Goal: Check status: Check status

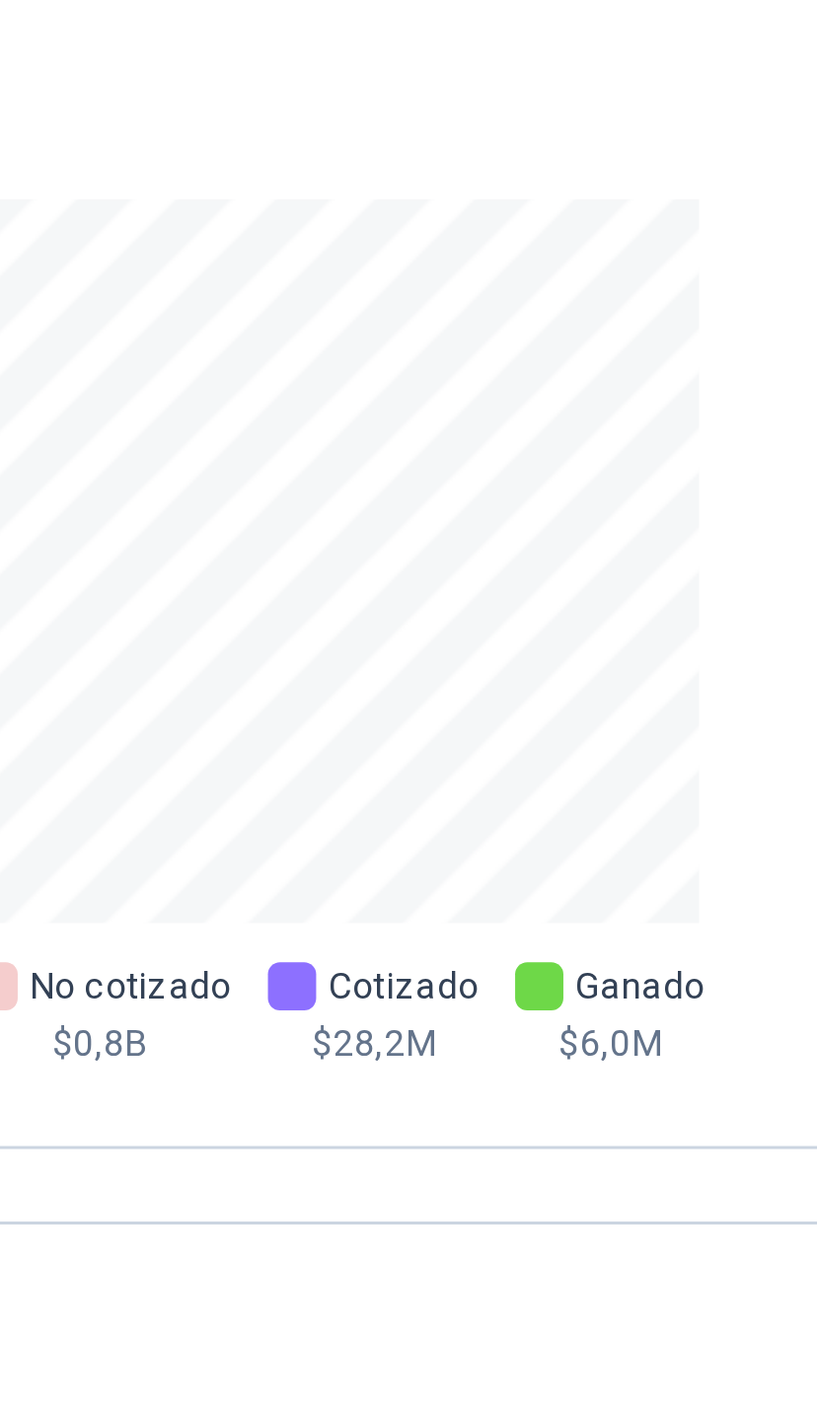
scroll to position [681, 0]
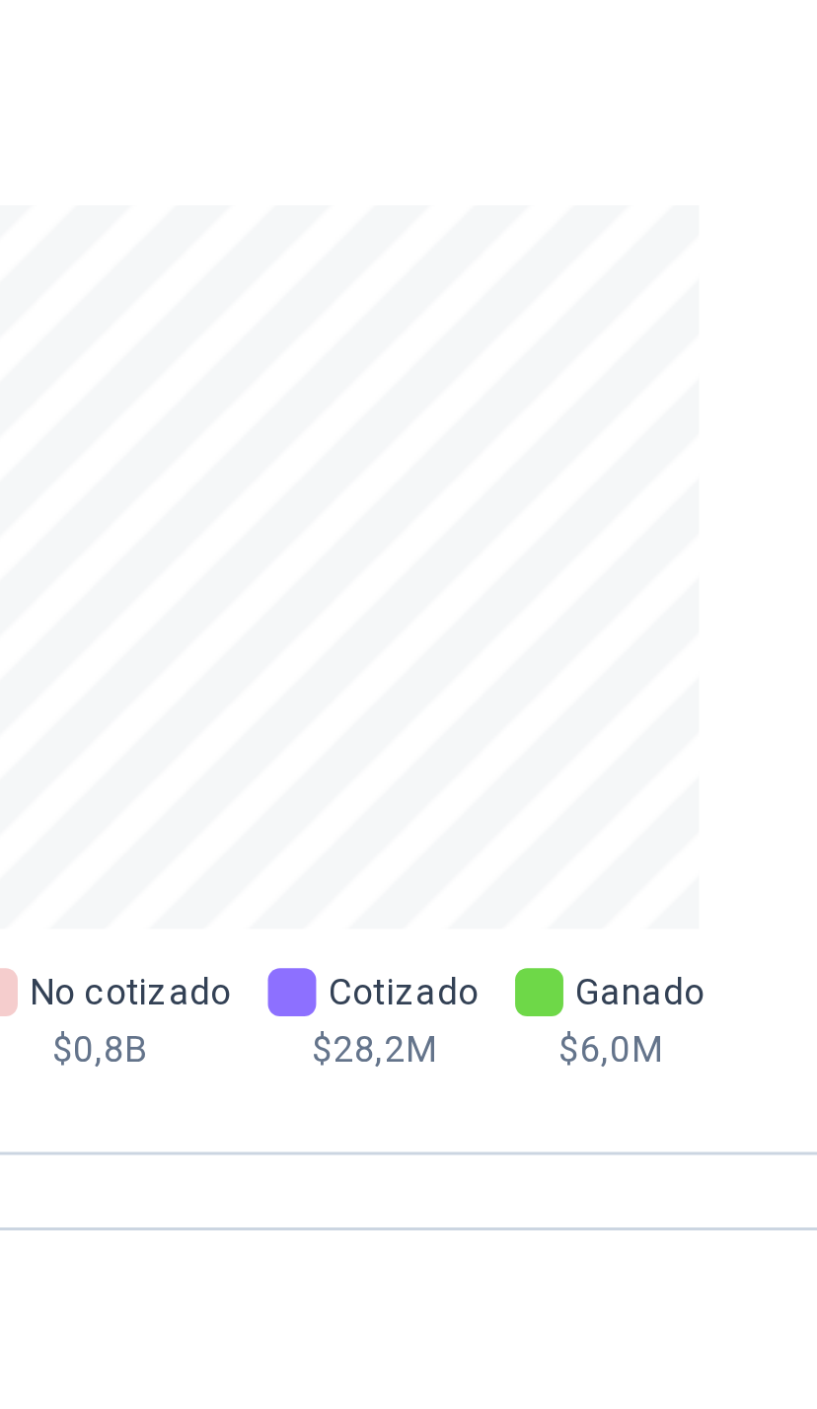
click at [326, 1148] on div "No cotizado $ 0,8B" at bounding box center [369, 1166] width 86 height 37
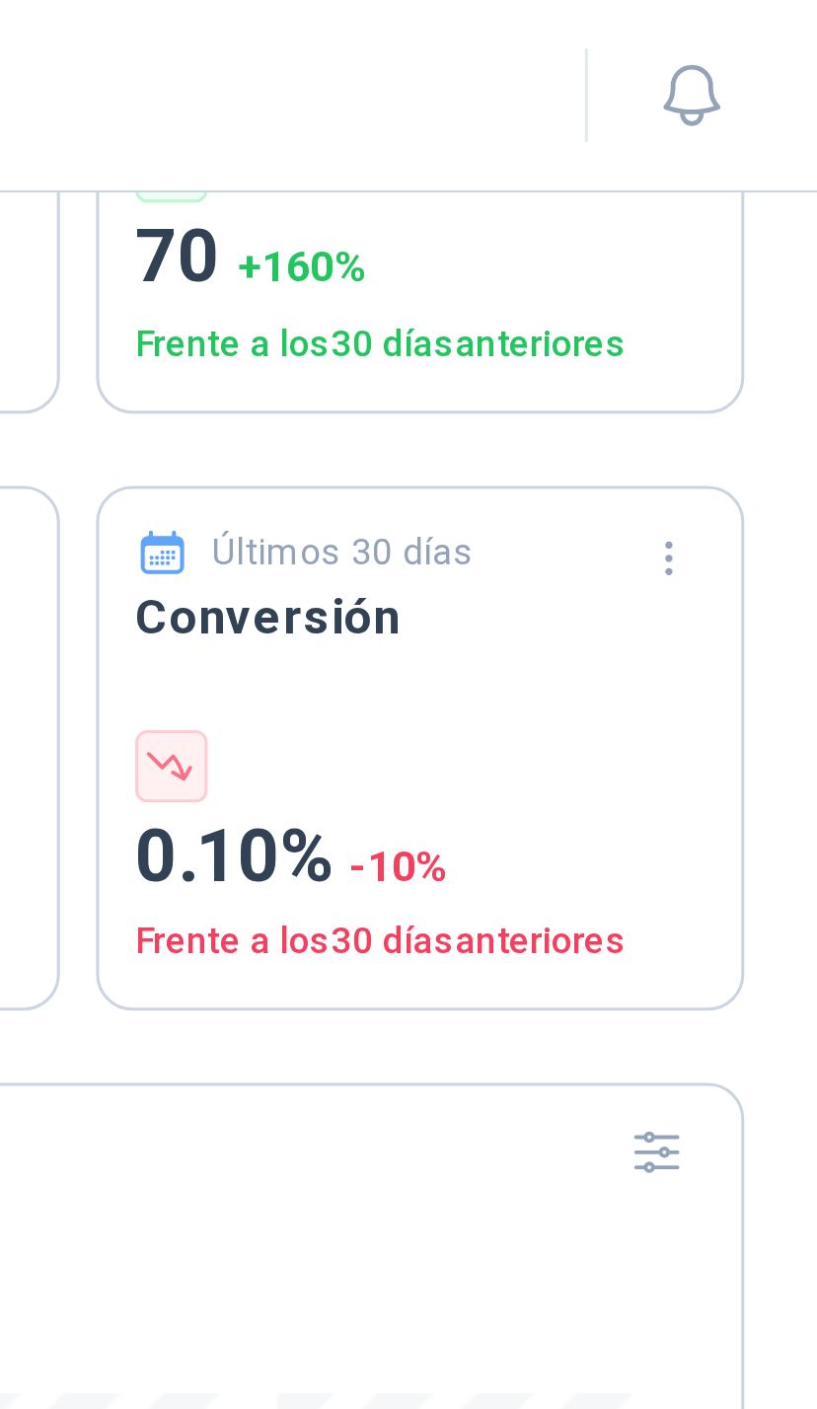
scroll to position [0, 0]
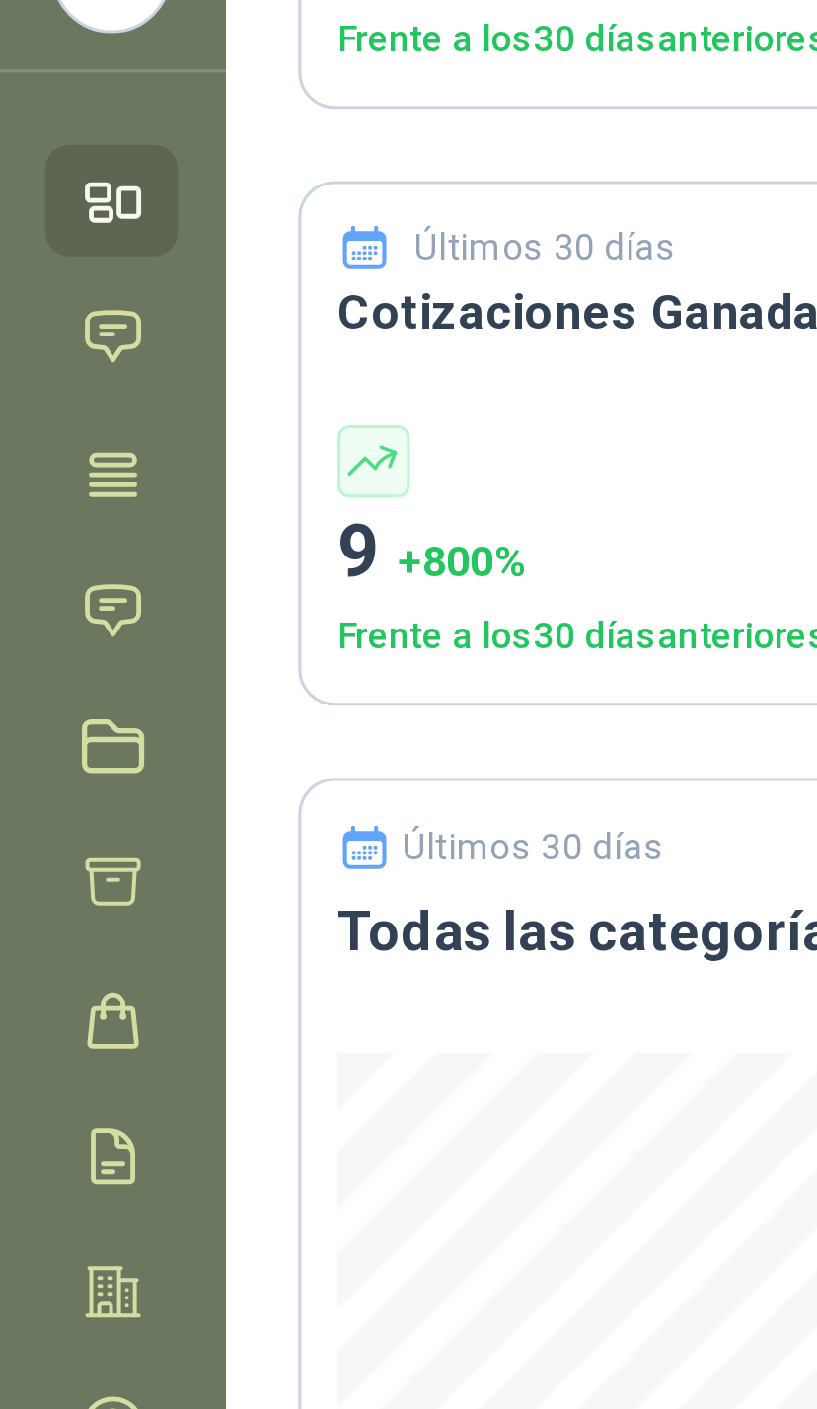
click at [37, 291] on icon at bounding box center [38, 299] width 17 height 16
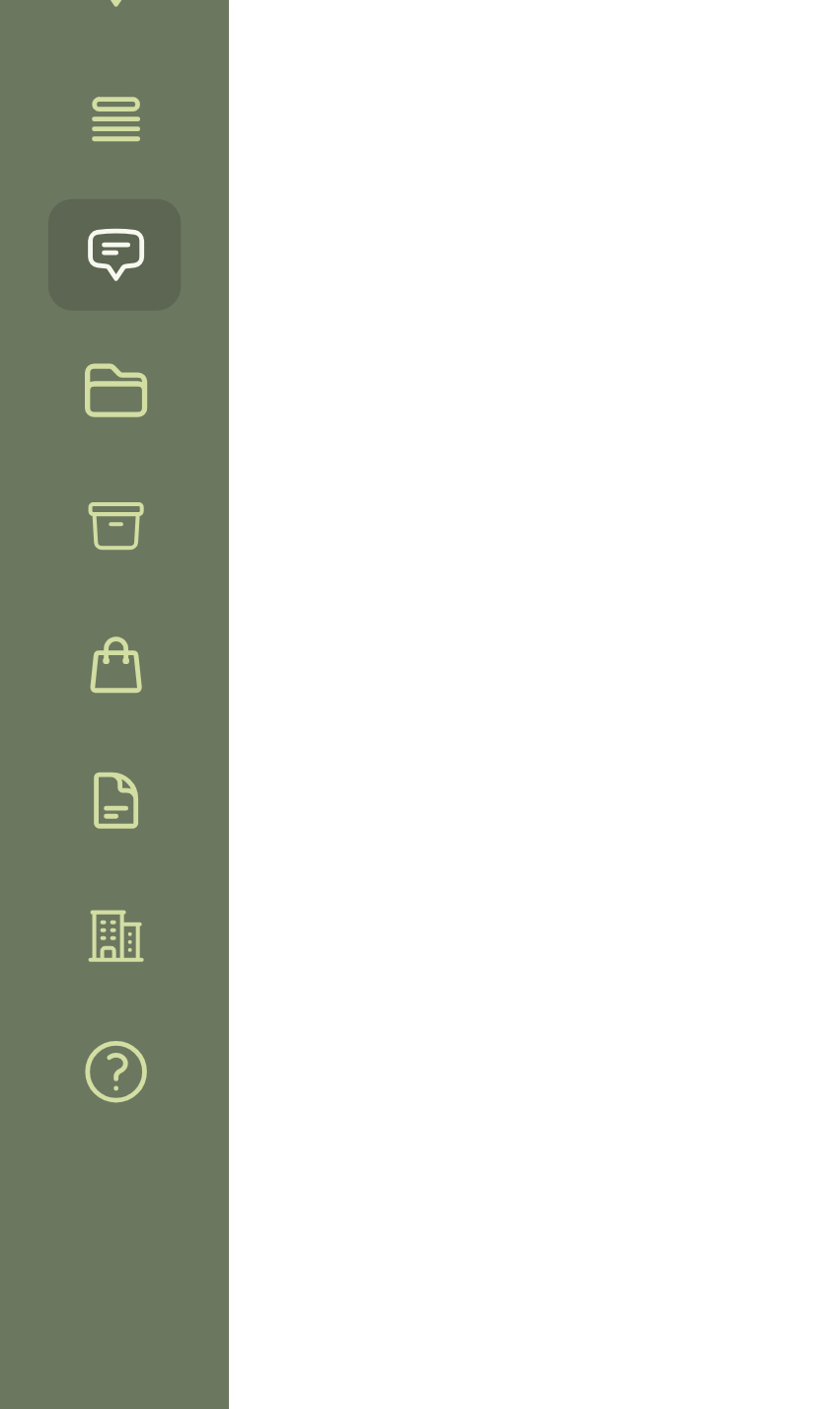
click at [38, 468] on icon at bounding box center [38, 478] width 21 height 21
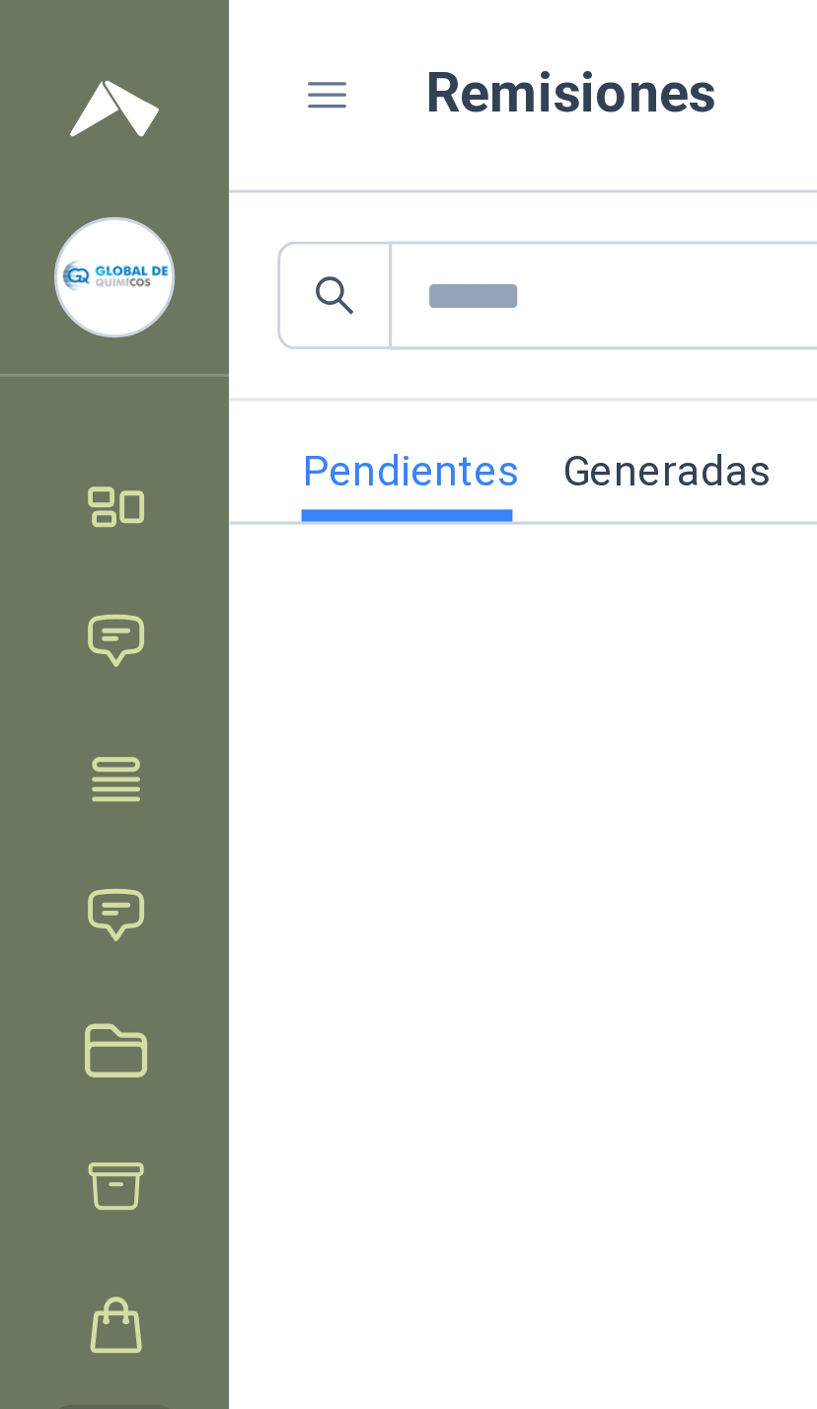
click at [209, 160] on link "Generadas" at bounding box center [218, 150] width 69 height 39
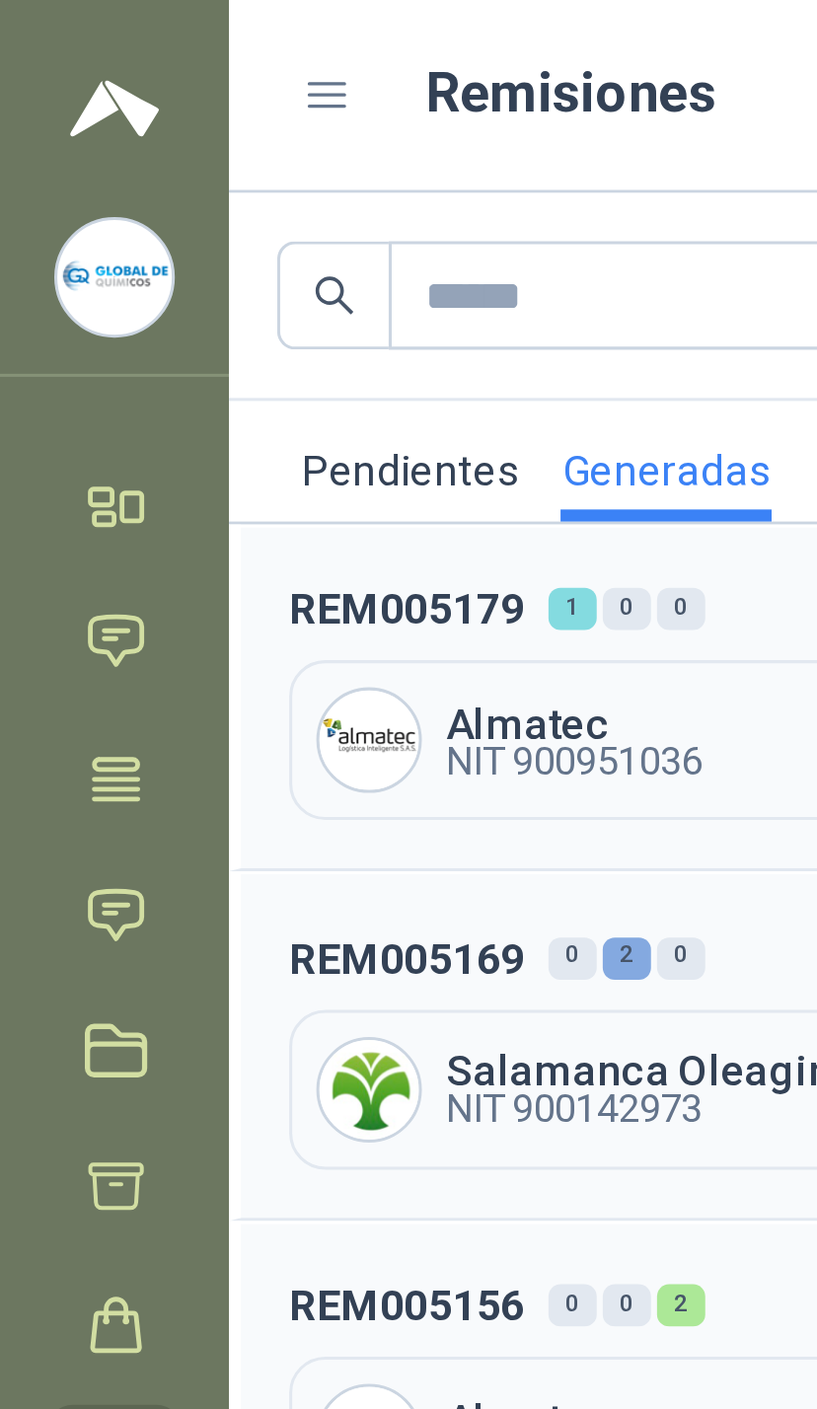
click at [160, 244] on span "NIT 900951036" at bounding box center [188, 250] width 84 height 12
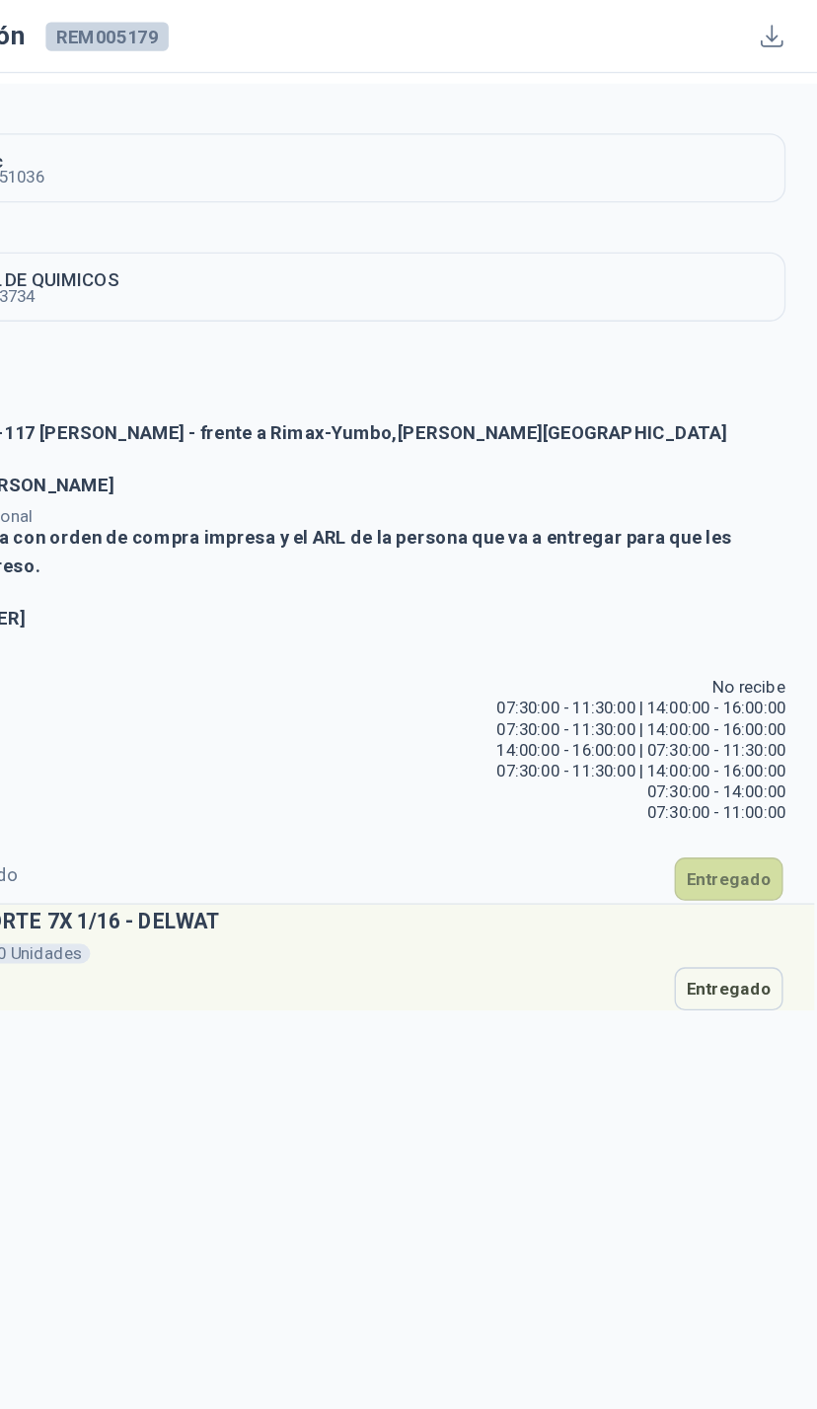
click at [709, 744] on button "Entregado" at bounding box center [750, 746] width 82 height 33
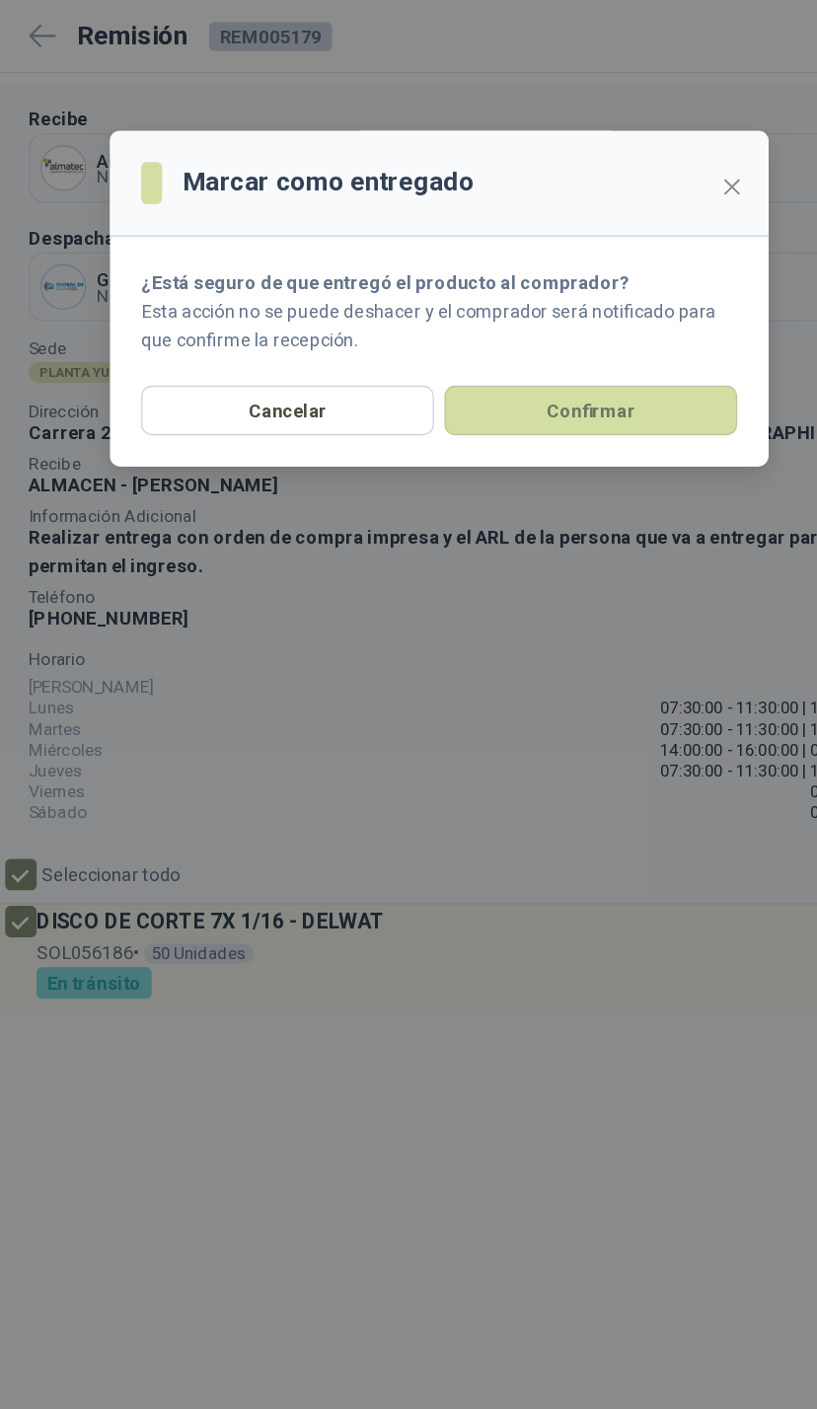
click at [425, 326] on button "Confirmar" at bounding box center [522, 309] width 221 height 37
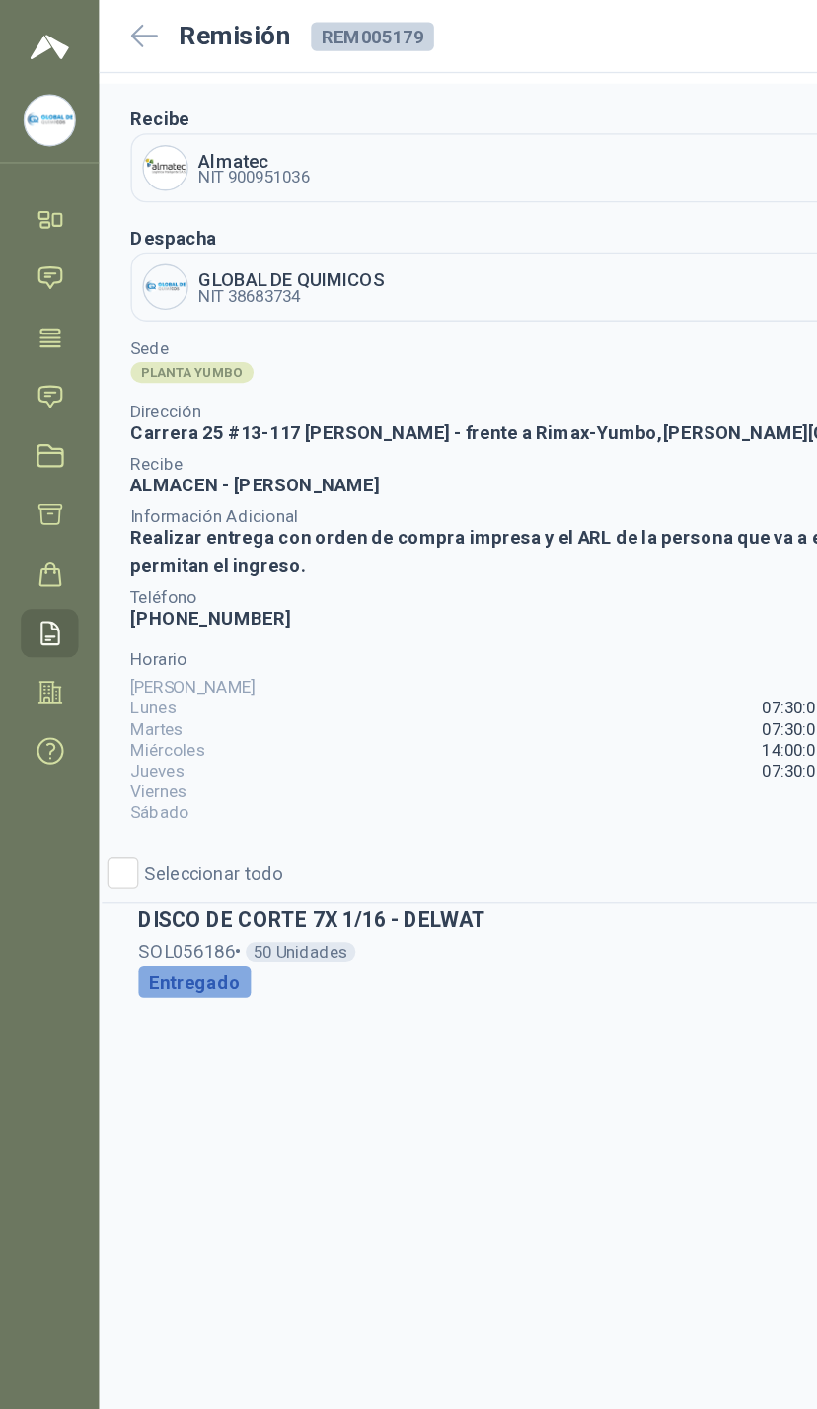
click at [35, 470] on icon at bounding box center [38, 478] width 13 height 17
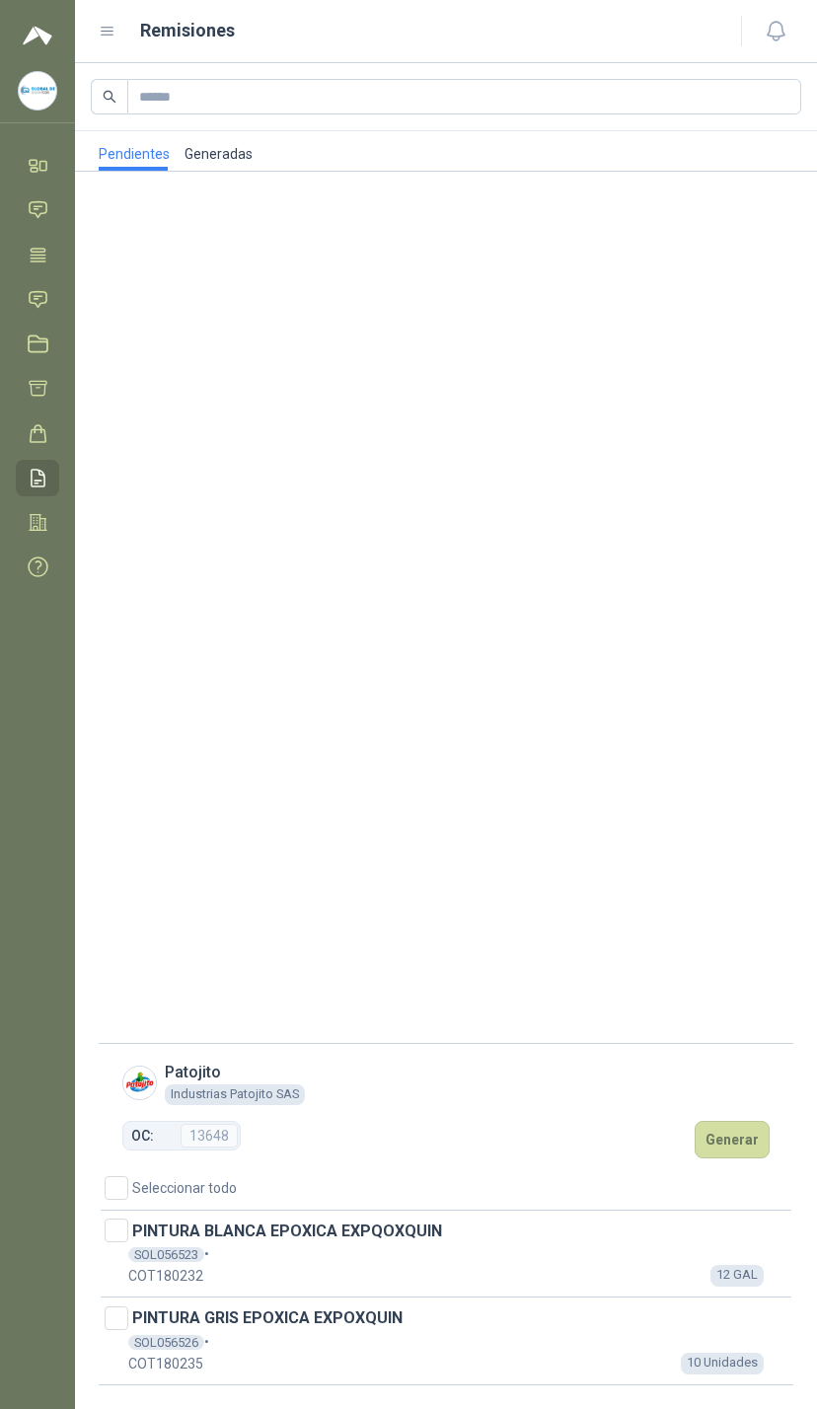
click at [56, 342] on link "Licitaciones" at bounding box center [37, 344] width 43 height 37
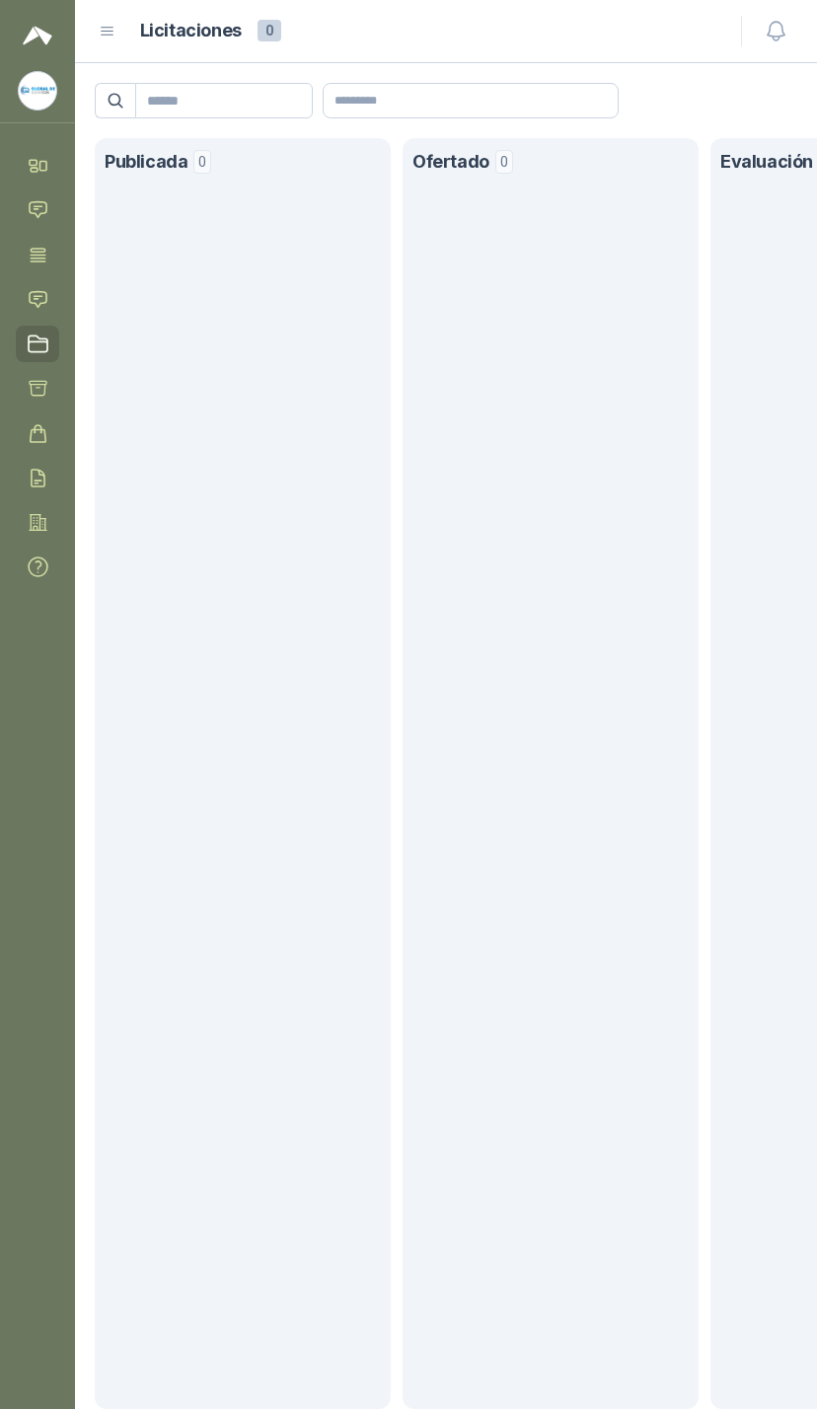
click at [53, 389] on link "Cotizar" at bounding box center [37, 388] width 43 height 37
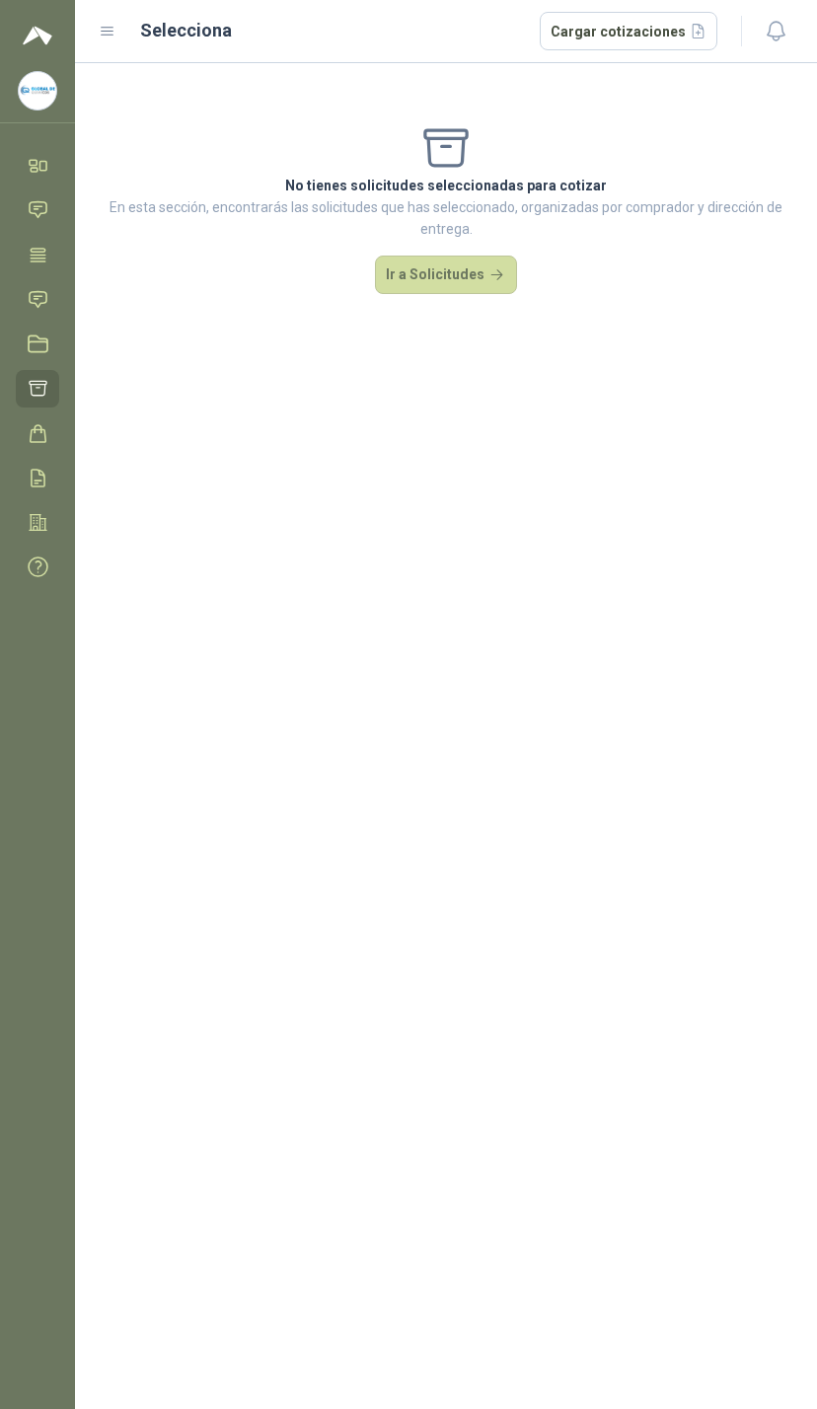
click at [56, 475] on link "Remisiones" at bounding box center [37, 478] width 43 height 37
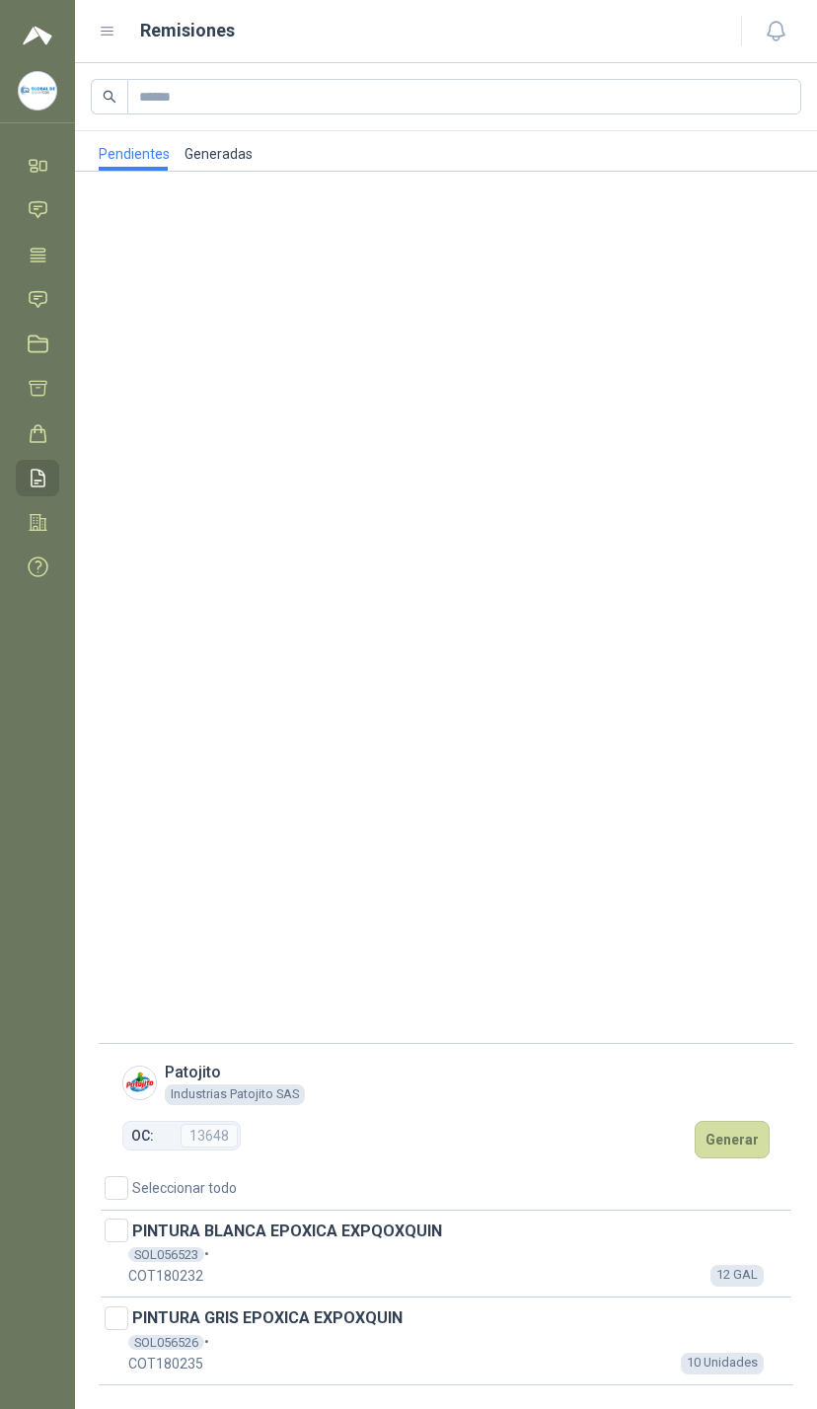
click at [220, 139] on link "Generadas" at bounding box center [218, 150] width 69 height 39
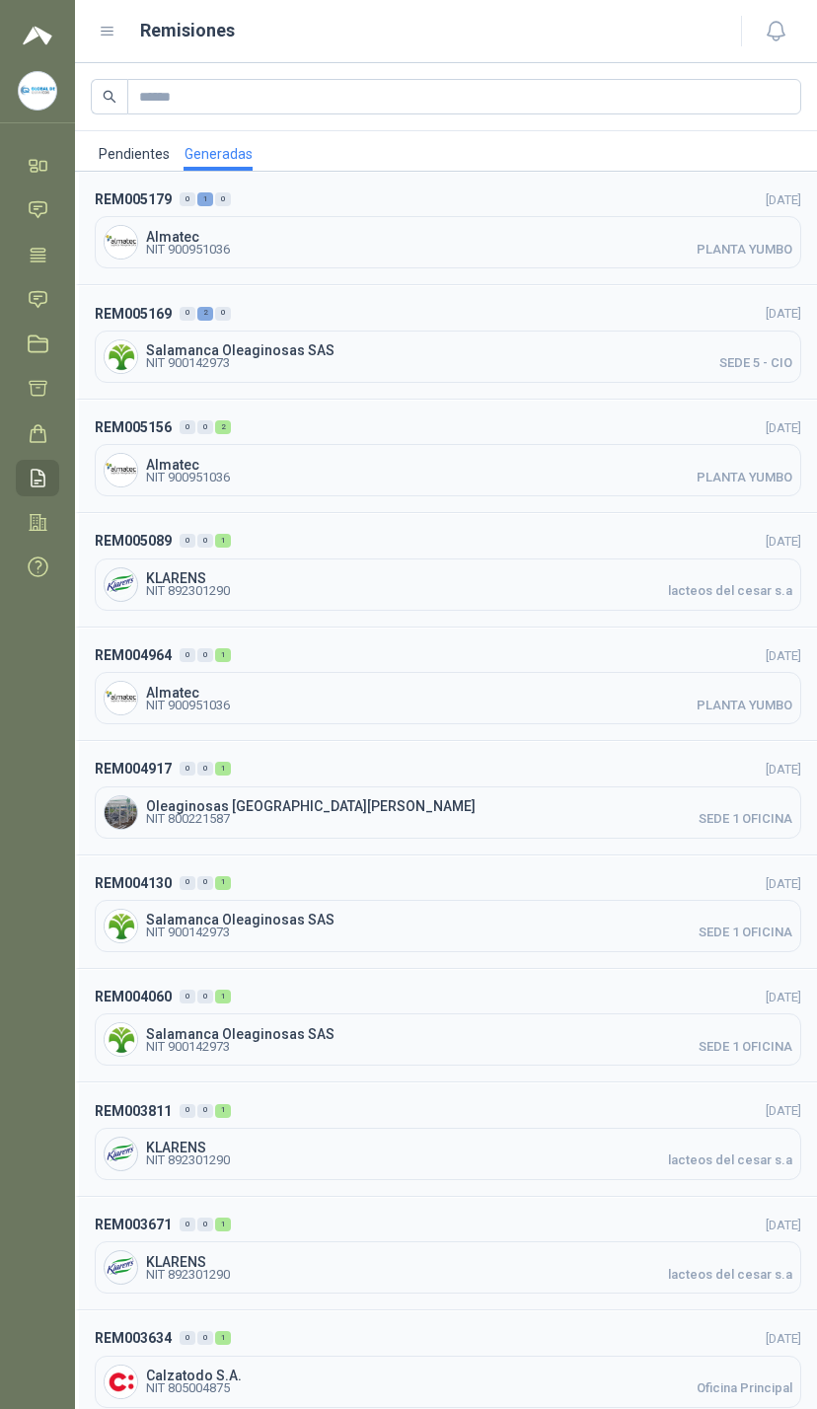
click at [43, 297] on icon at bounding box center [38, 299] width 21 height 21
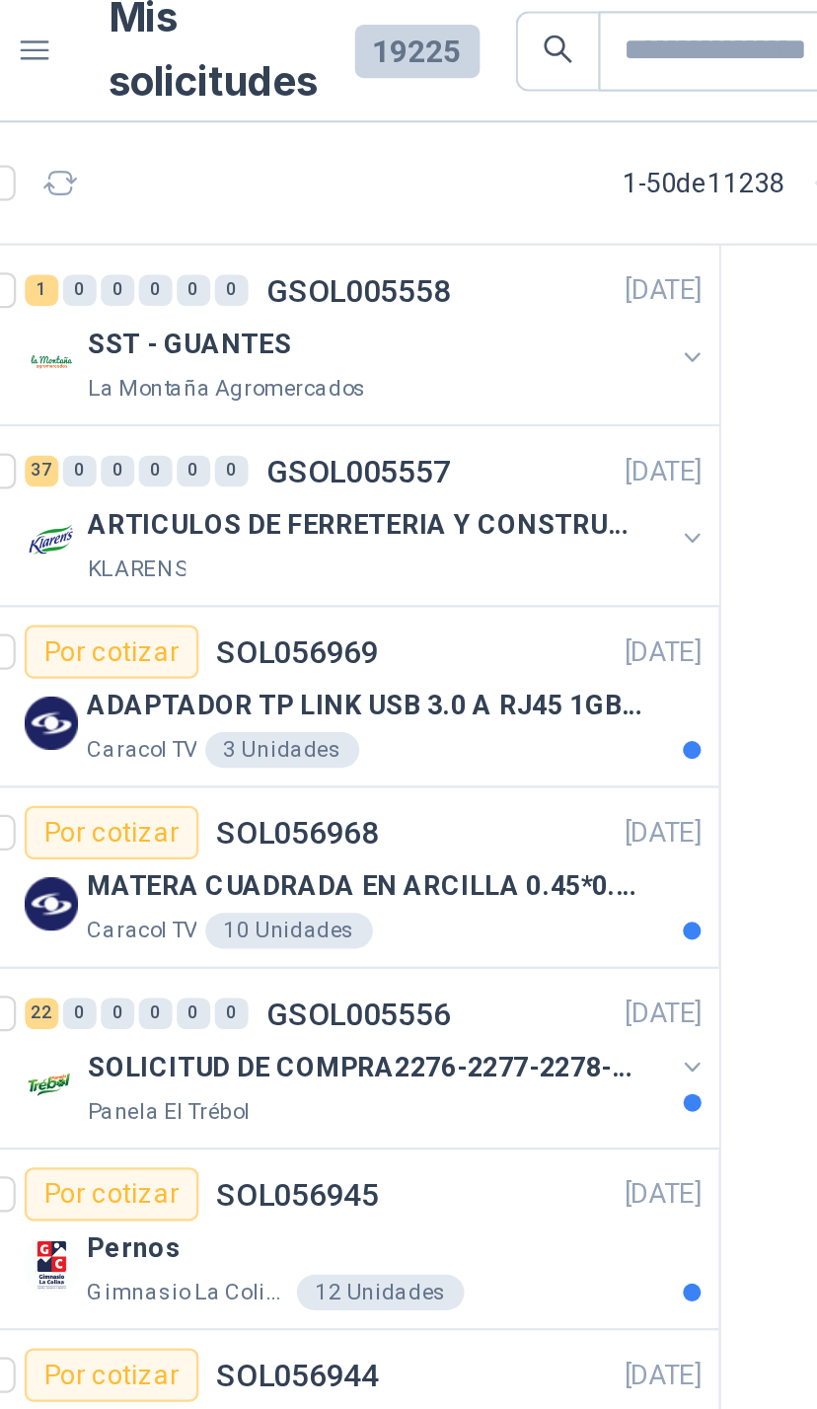
click at [390, 159] on button "button" at bounding box center [398, 167] width 16 height 16
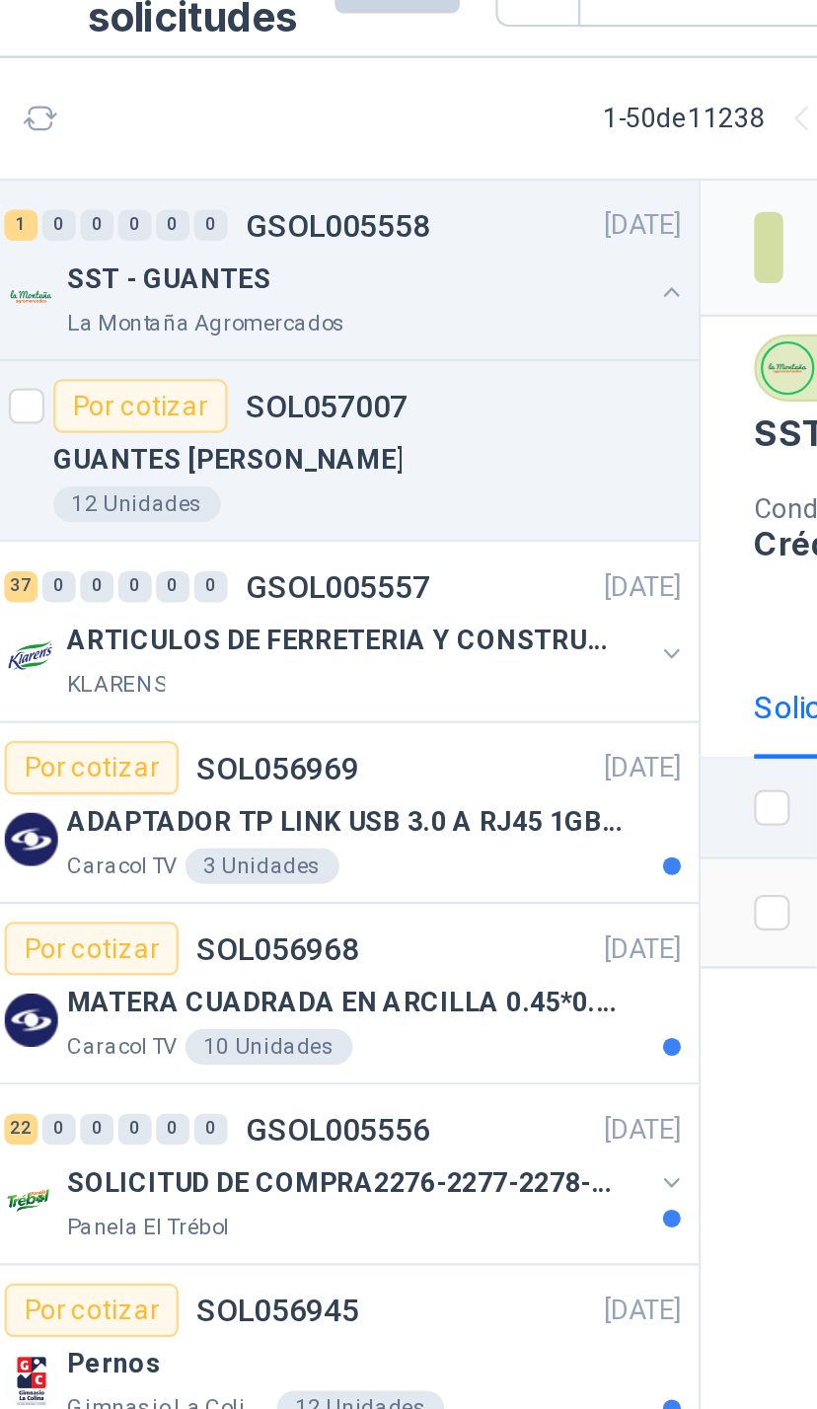
click at [390, 319] on button "button" at bounding box center [398, 327] width 16 height 16
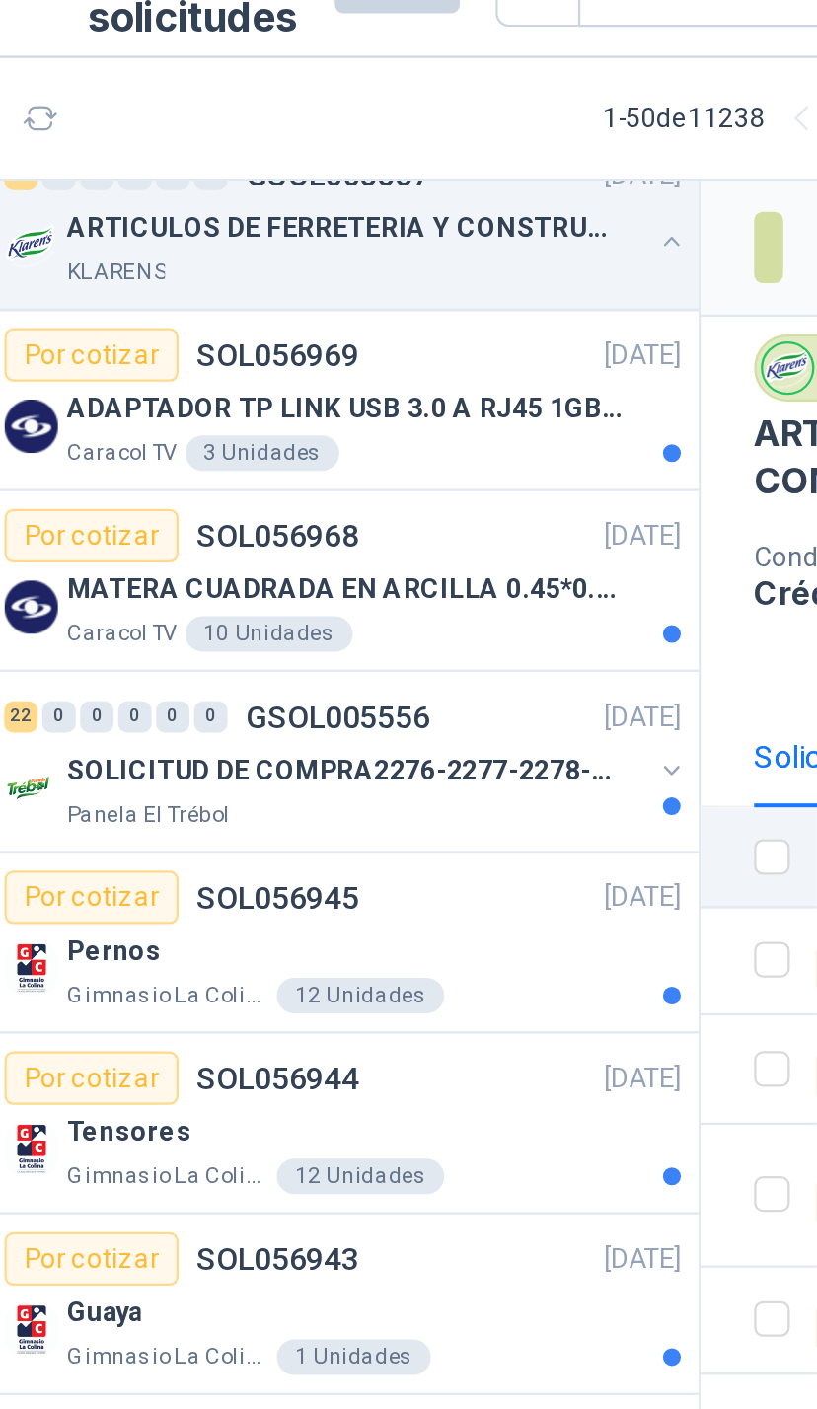
scroll to position [3141, 0]
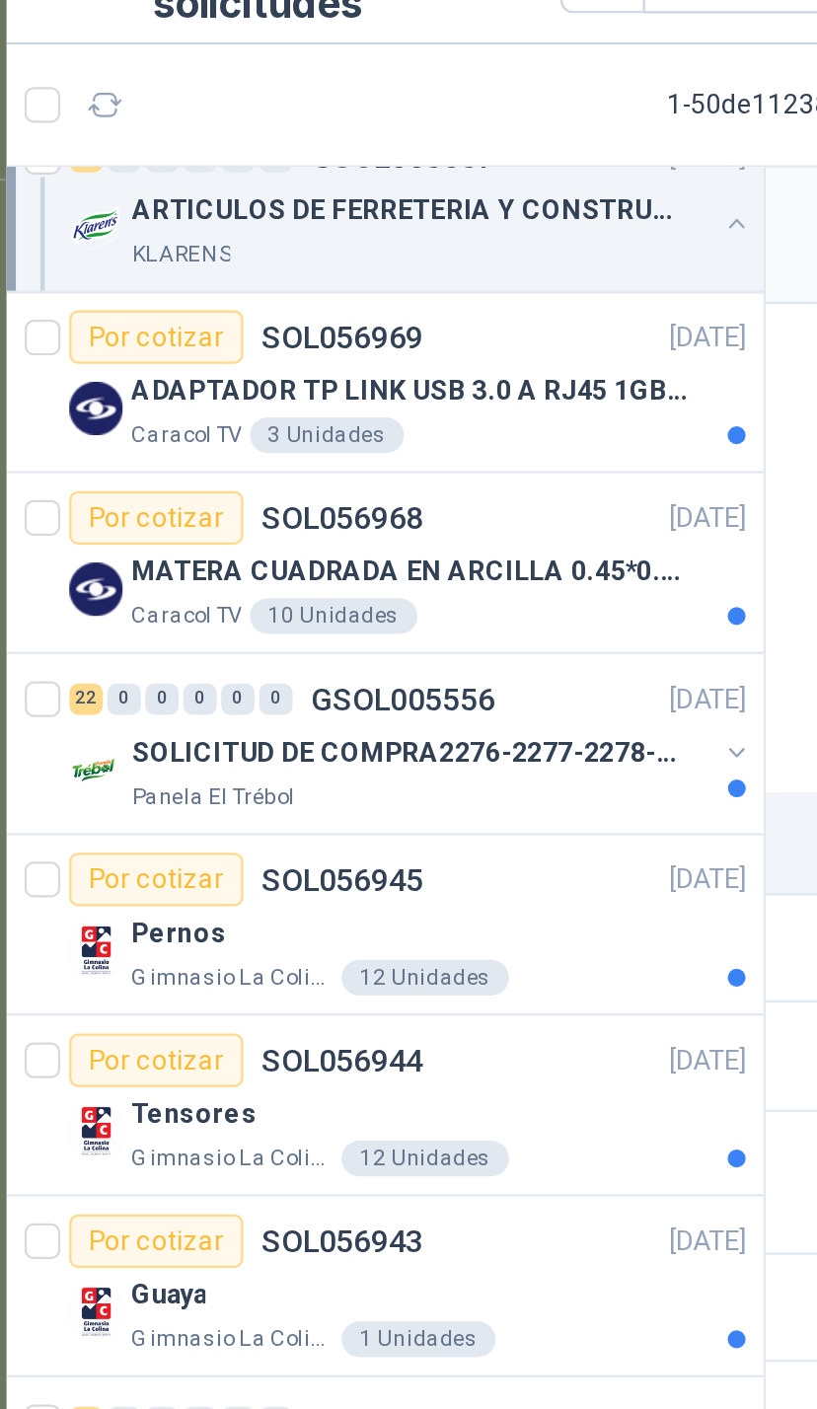
click at [390, 368] on button "button" at bounding box center [398, 376] width 16 height 16
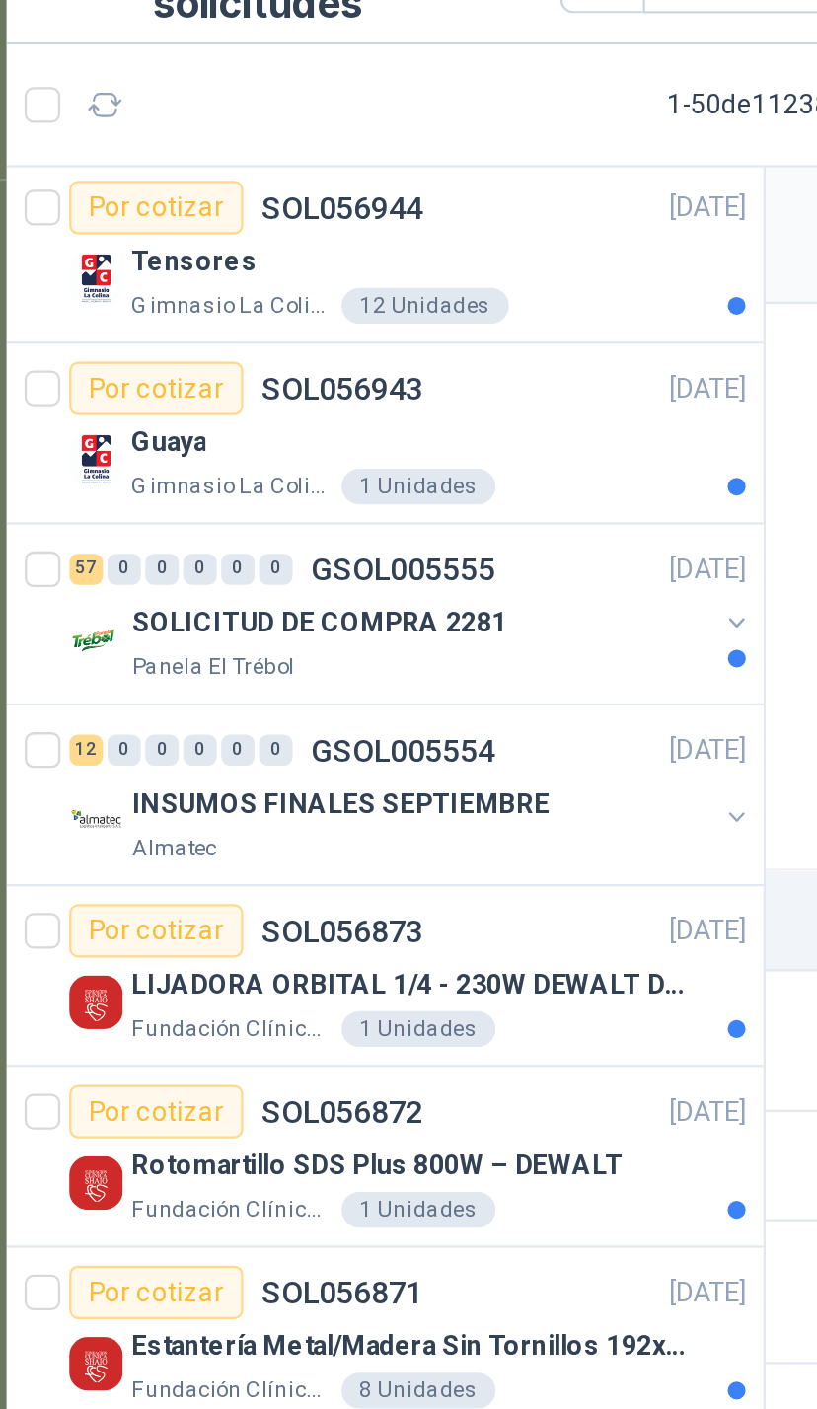
scroll to position [5282, 0]
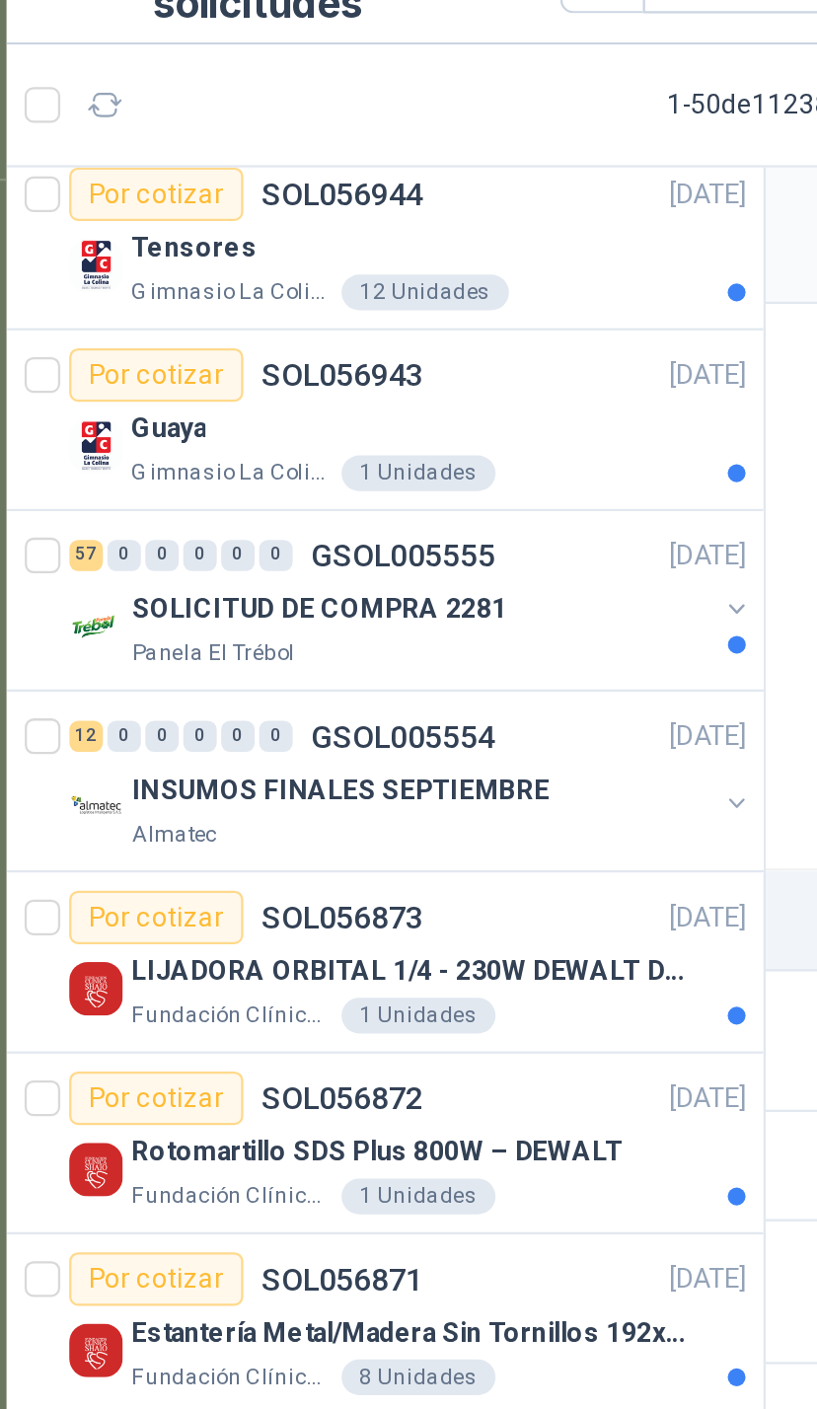
click at [390, 305] on button "button" at bounding box center [398, 313] width 16 height 16
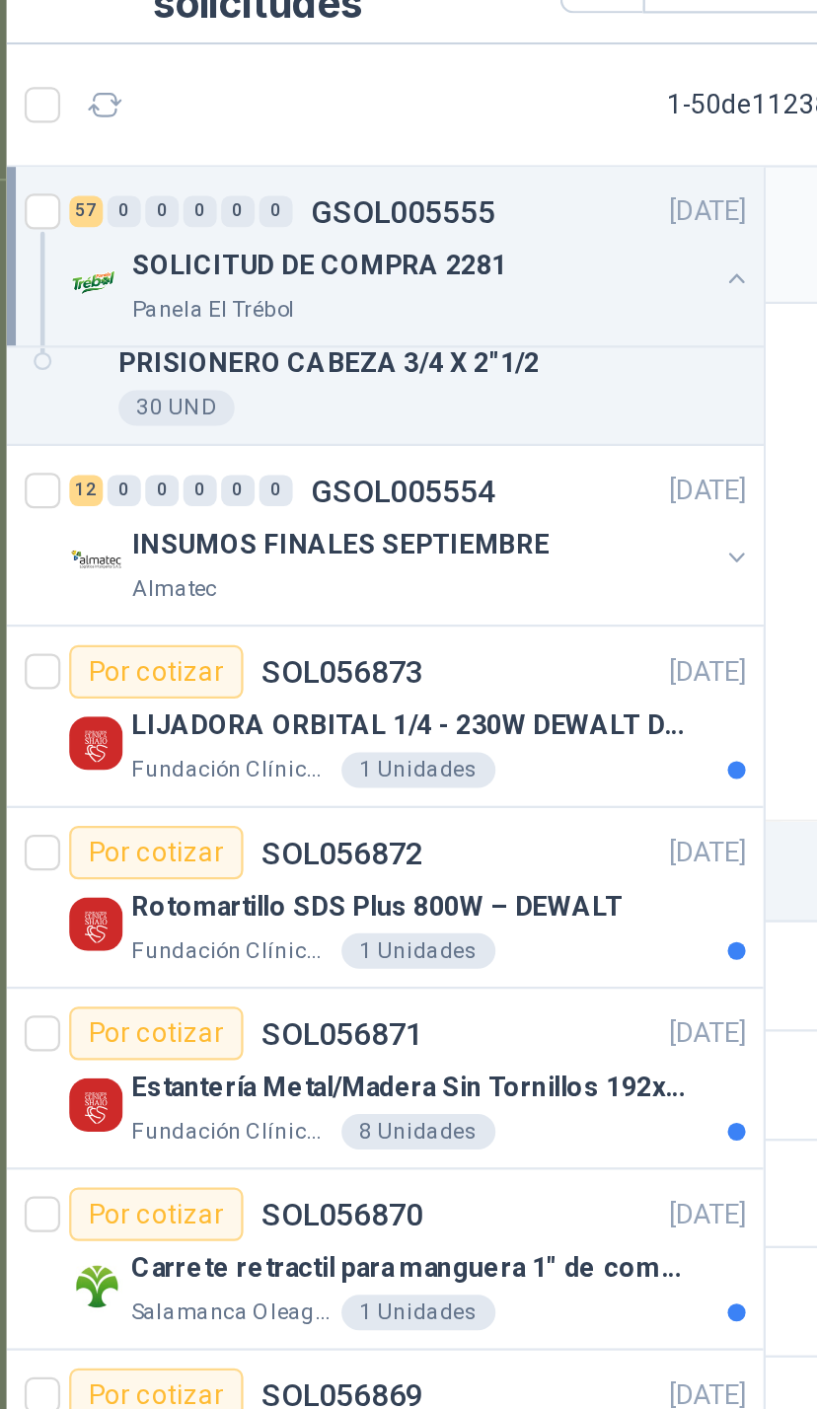
scroll to position [9982, 0]
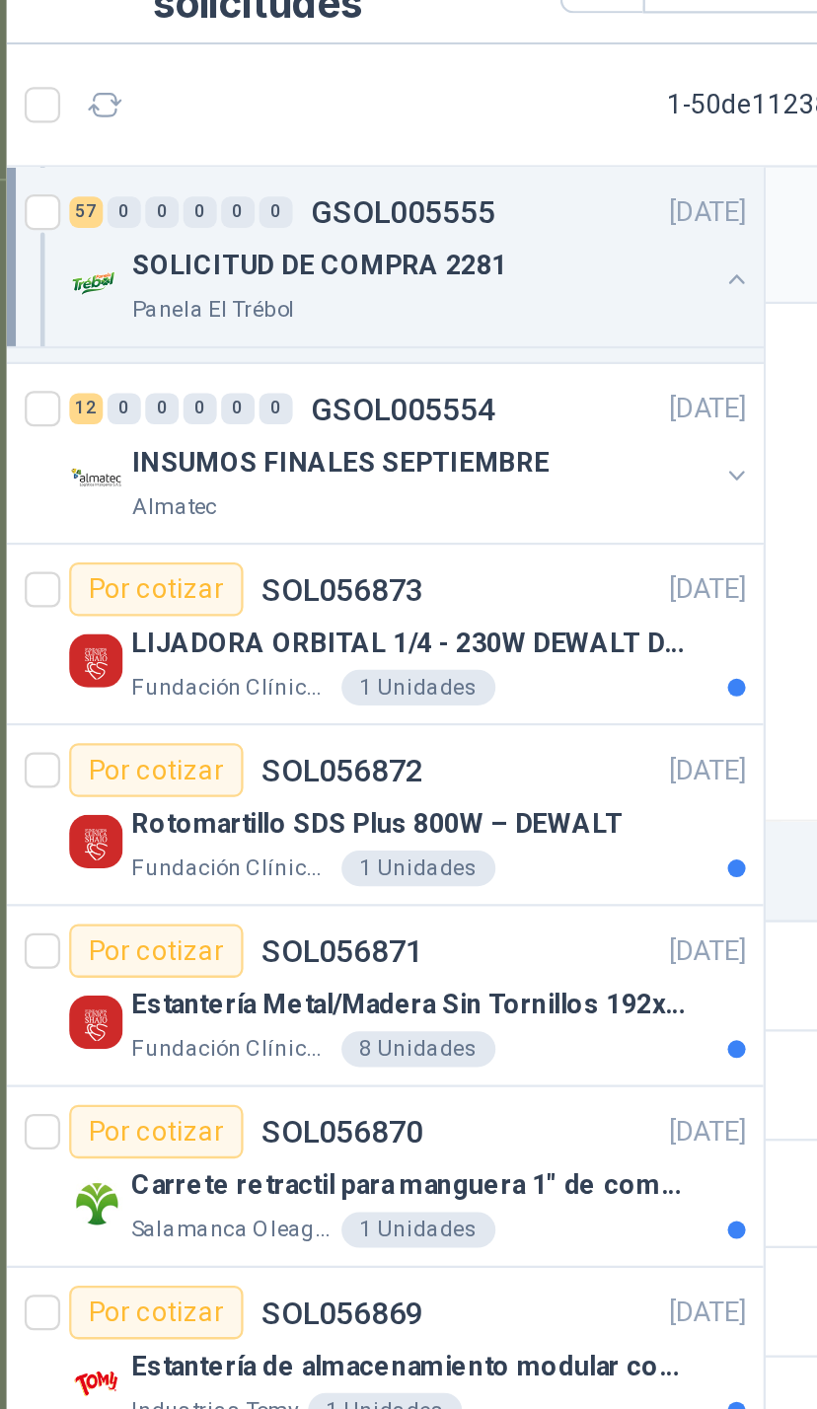
click at [308, 259] on div "Almatec" at bounding box center [258, 267] width 256 height 16
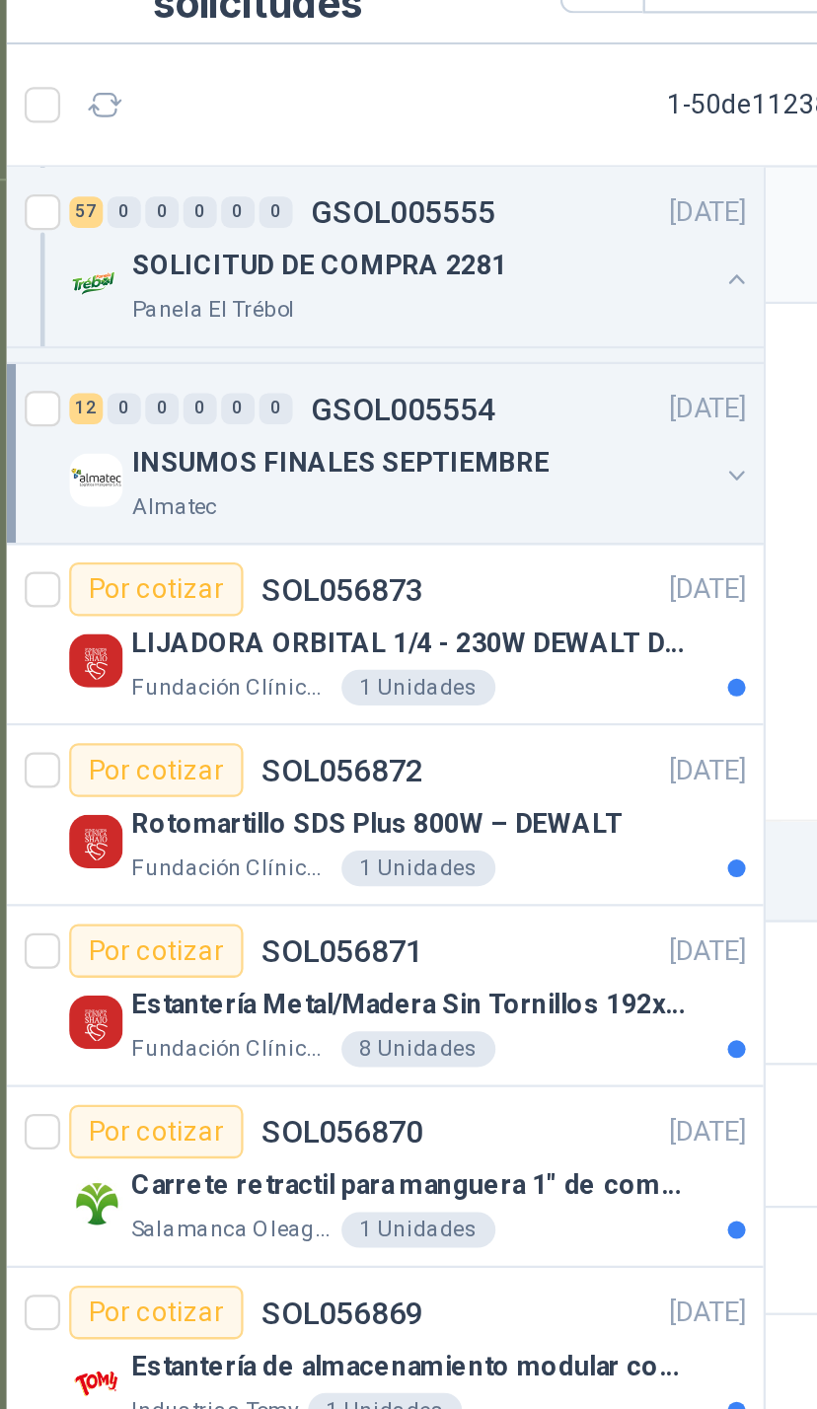
click at [311, 259] on div "Almatec" at bounding box center [258, 267] width 256 height 16
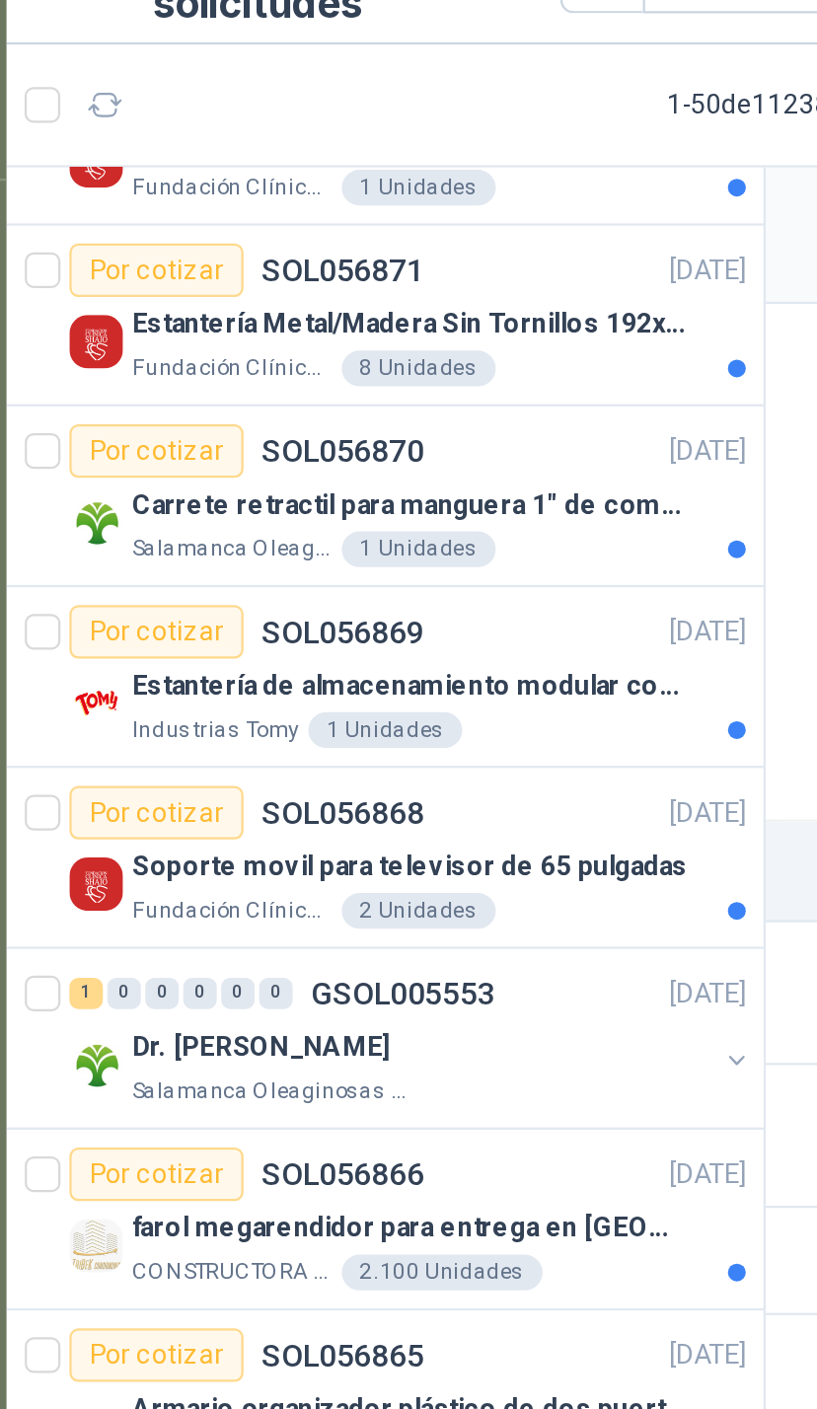
scroll to position [11243, 0]
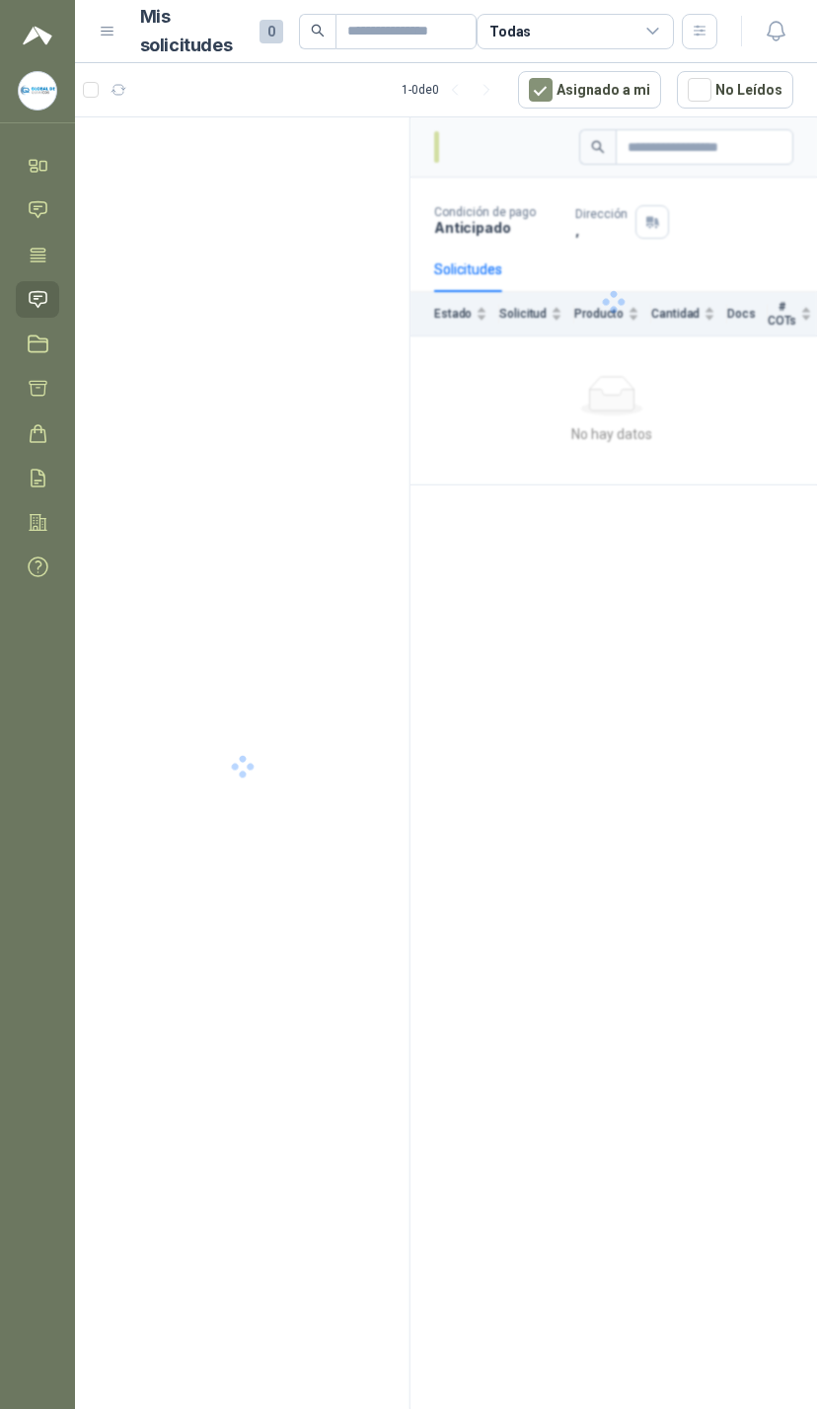
scroll to position [43, 72]
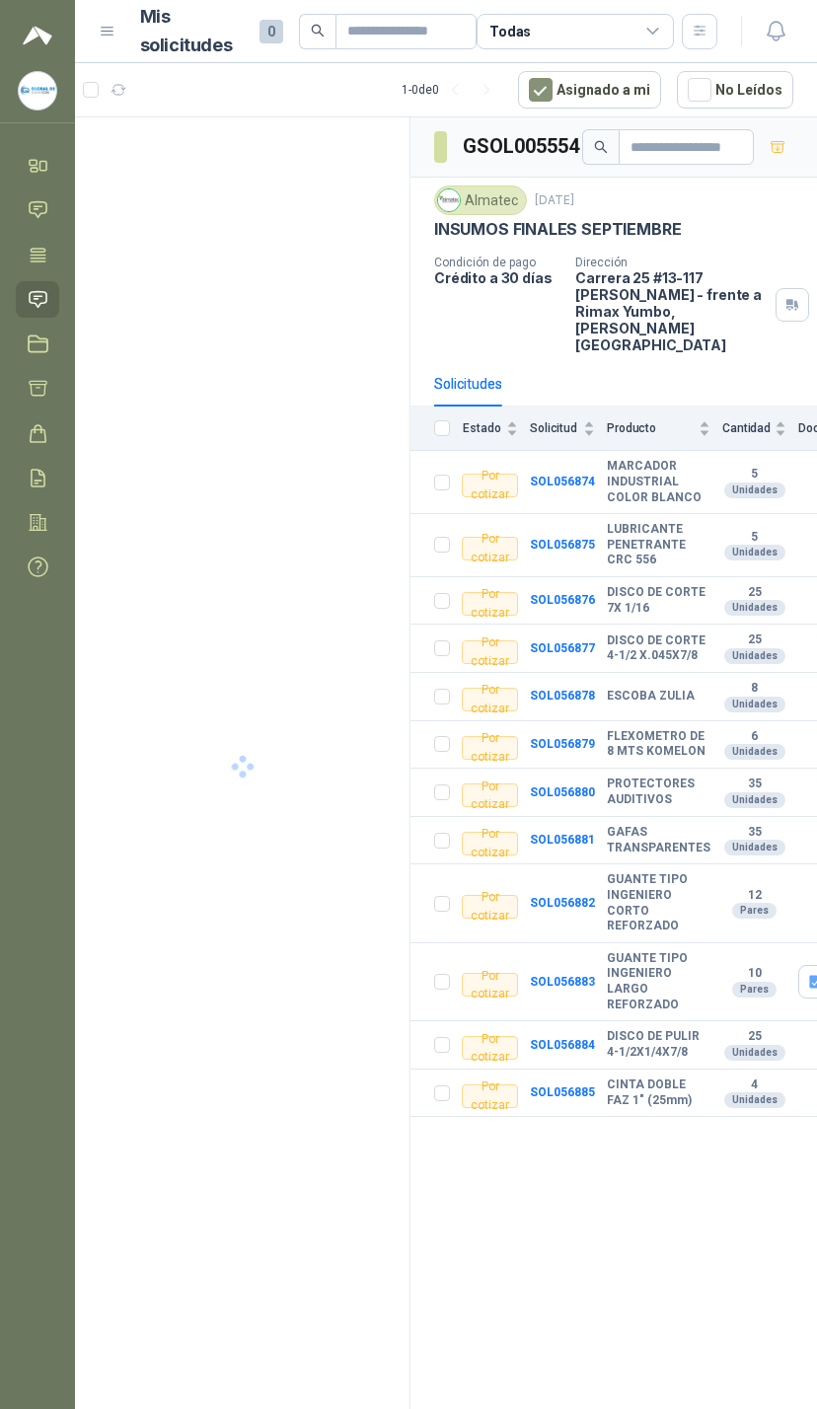
click at [642, 34] on div "Todas" at bounding box center [575, 32] width 197 height 36
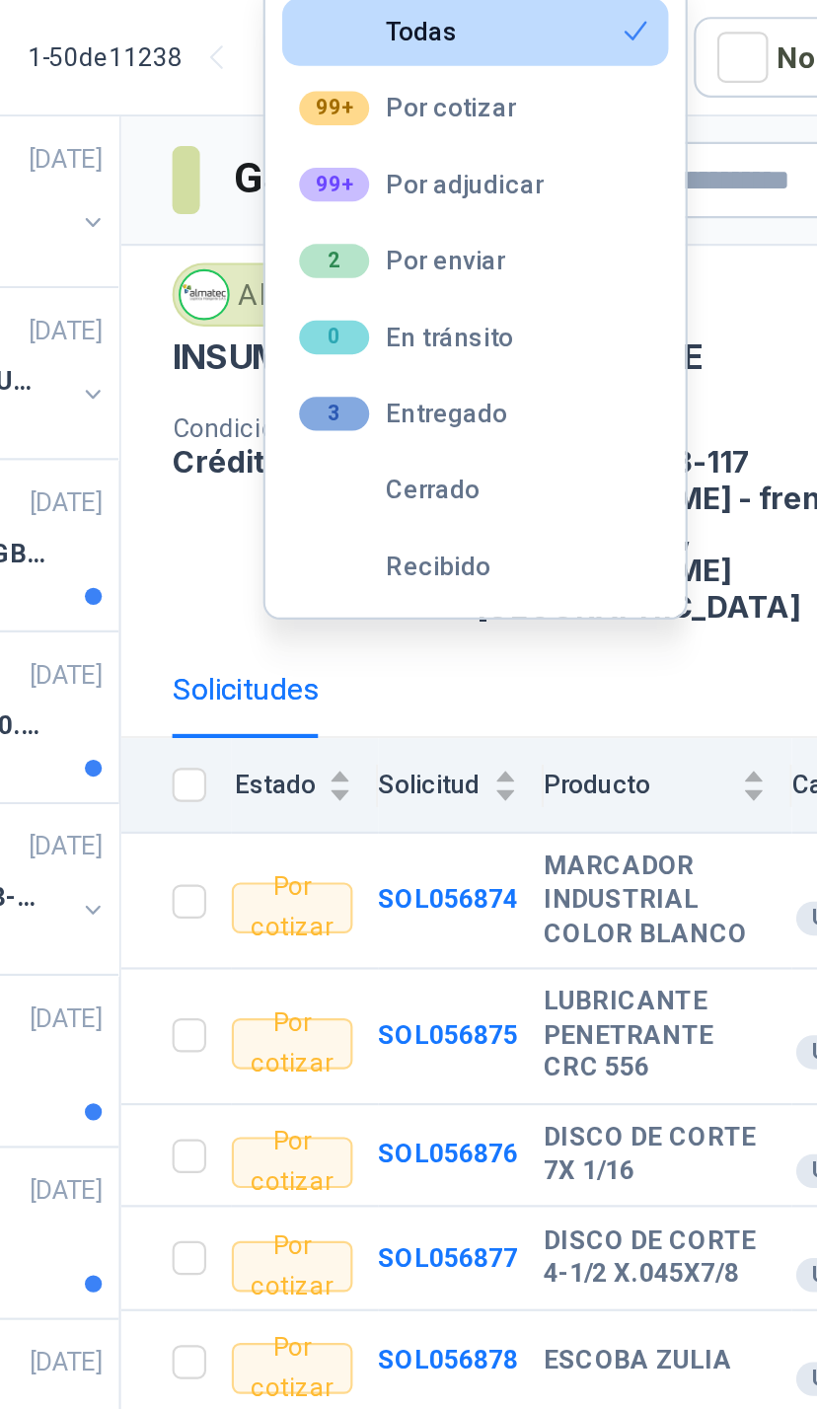
click at [485, 275] on button "Cerrado" at bounding box center [575, 291] width 180 height 32
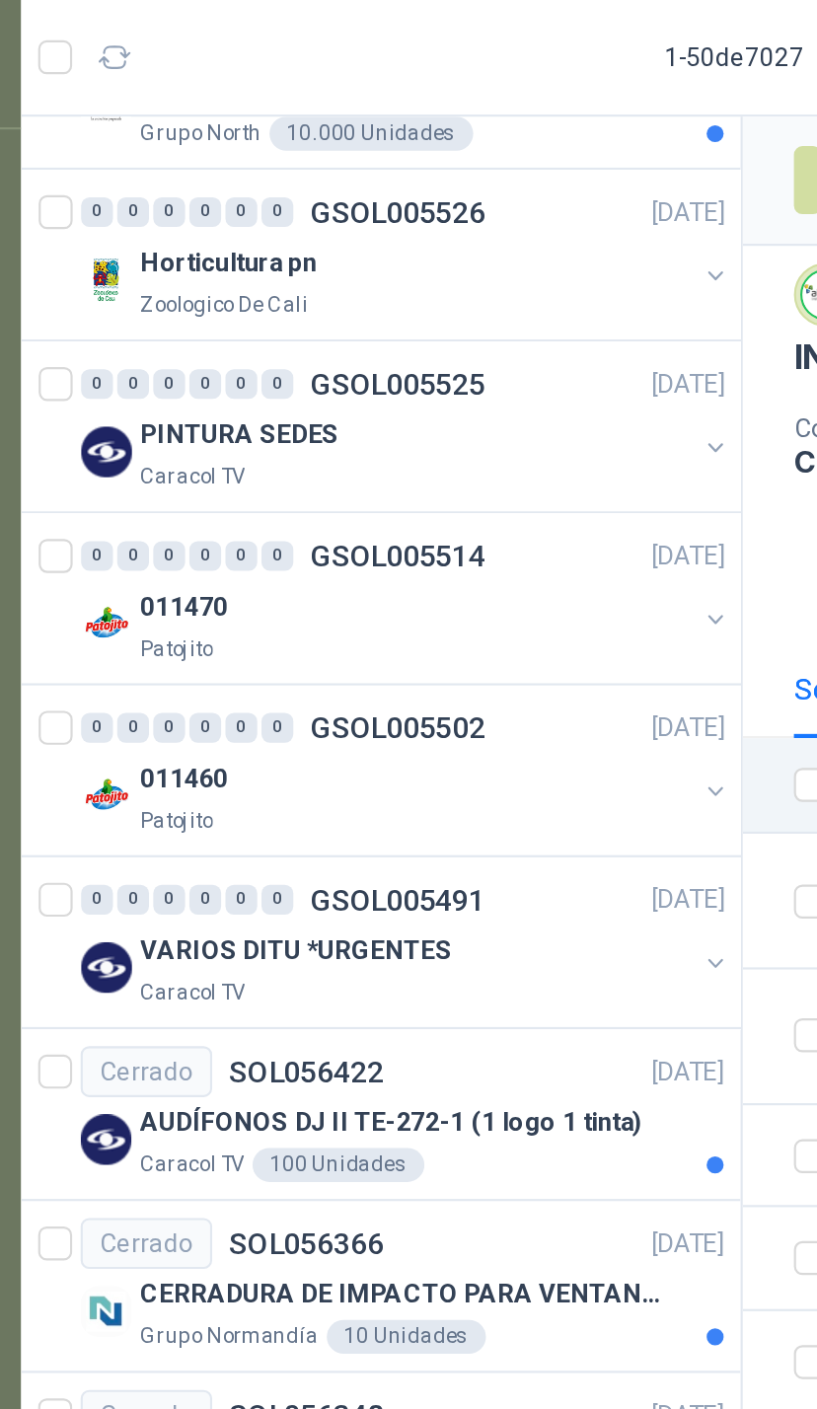
scroll to position [771, 0]
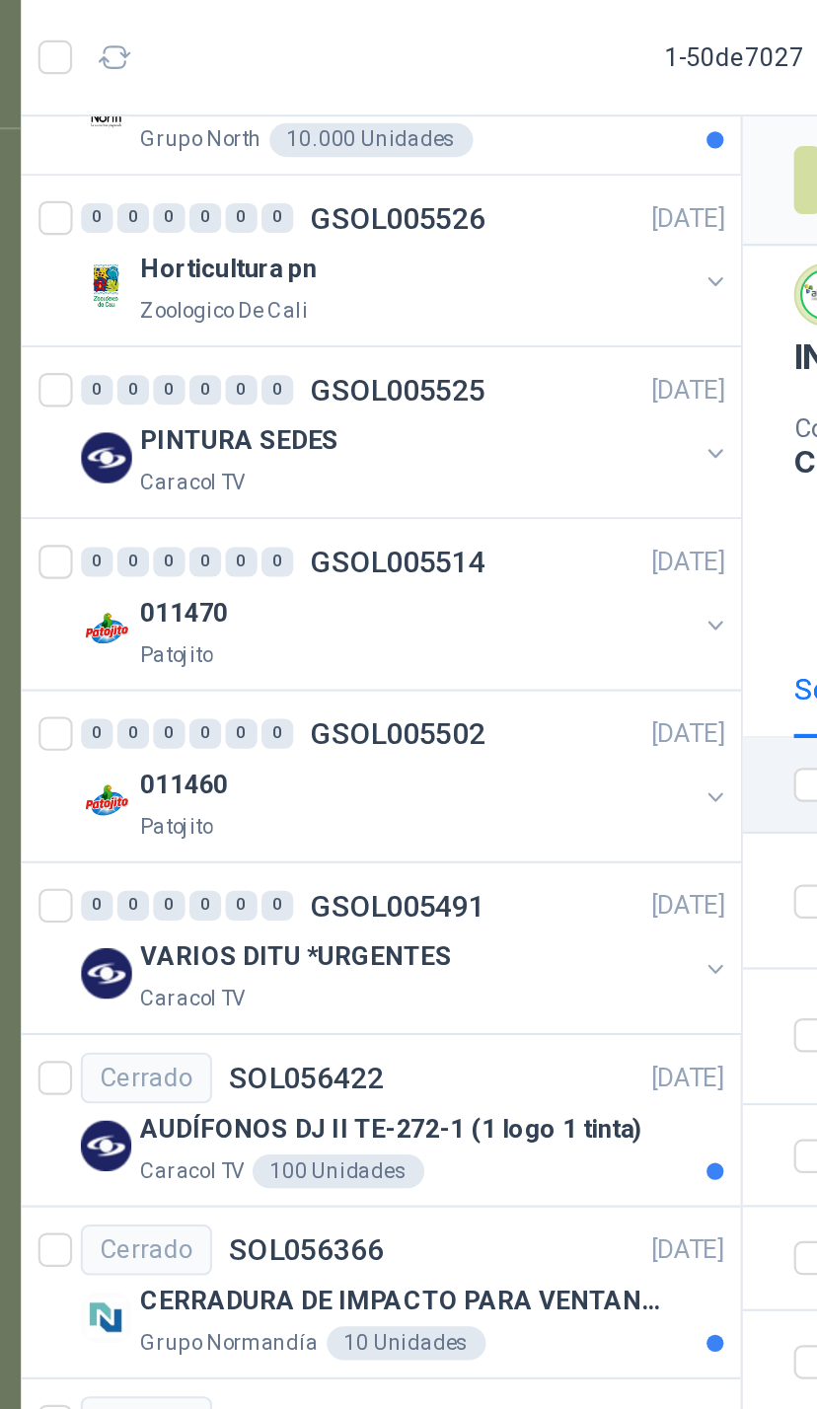
click at [390, 266] on button "button" at bounding box center [398, 274] width 16 height 16
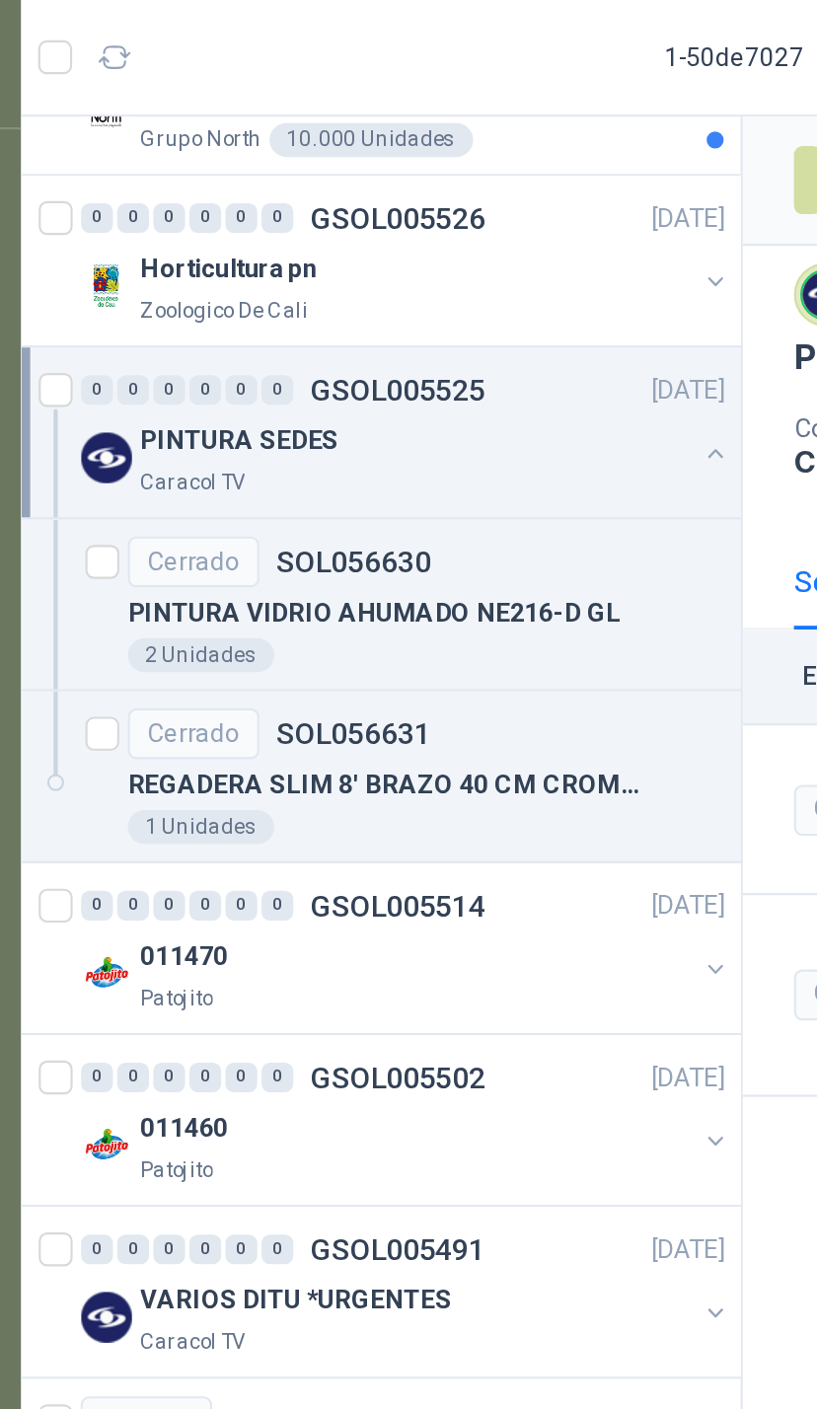
click at [316, 280] on div "Caracol TV" at bounding box center [258, 288] width 256 height 16
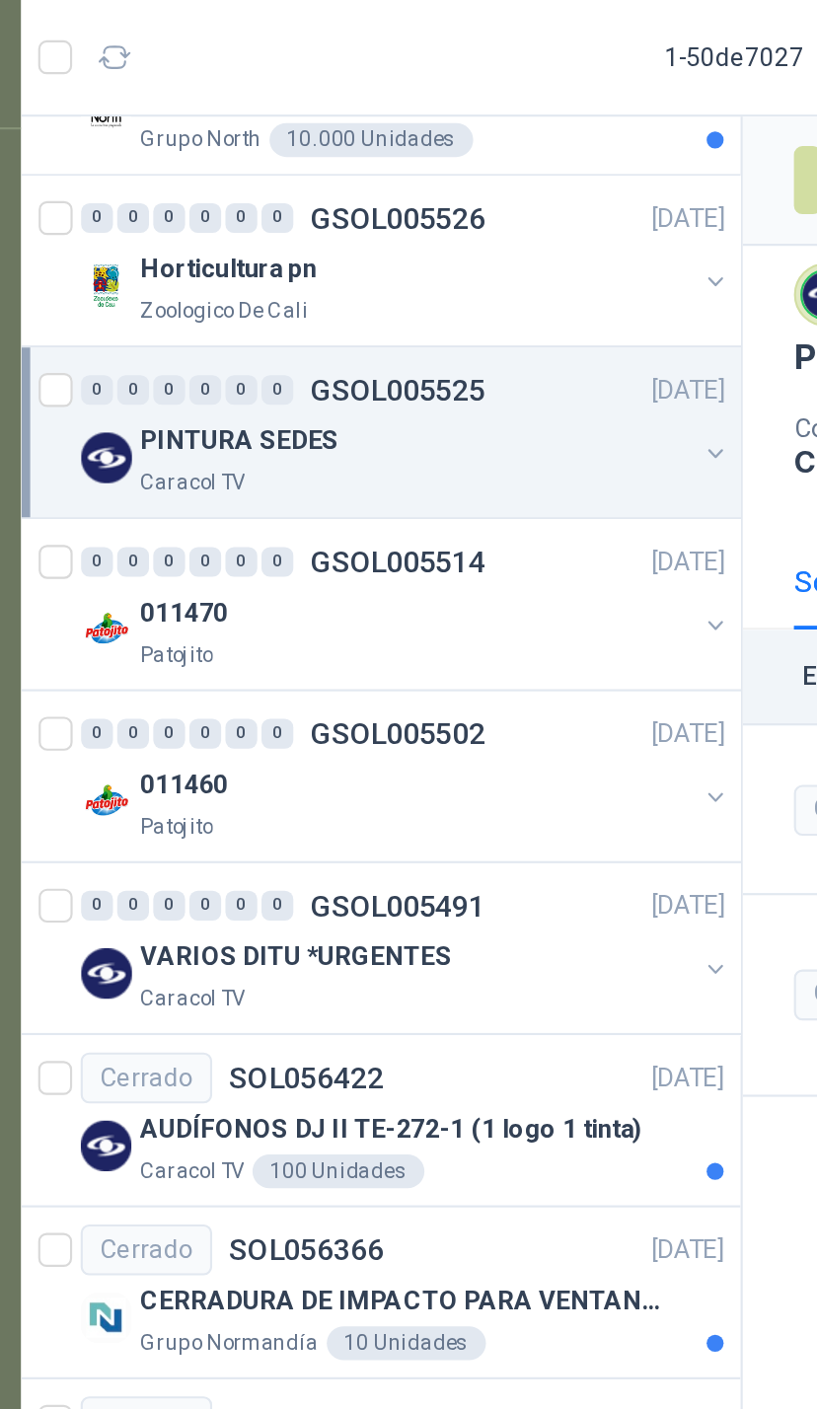
click at [390, 346] on button "button" at bounding box center [398, 354] width 16 height 16
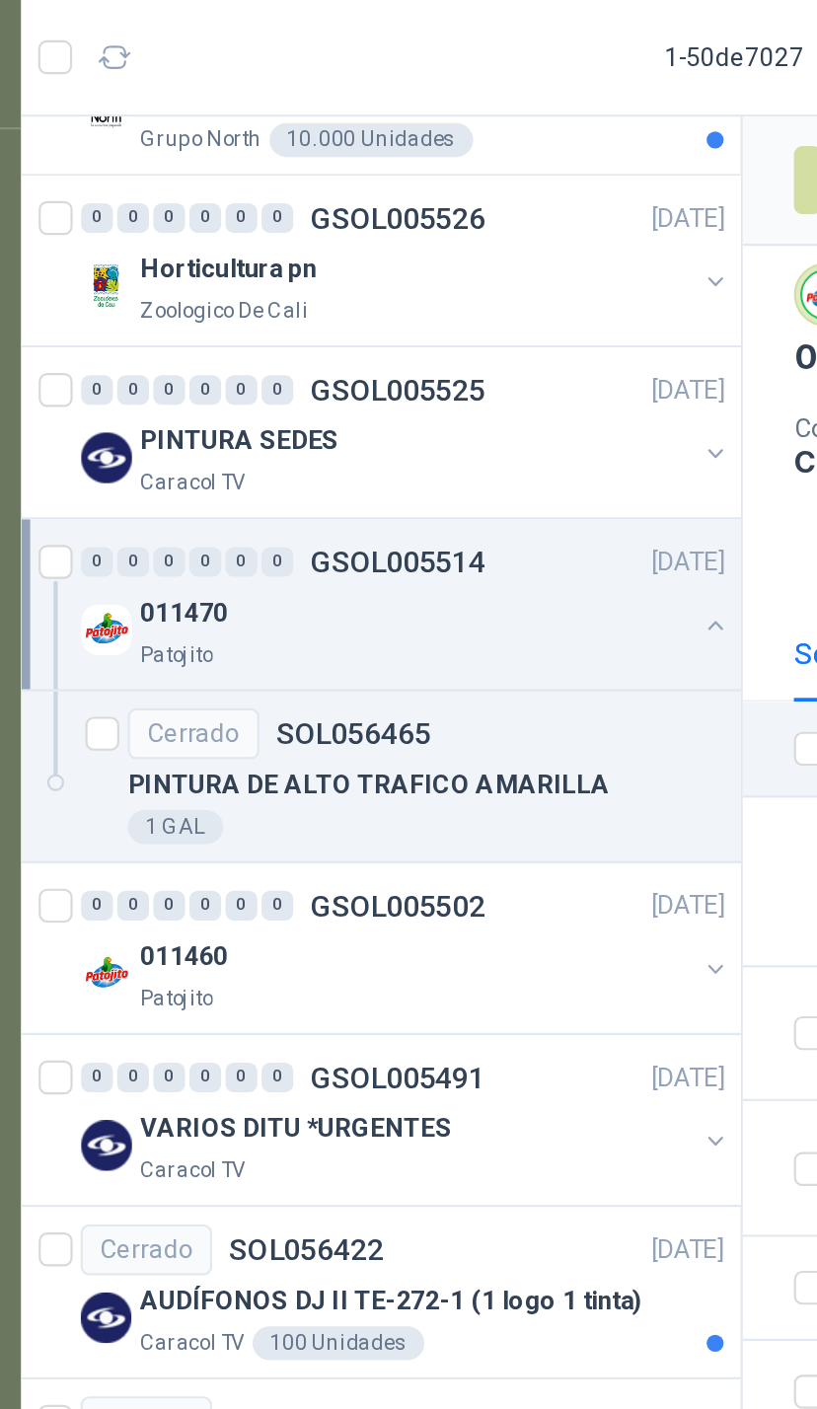
click at [310, 336] on div "011470" at bounding box center [258, 348] width 256 height 24
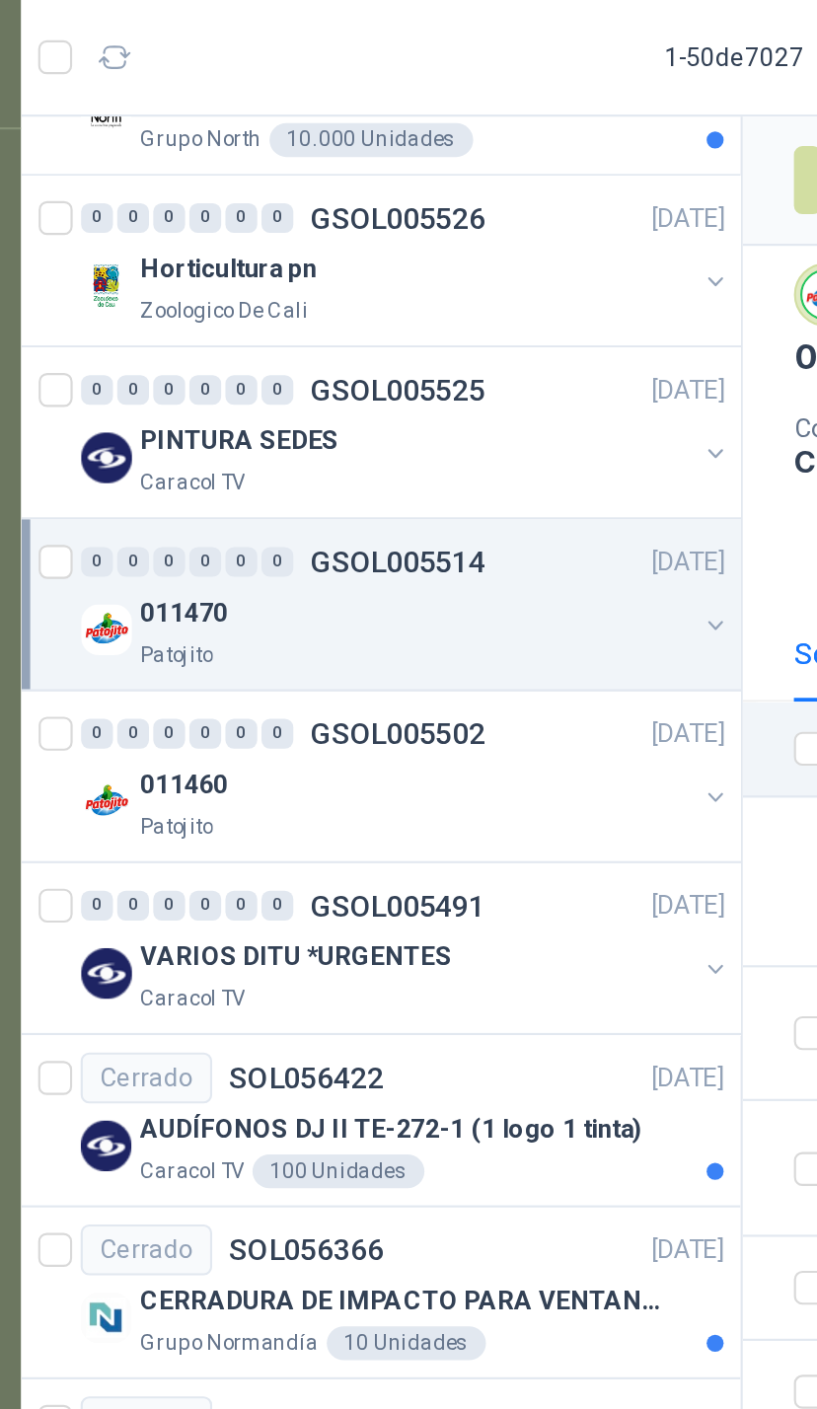
click at [390, 426] on button "button" at bounding box center [398, 434] width 16 height 16
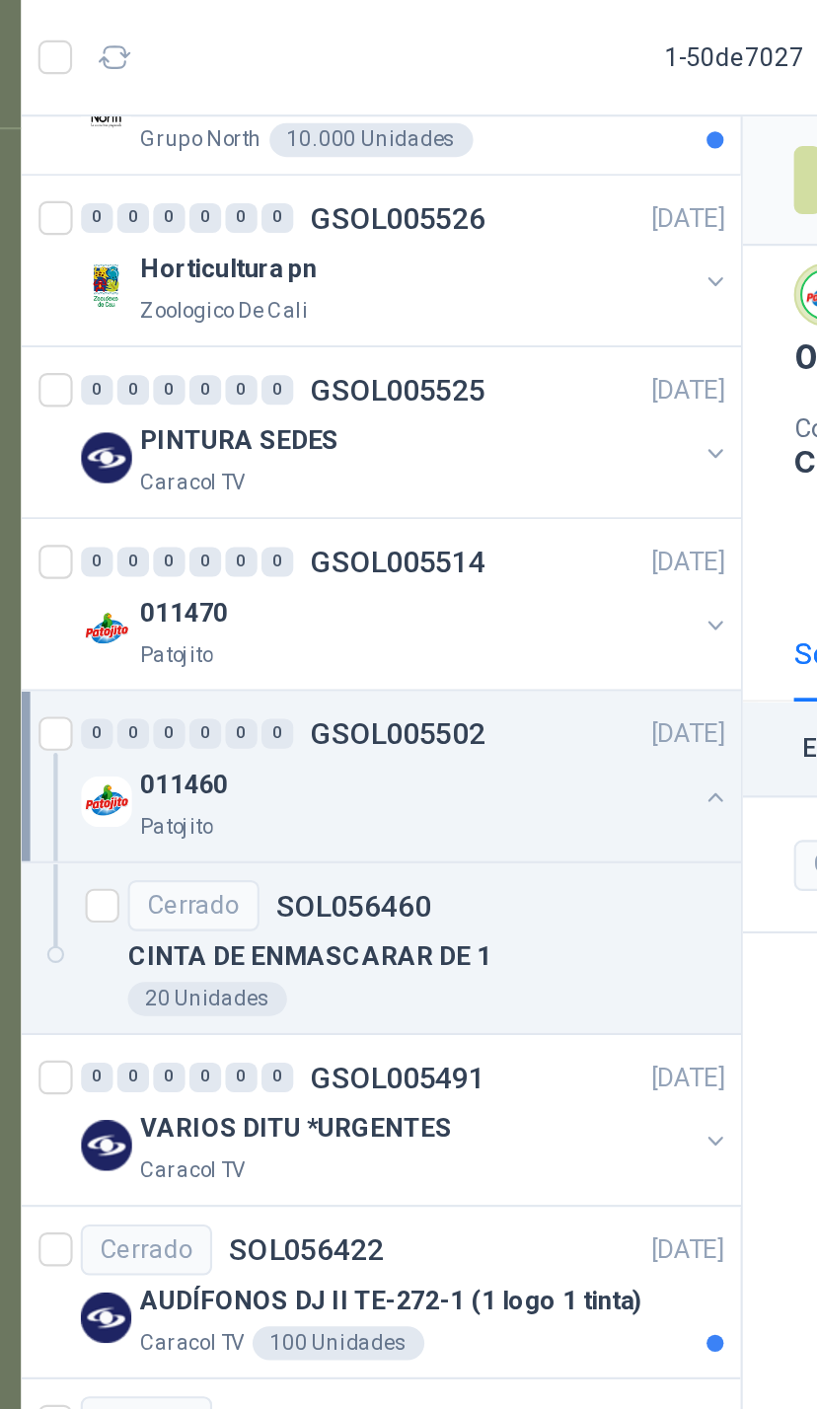
click at [390, 426] on button "button" at bounding box center [398, 434] width 16 height 16
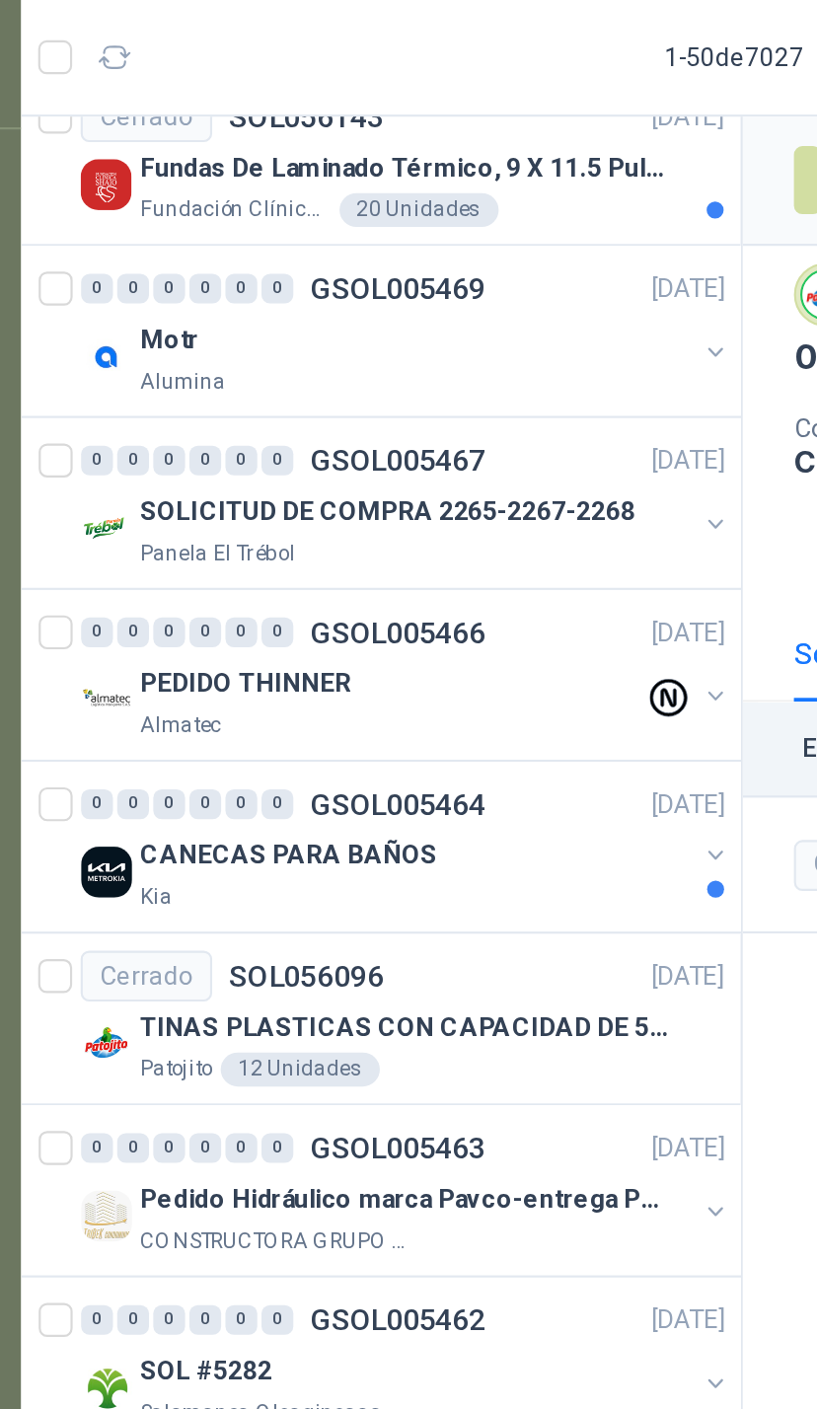
scroll to position [2495, 0]
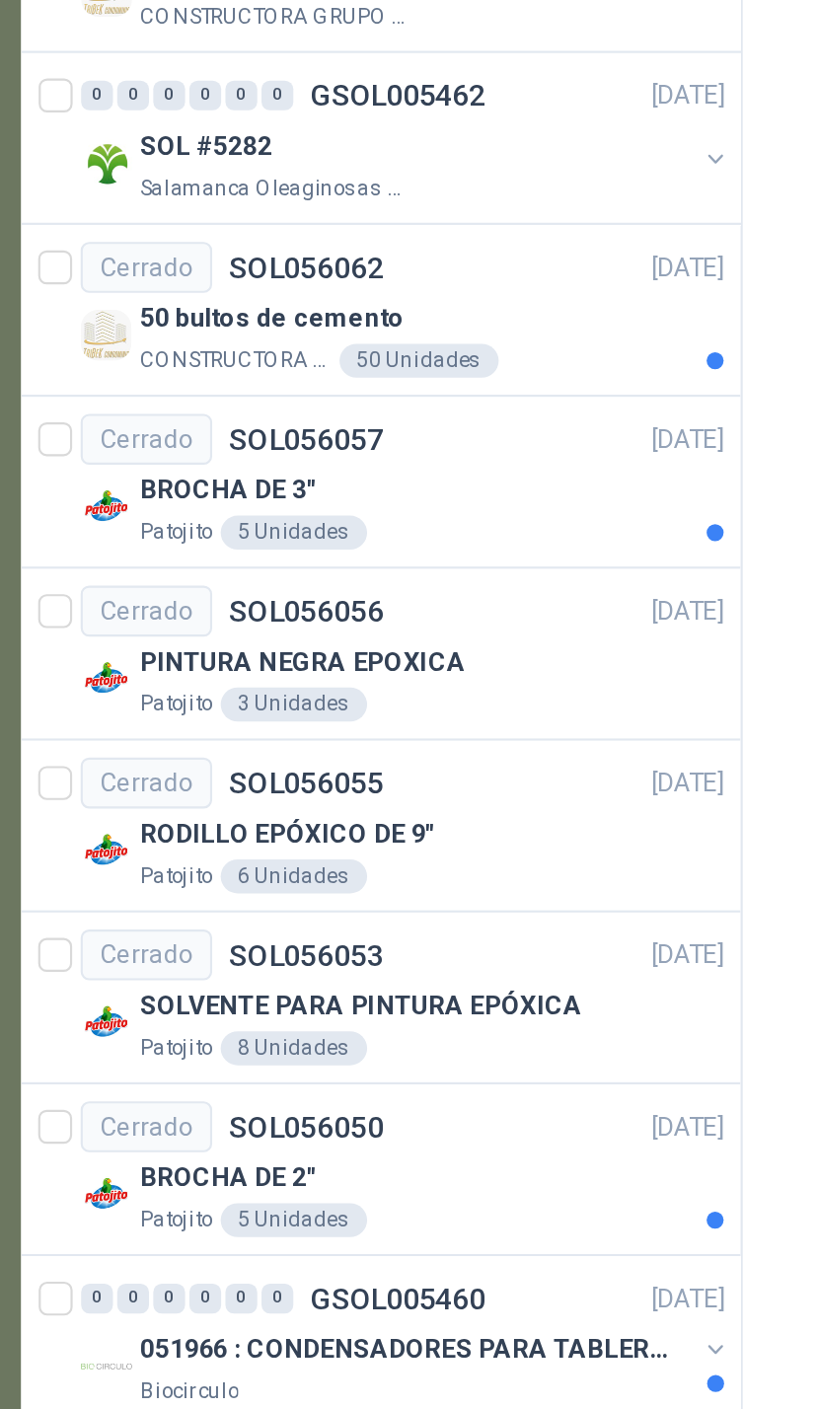
click at [319, 930] on div "PINTURA NEGRA EPOXICA" at bounding box center [265, 942] width 271 height 24
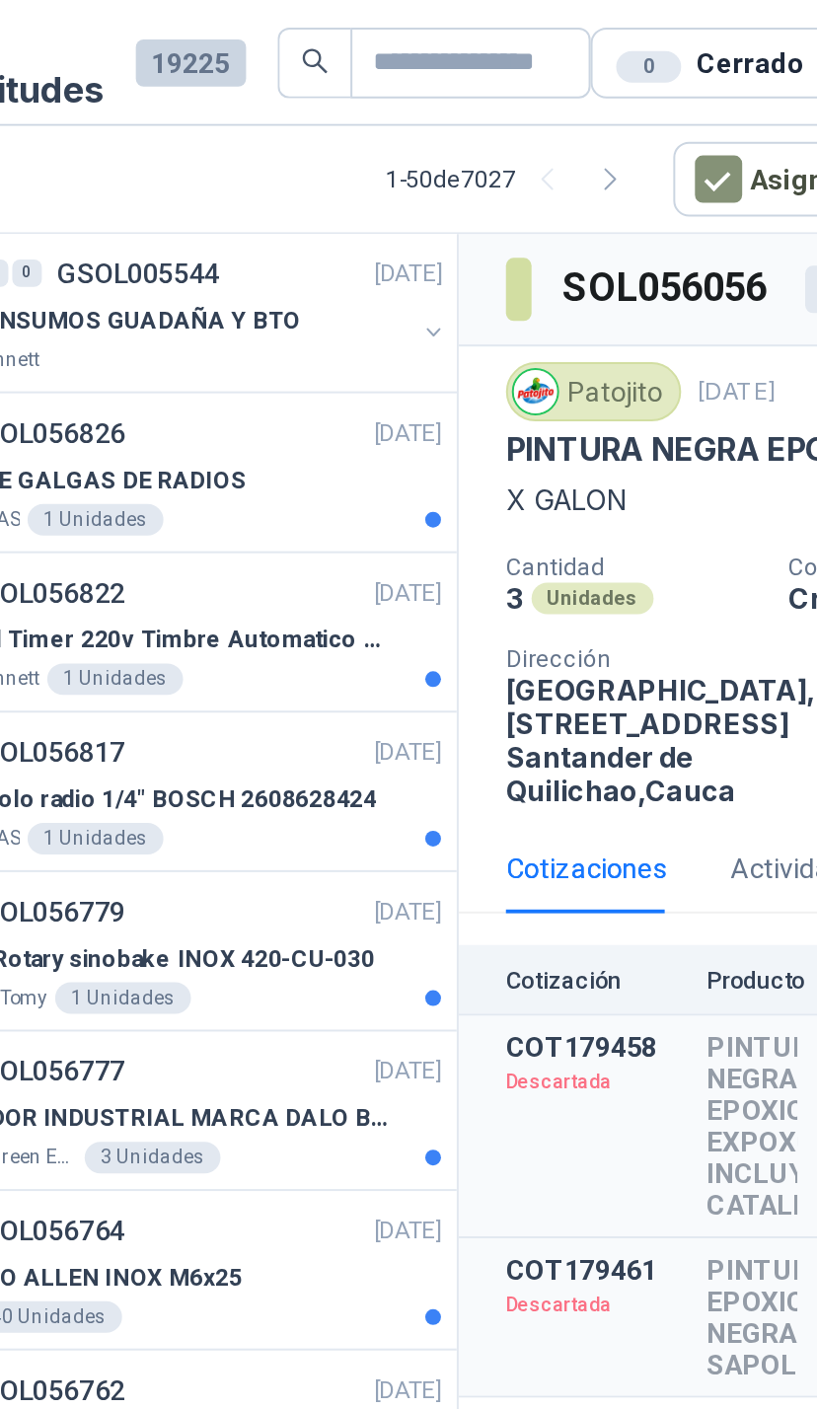
click at [478, 89] on icon "button" at bounding box center [486, 90] width 17 height 17
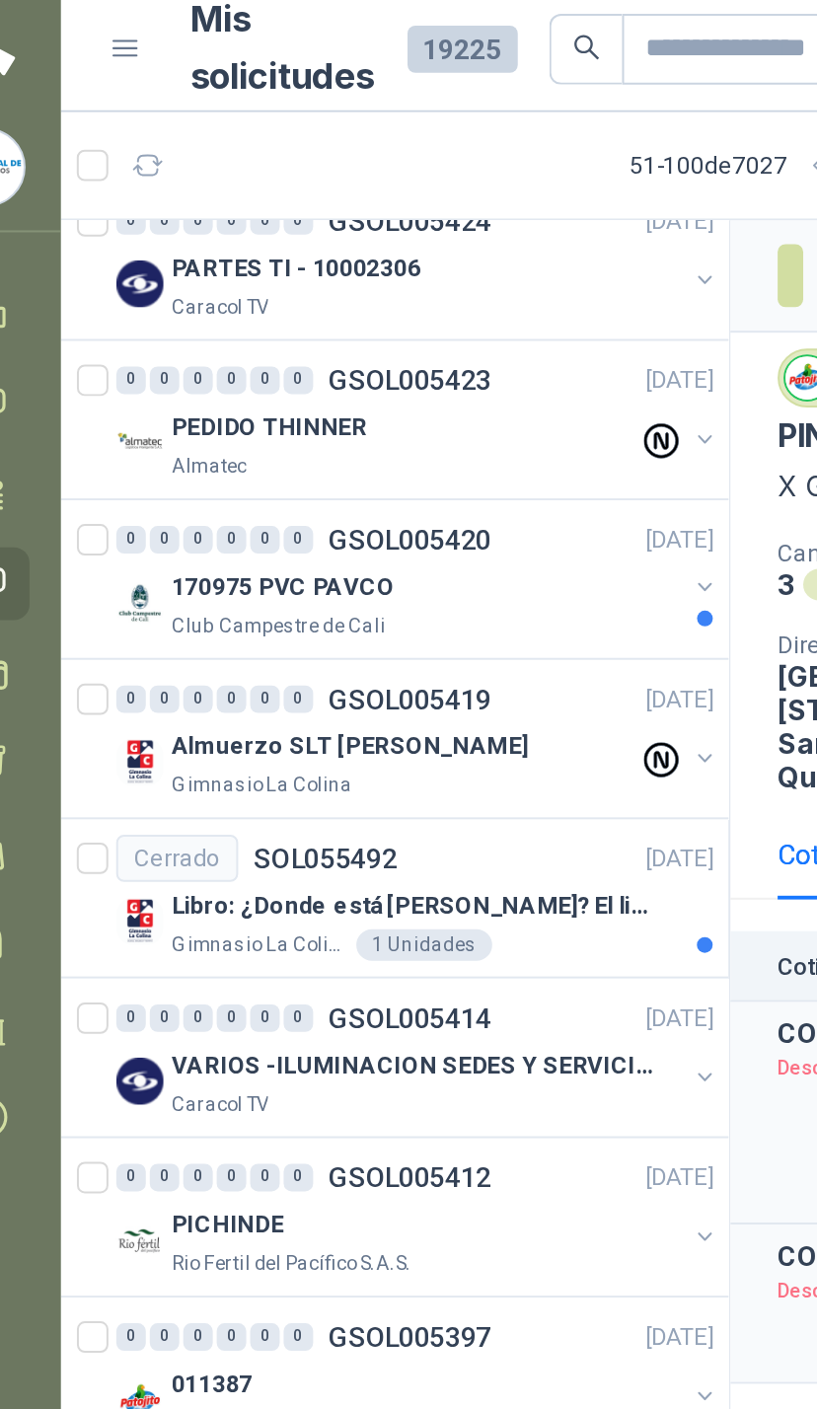
scroll to position [2495, 0]
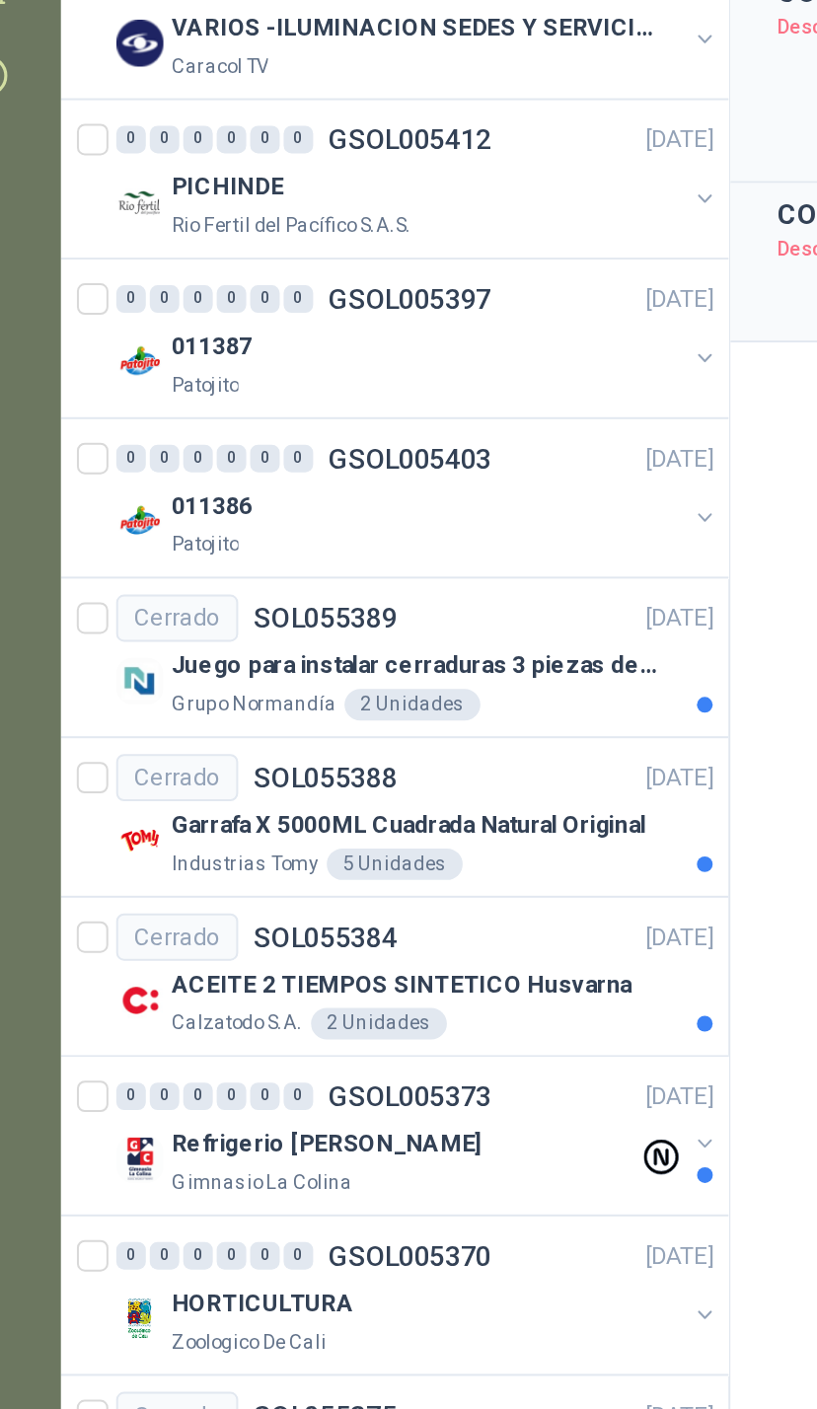
click at [390, 700] on button "button" at bounding box center [398, 708] width 16 height 16
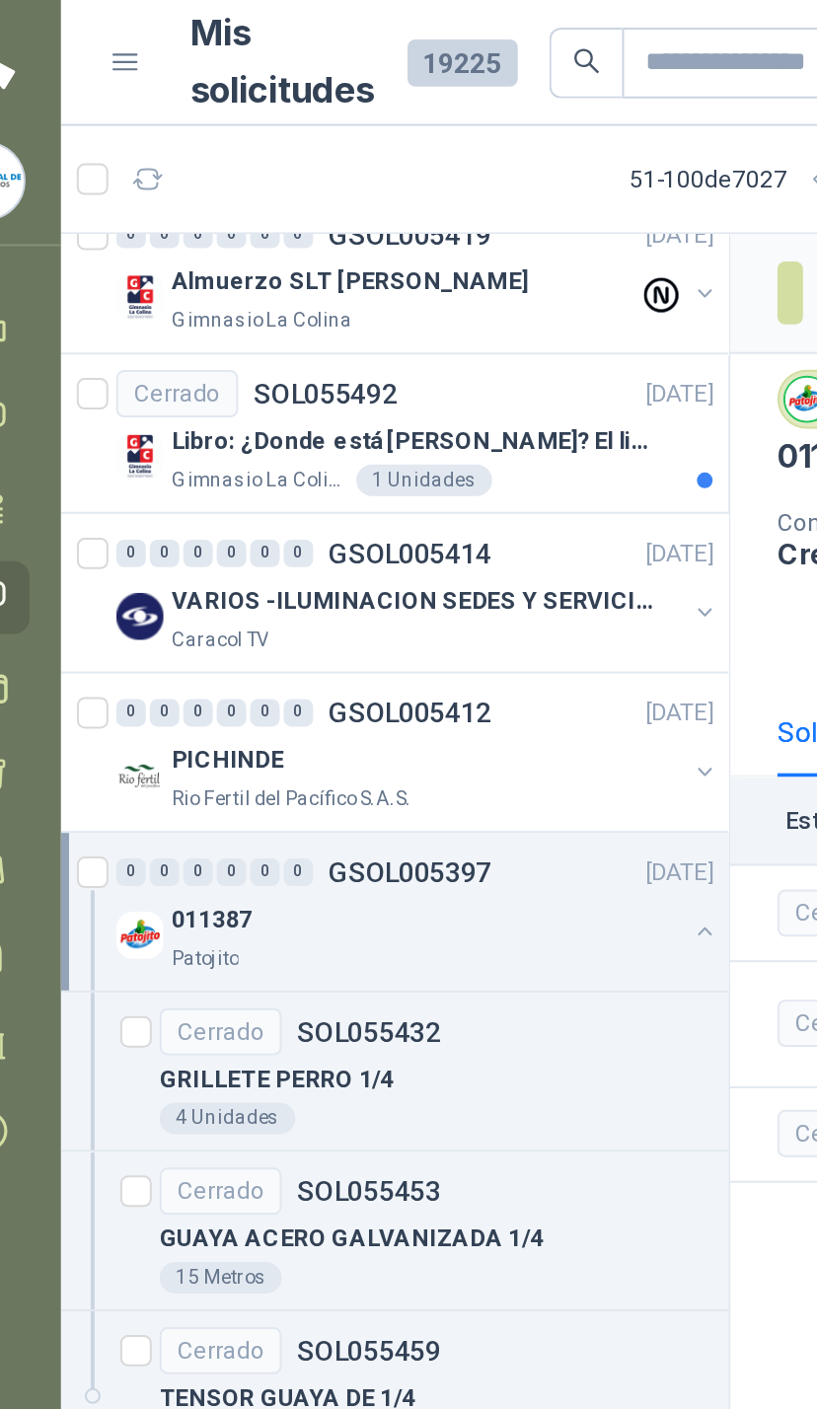
scroll to position [2735, 0]
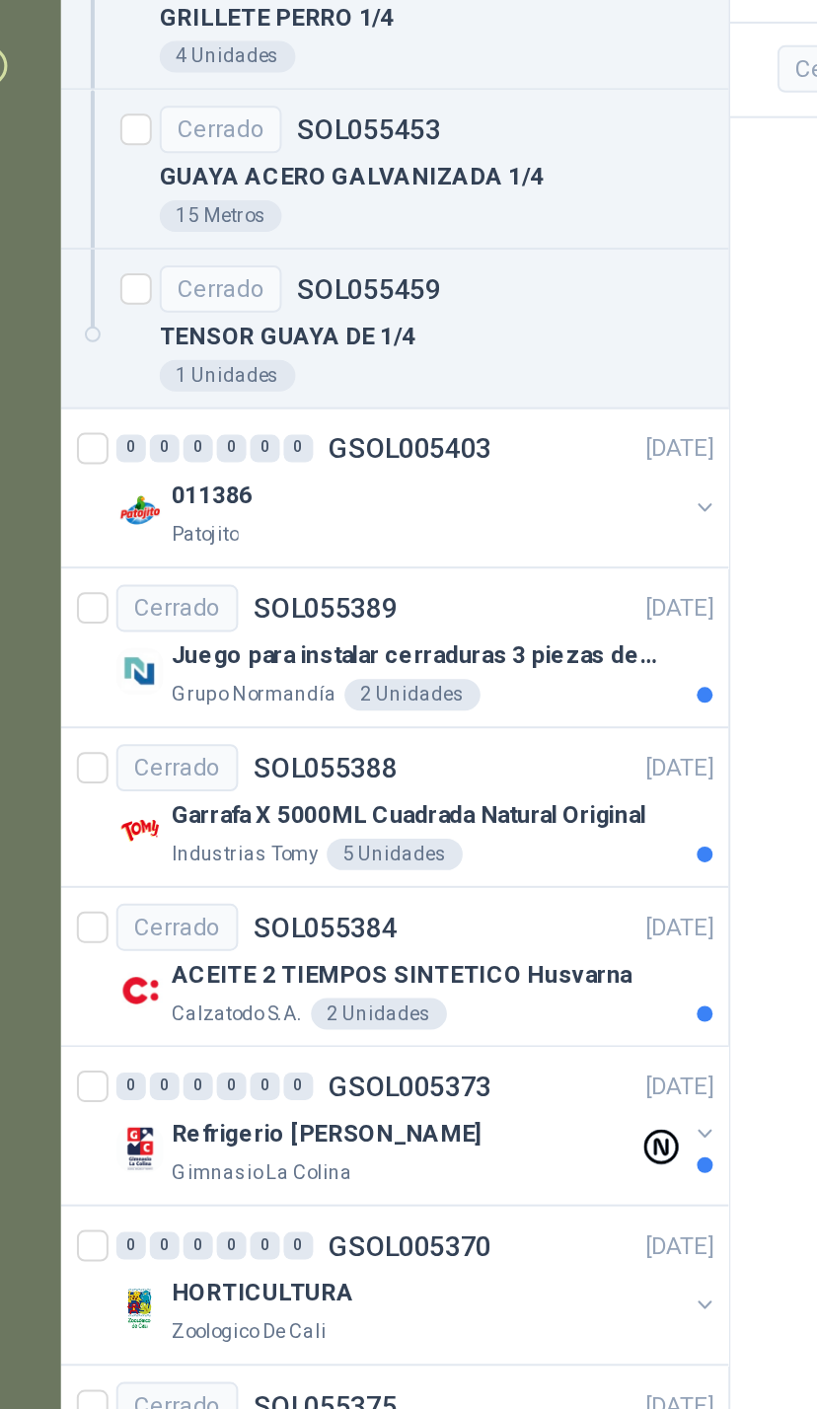
click at [390, 780] on button "button" at bounding box center [398, 788] width 16 height 16
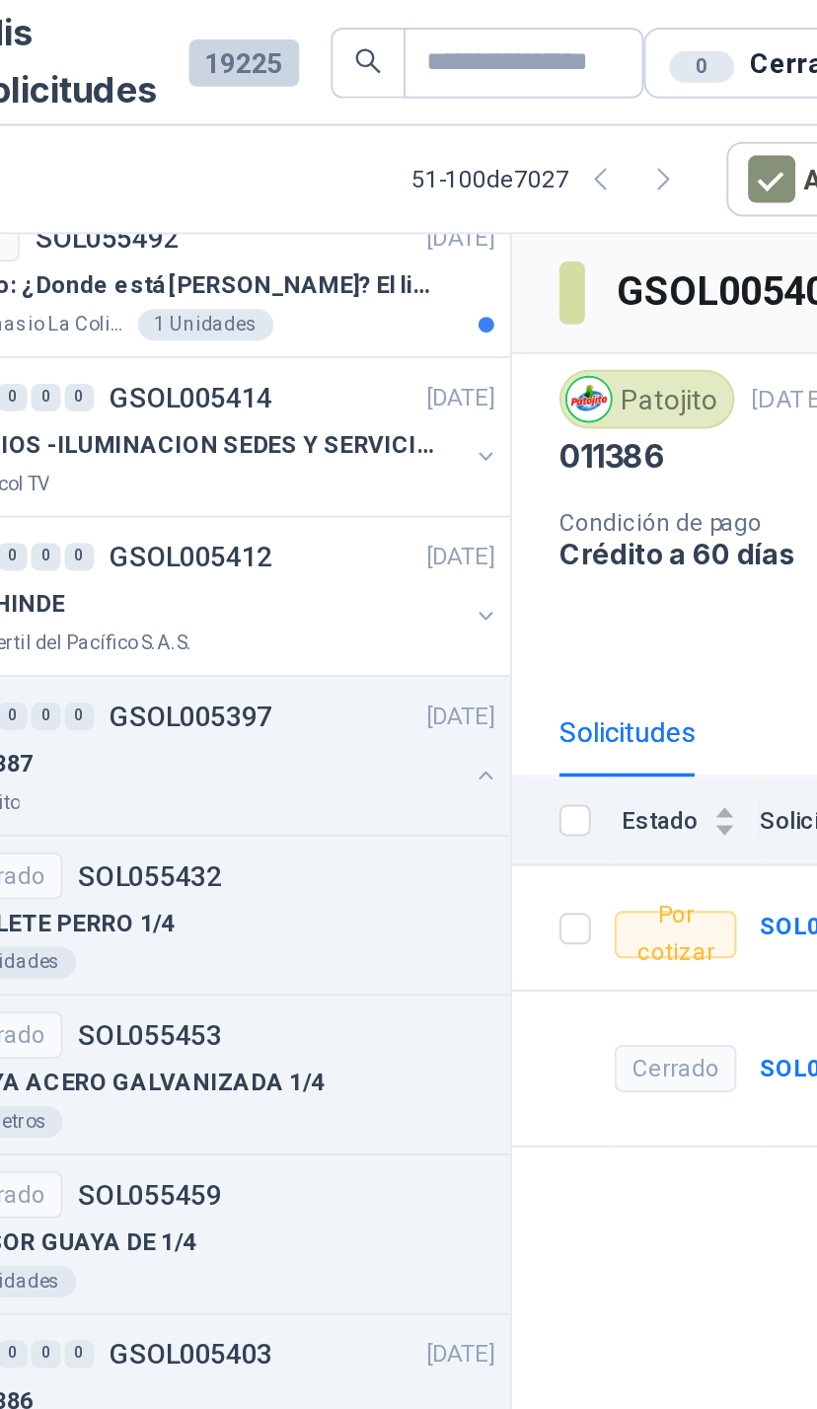
click at [483, 87] on icon "button" at bounding box center [485, 90] width 5 height 10
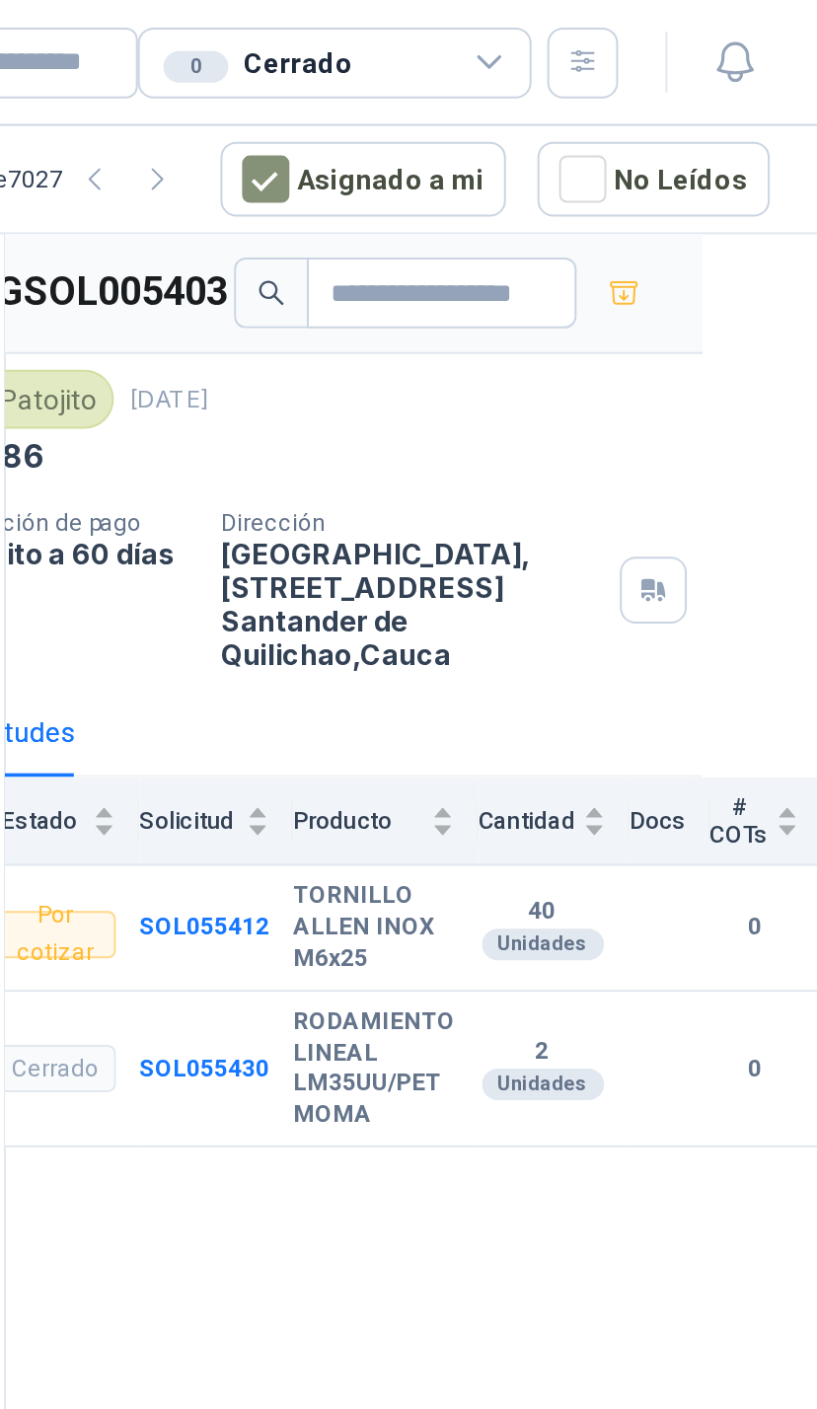
click at [764, 30] on icon "button" at bounding box center [776, 31] width 25 height 25
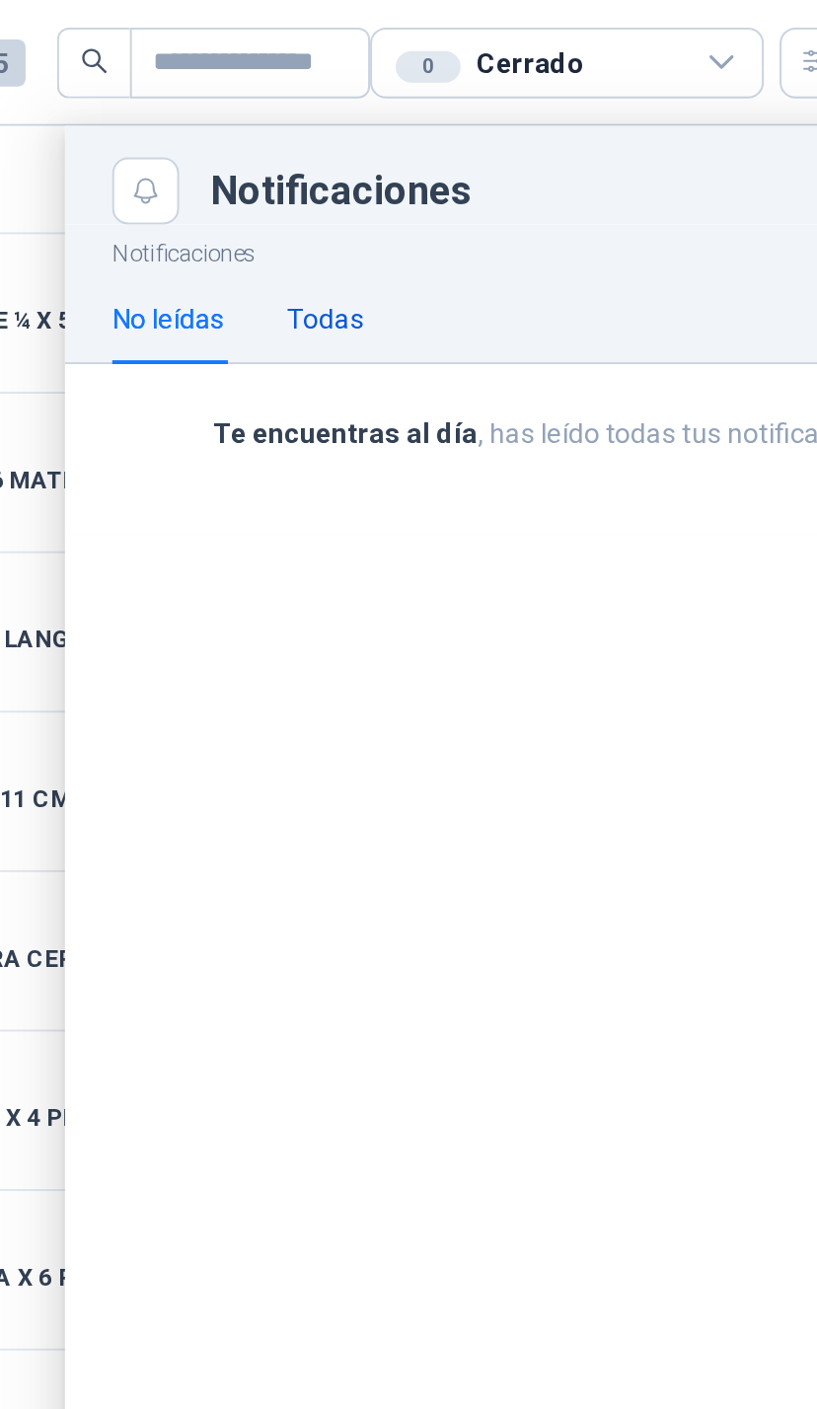
click at [435, 158] on div "Todas" at bounding box center [454, 160] width 38 height 22
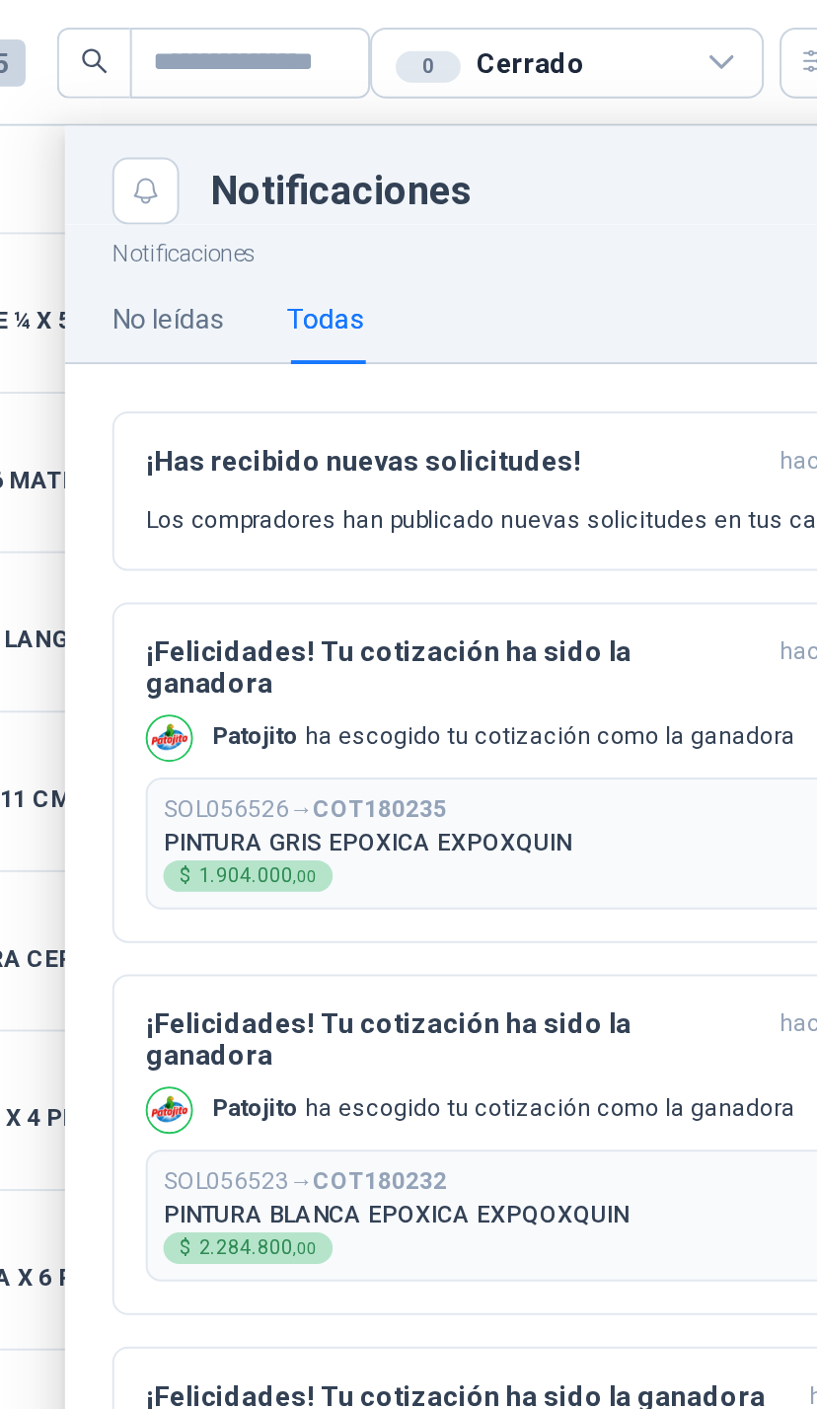
click at [364, 364] on div "Patojito ha escogido tu cotización como la ganadora" at bounding box center [527, 370] width 326 height 24
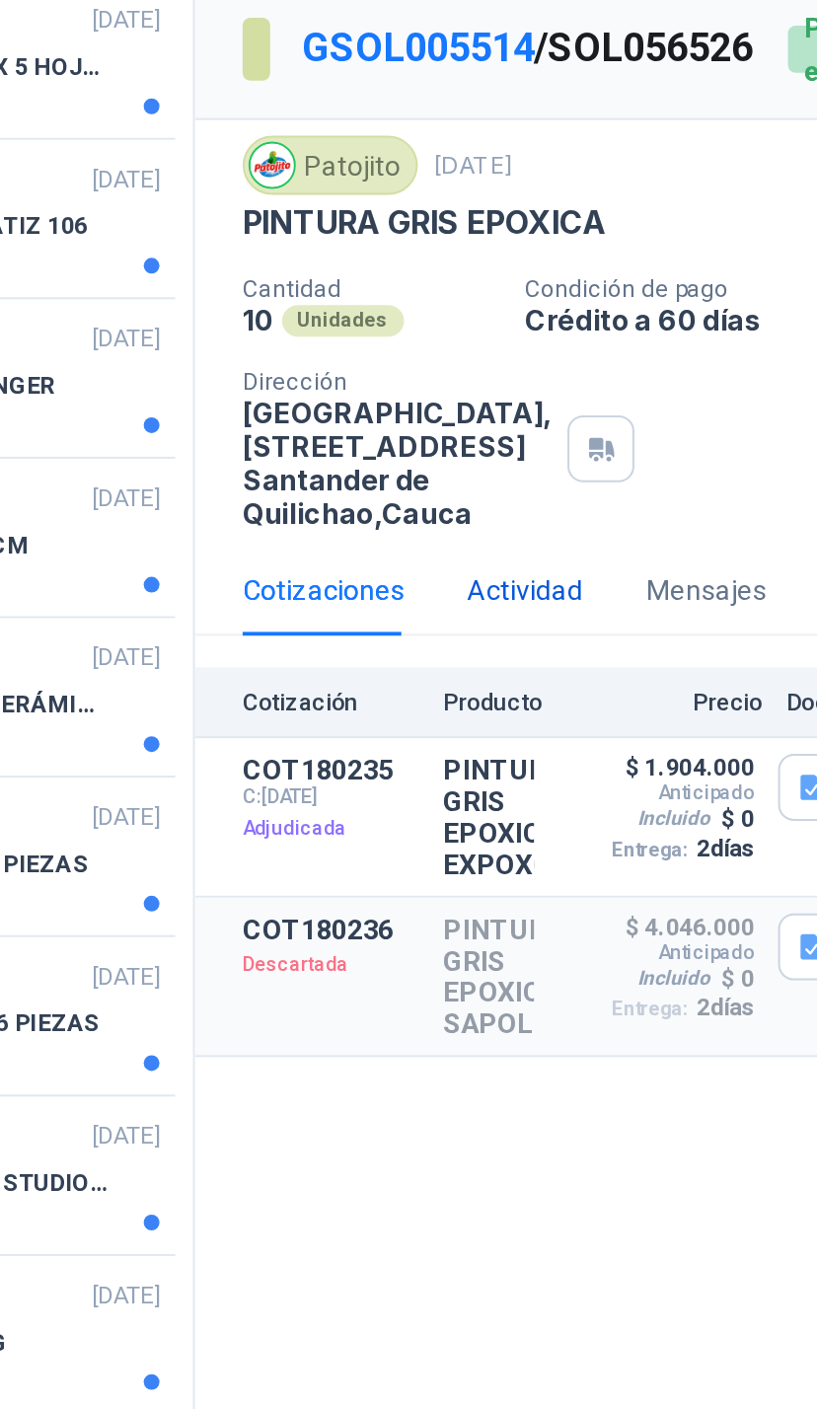
click at [547, 412] on div "Actividad" at bounding box center [576, 423] width 58 height 22
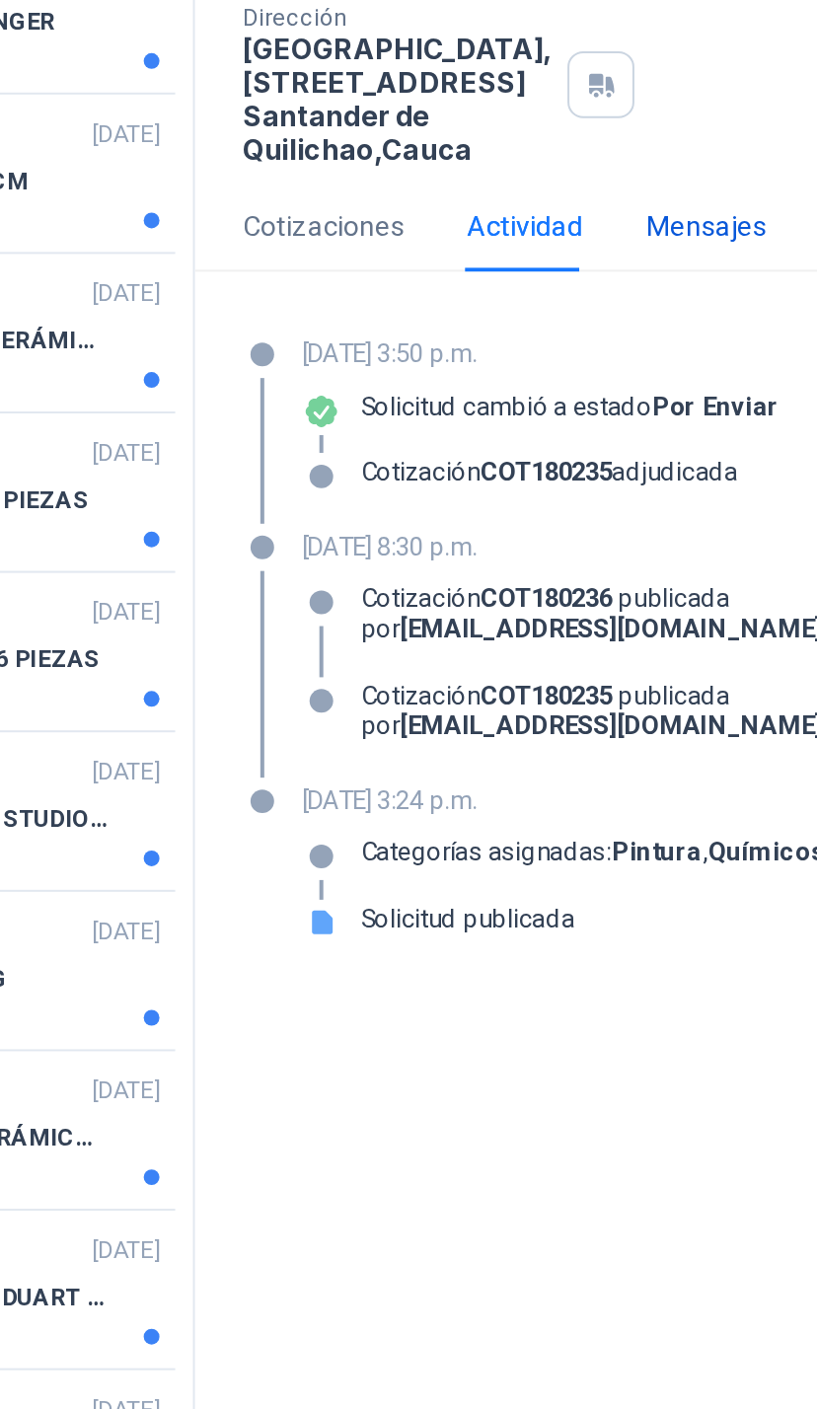
click at [636, 412] on div "Mensajes" at bounding box center [666, 423] width 60 height 22
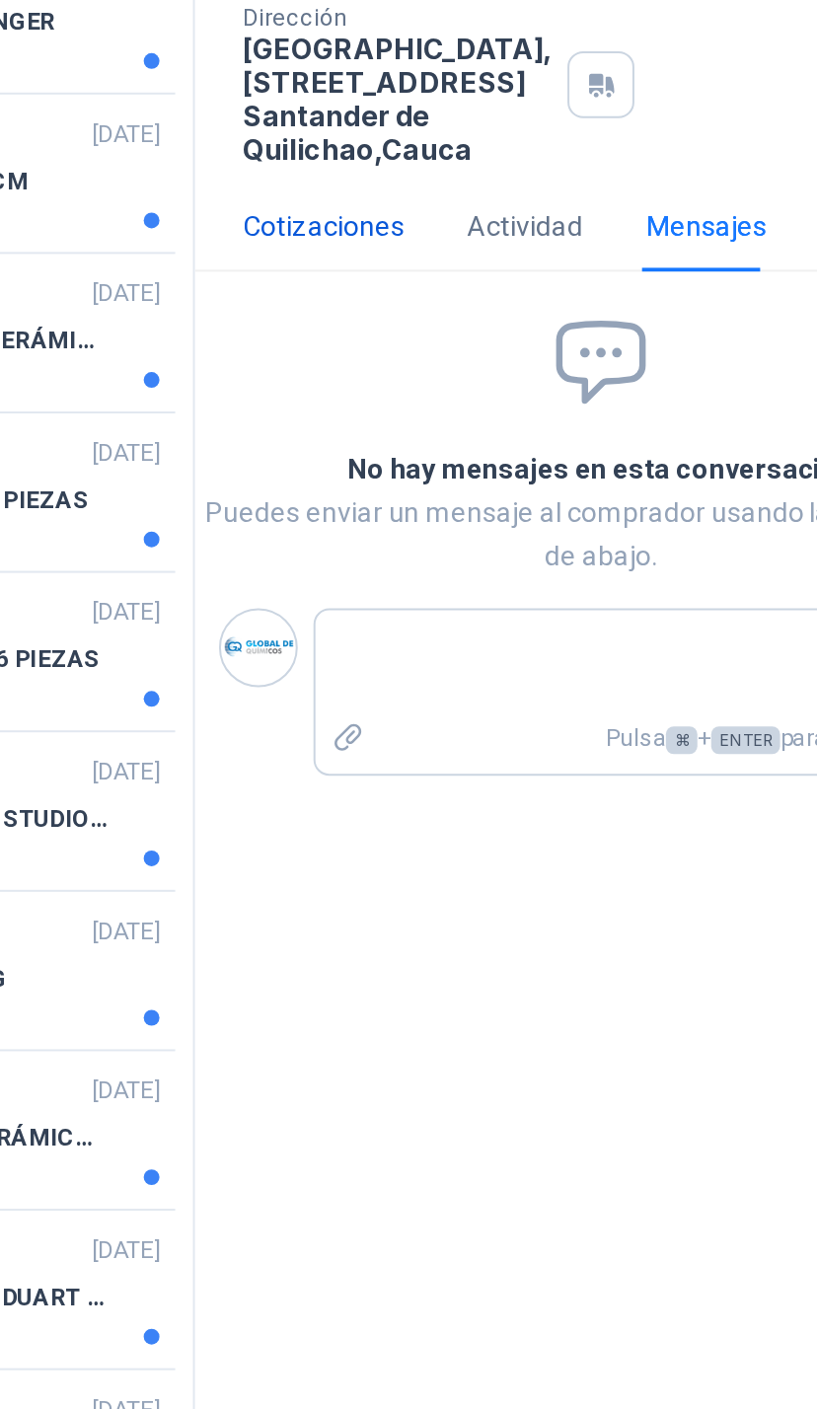
click at [434, 412] on div "Cotizaciones" at bounding box center [474, 423] width 81 height 22
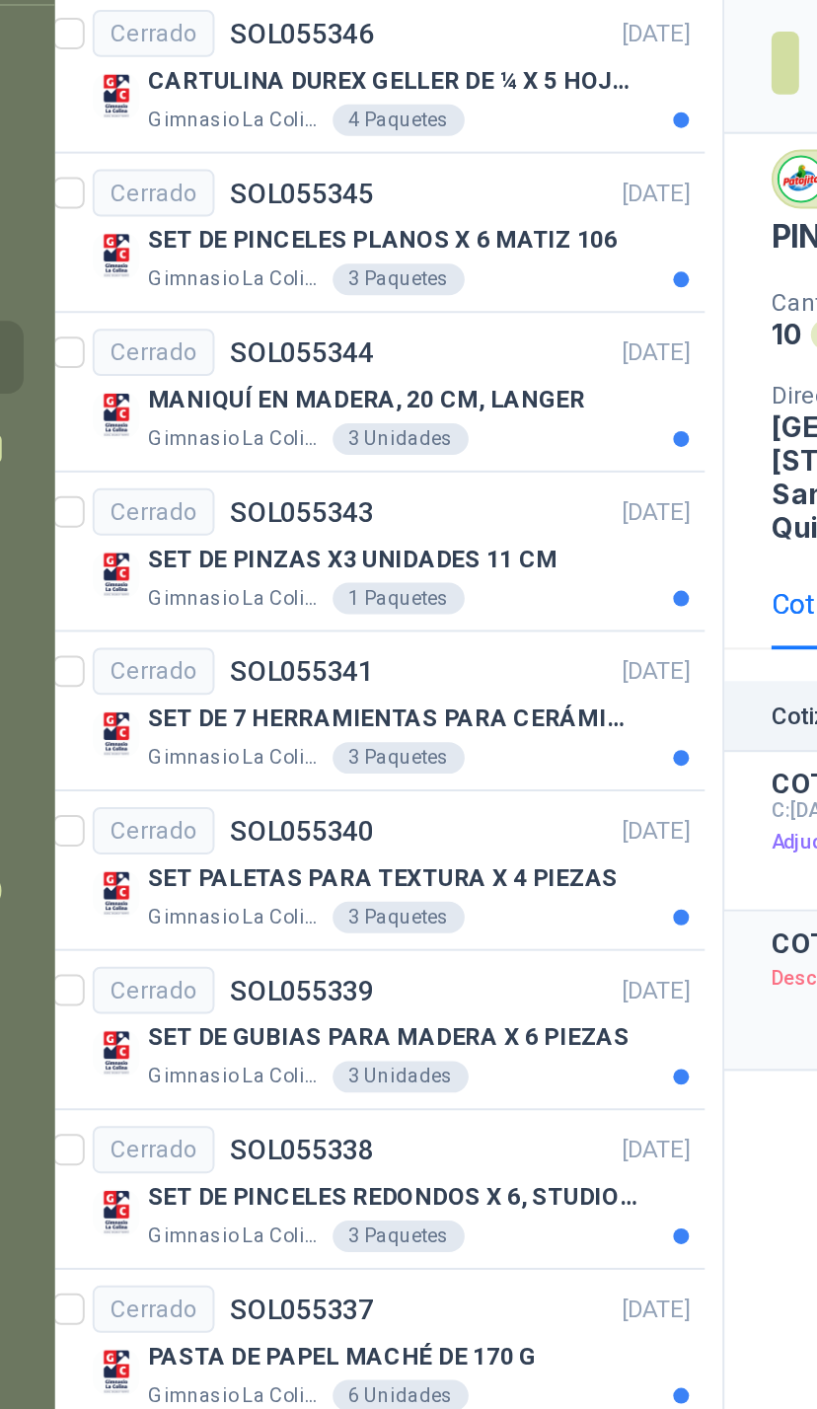
scroll to position [0, 9]
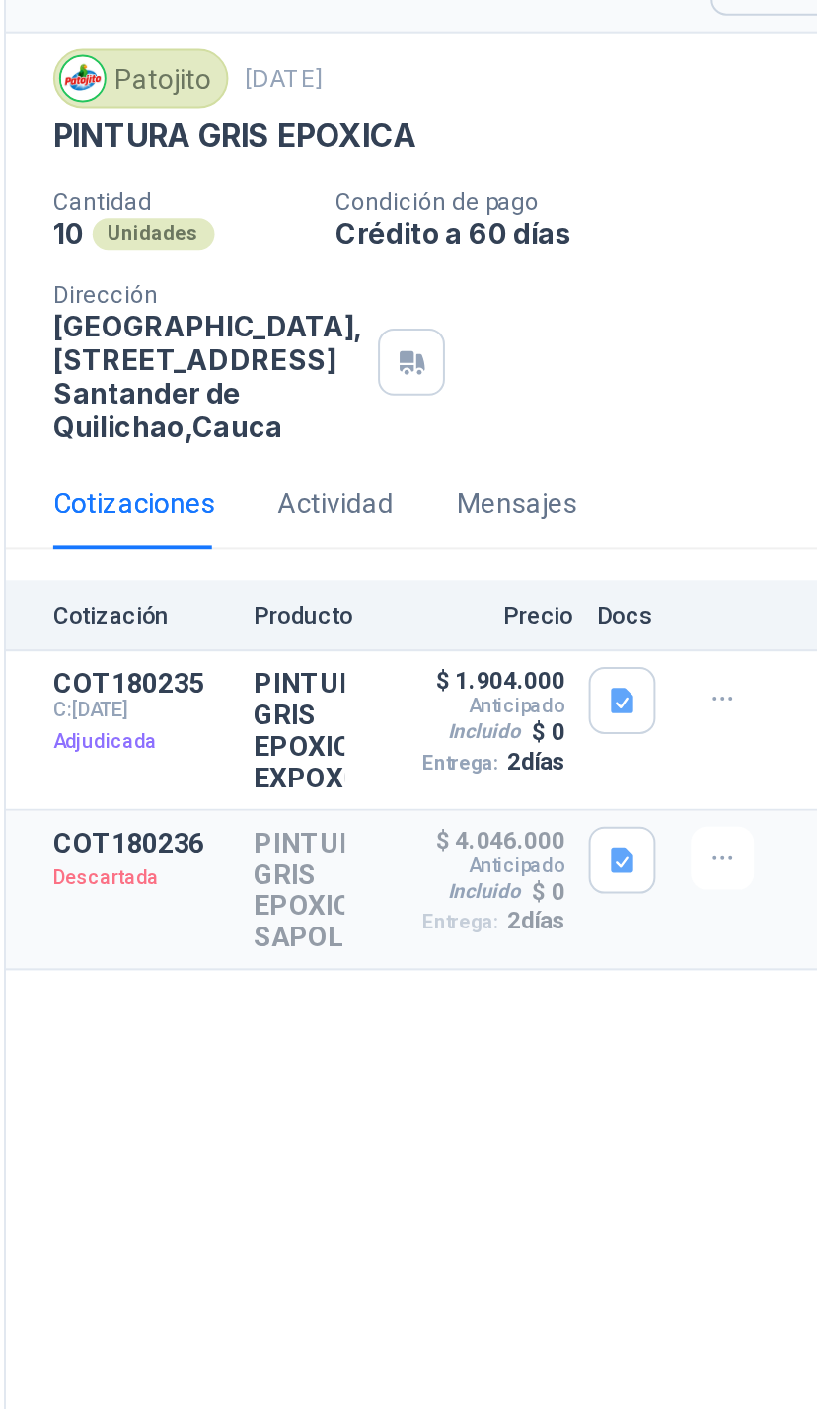
click at [0, 0] on button "Detalles" at bounding box center [0, 0] width 0 height 0
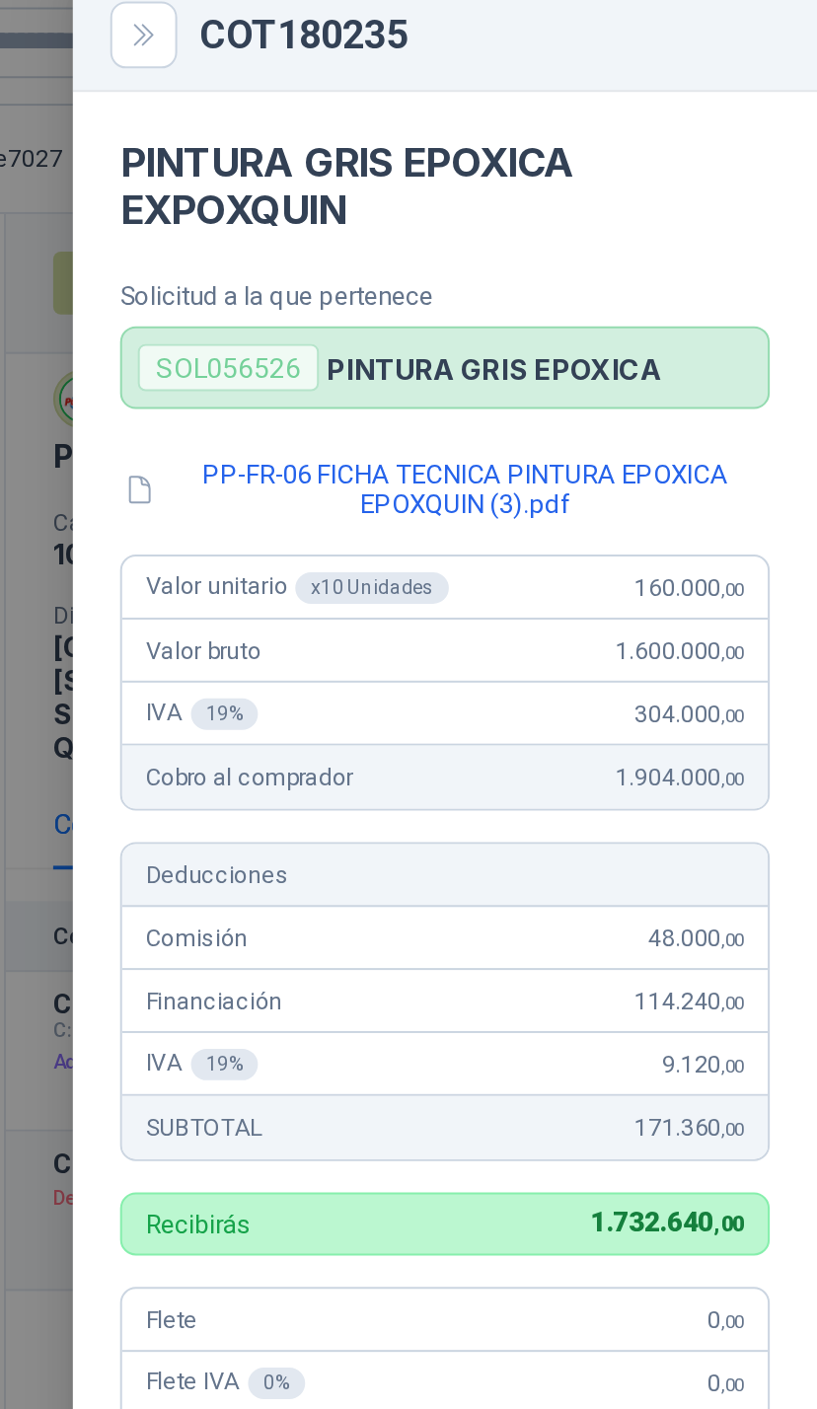
scroll to position [0, 0]
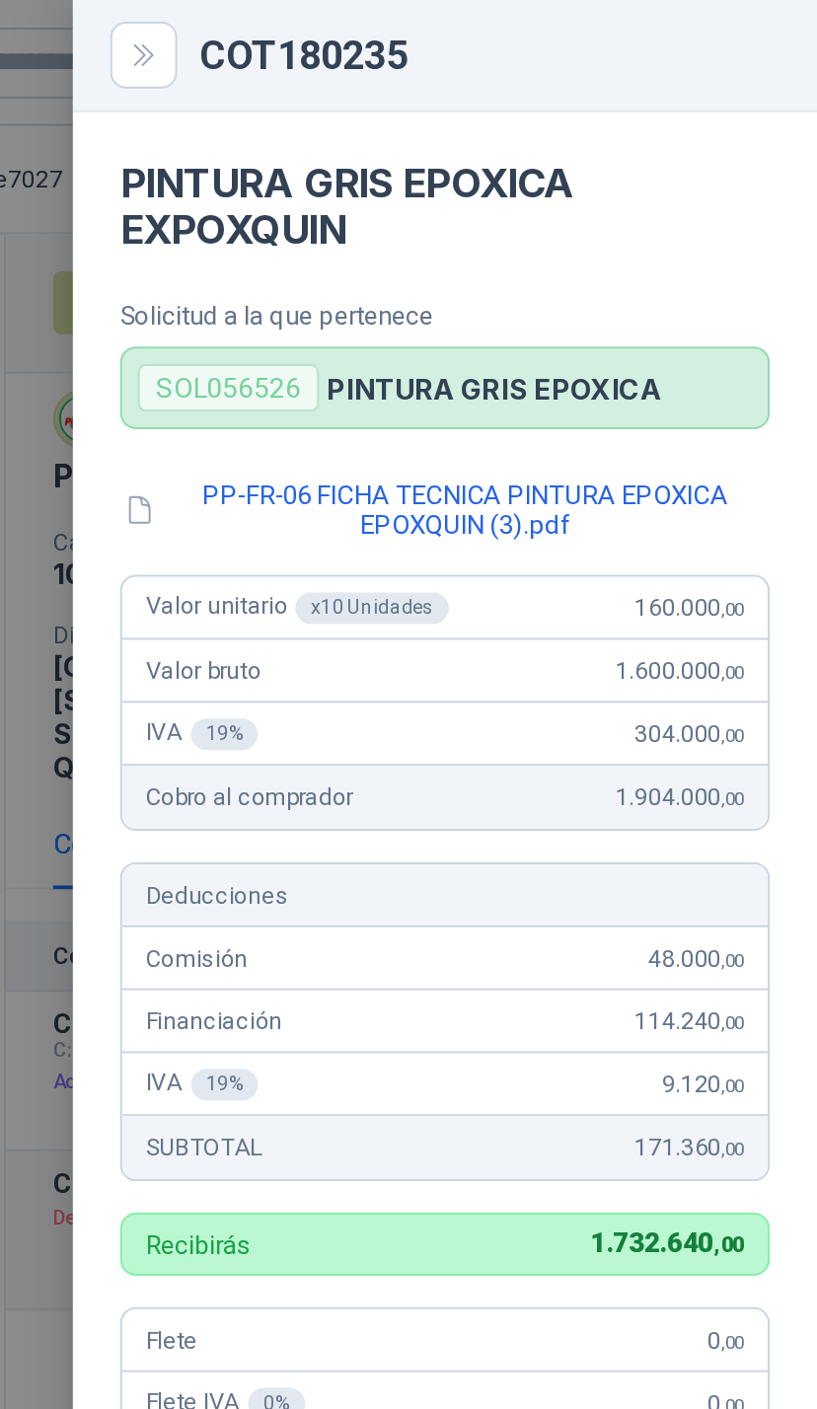
click at [444, 3] on div "COT180235" at bounding box center [630, 28] width 373 height 56
click at [463, 32] on button "Close" at bounding box center [480, 28] width 34 height 34
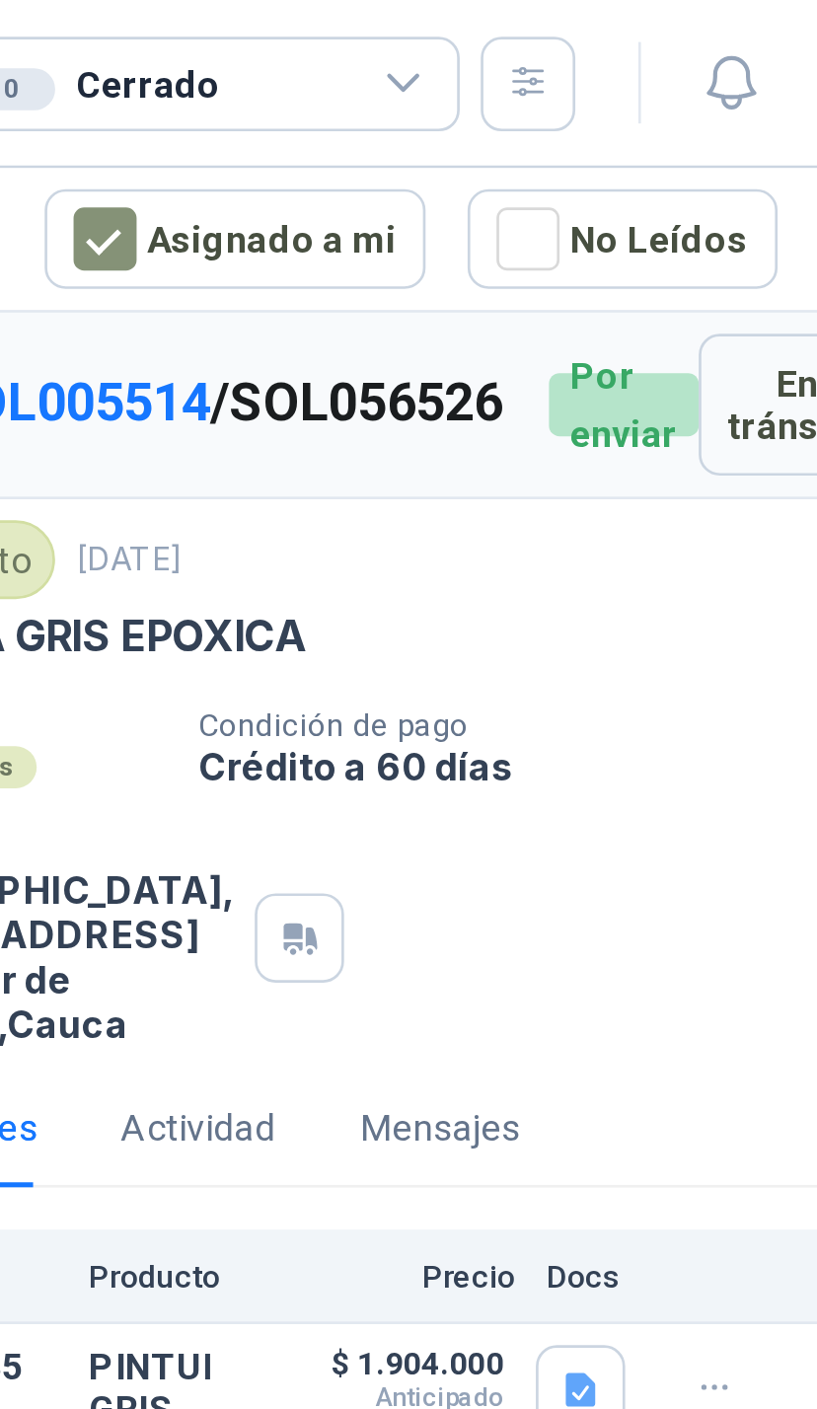
click at [644, 26] on icon at bounding box center [653, 32] width 18 height 18
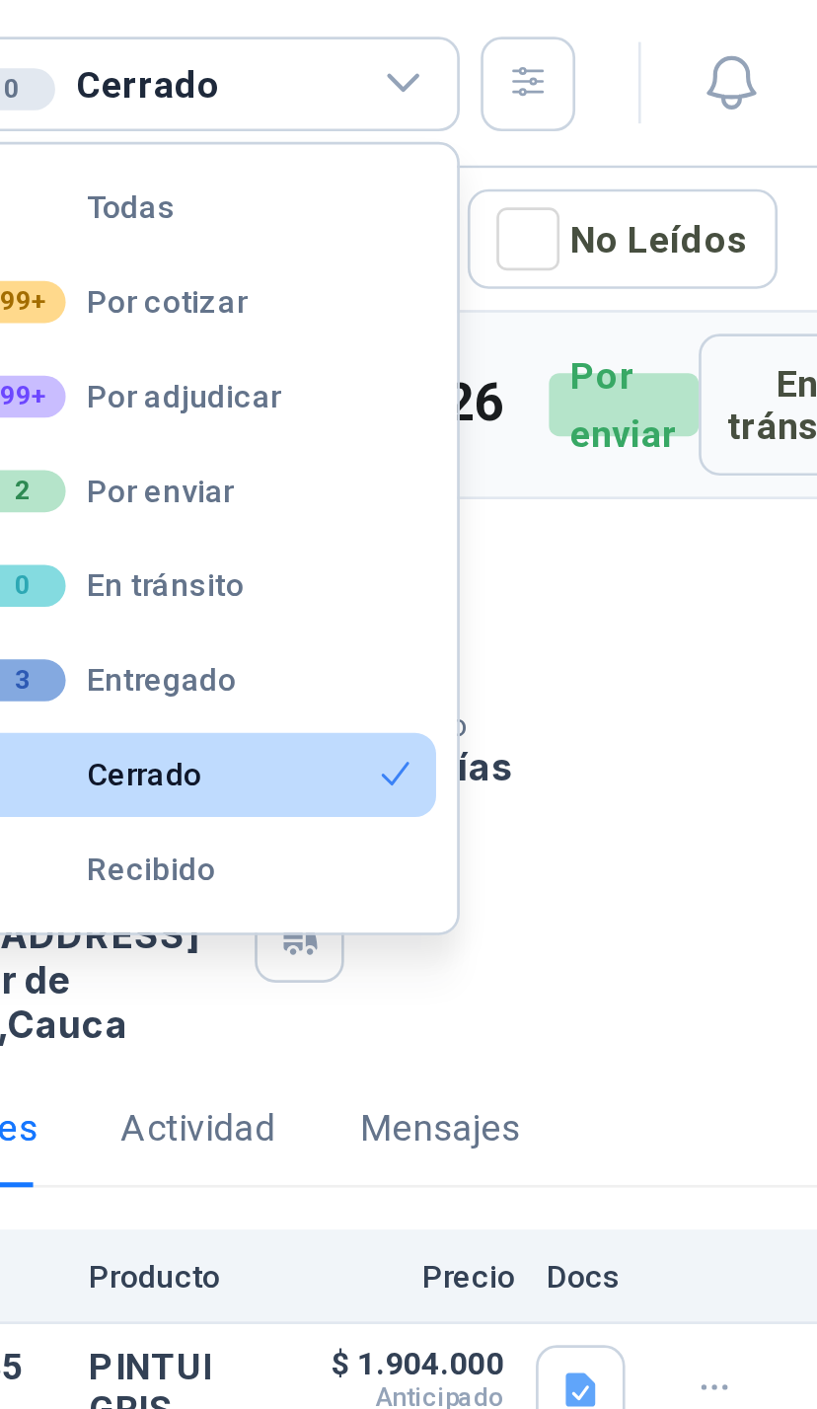
click at [485, 103] on button "99+ Por cotizar" at bounding box center [575, 114] width 180 height 32
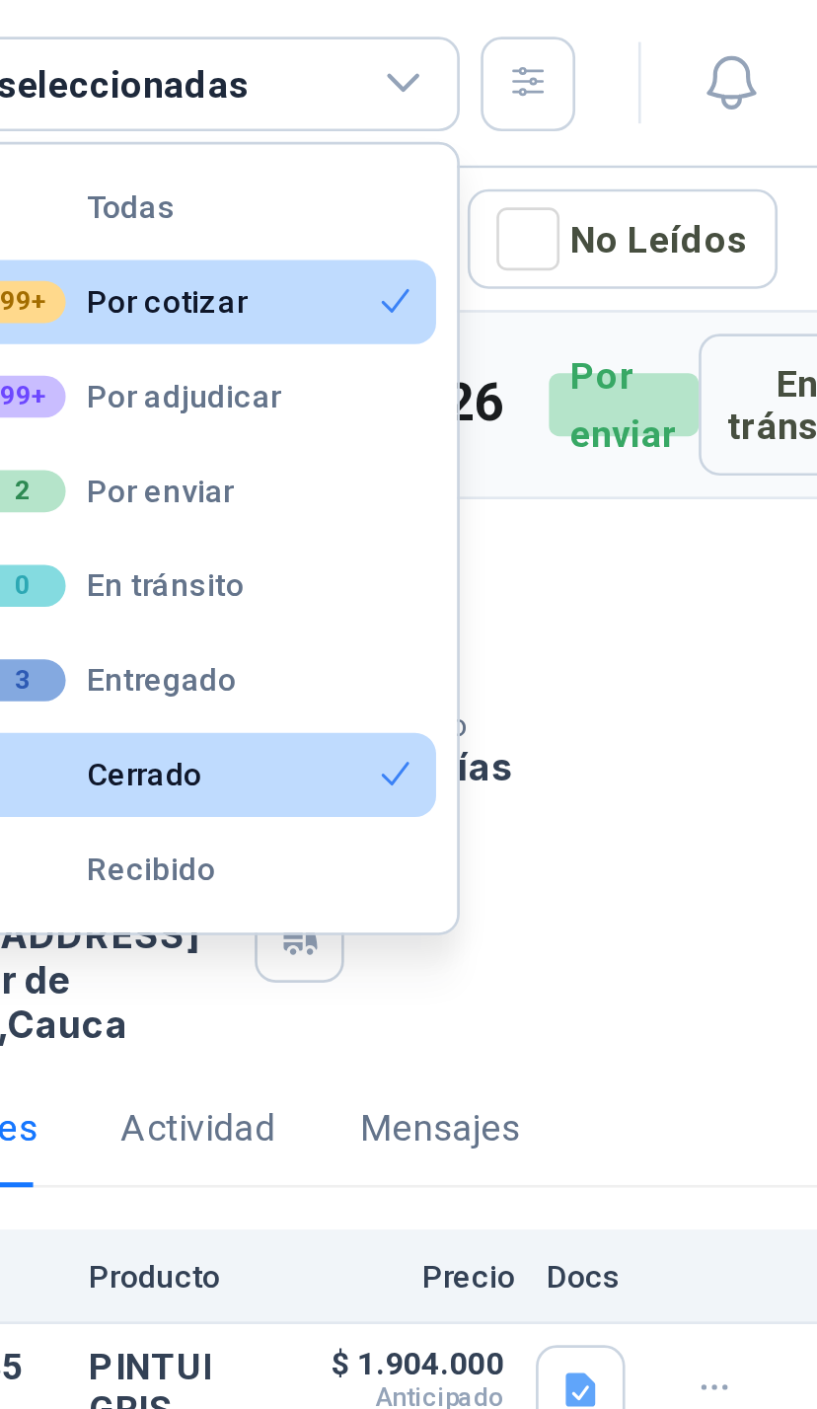
click at [485, 291] on button "Cerrado" at bounding box center [575, 291] width 180 height 32
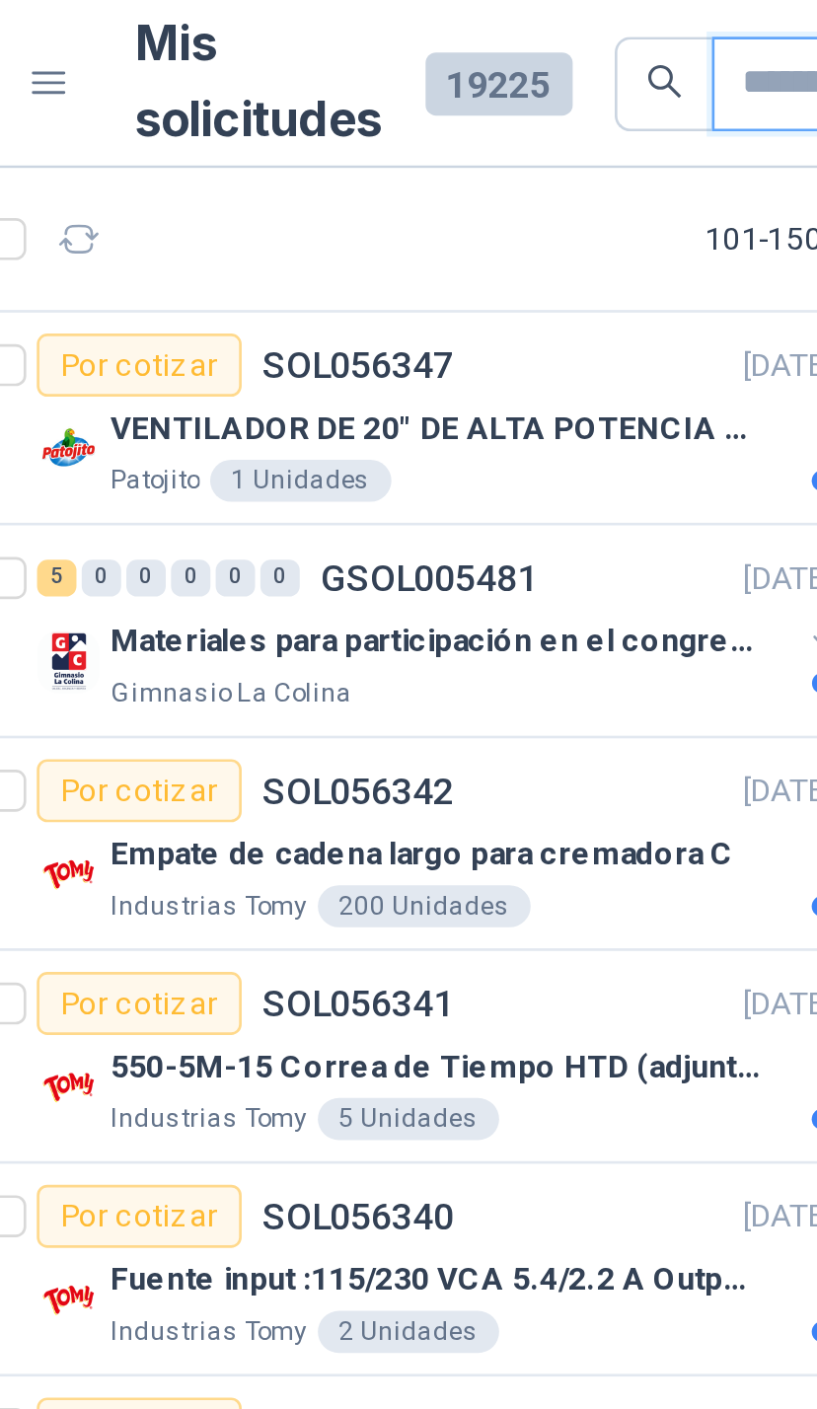
click at [368, 32] on input "text" at bounding box center [408, 32] width 81 height 34
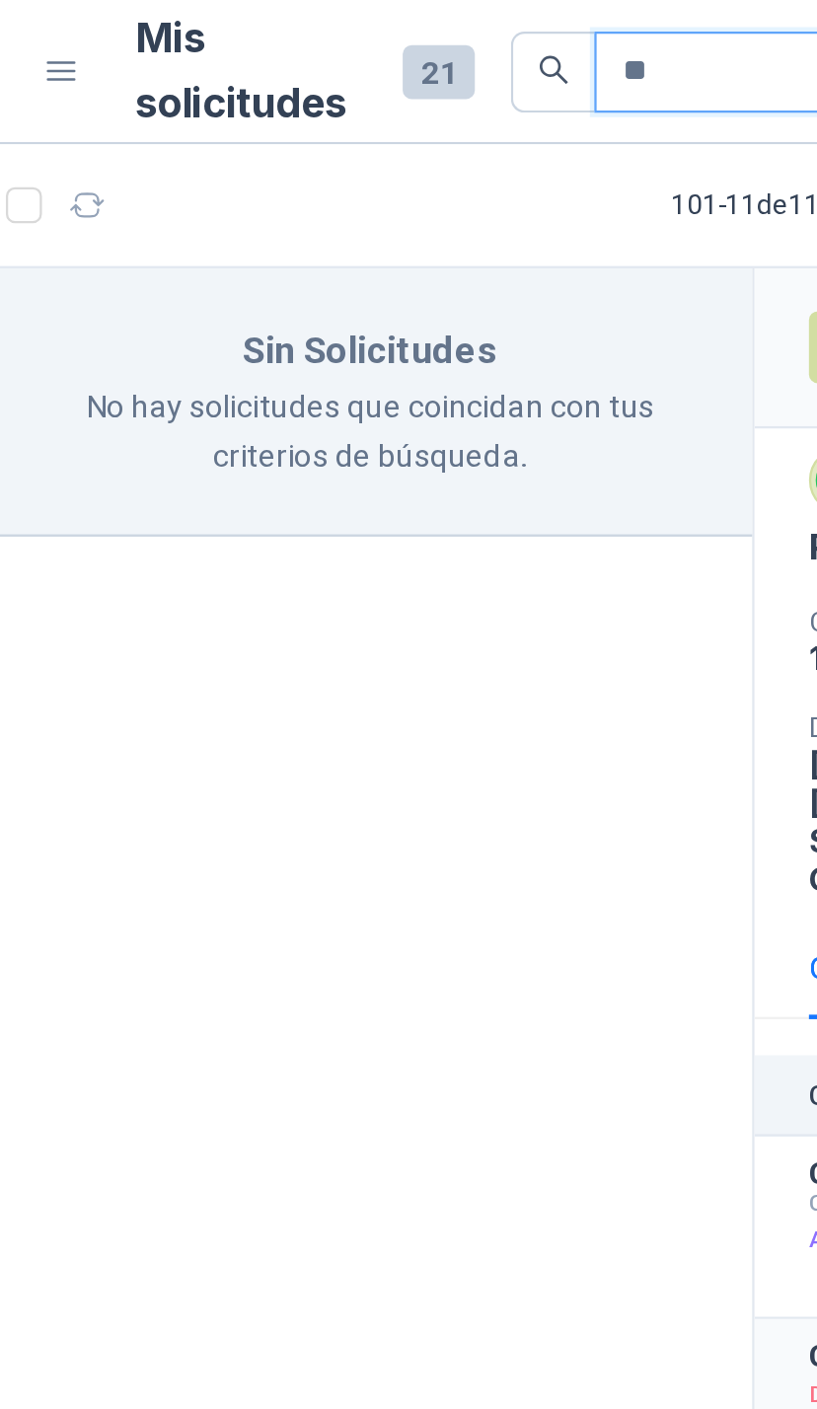
type input "*"
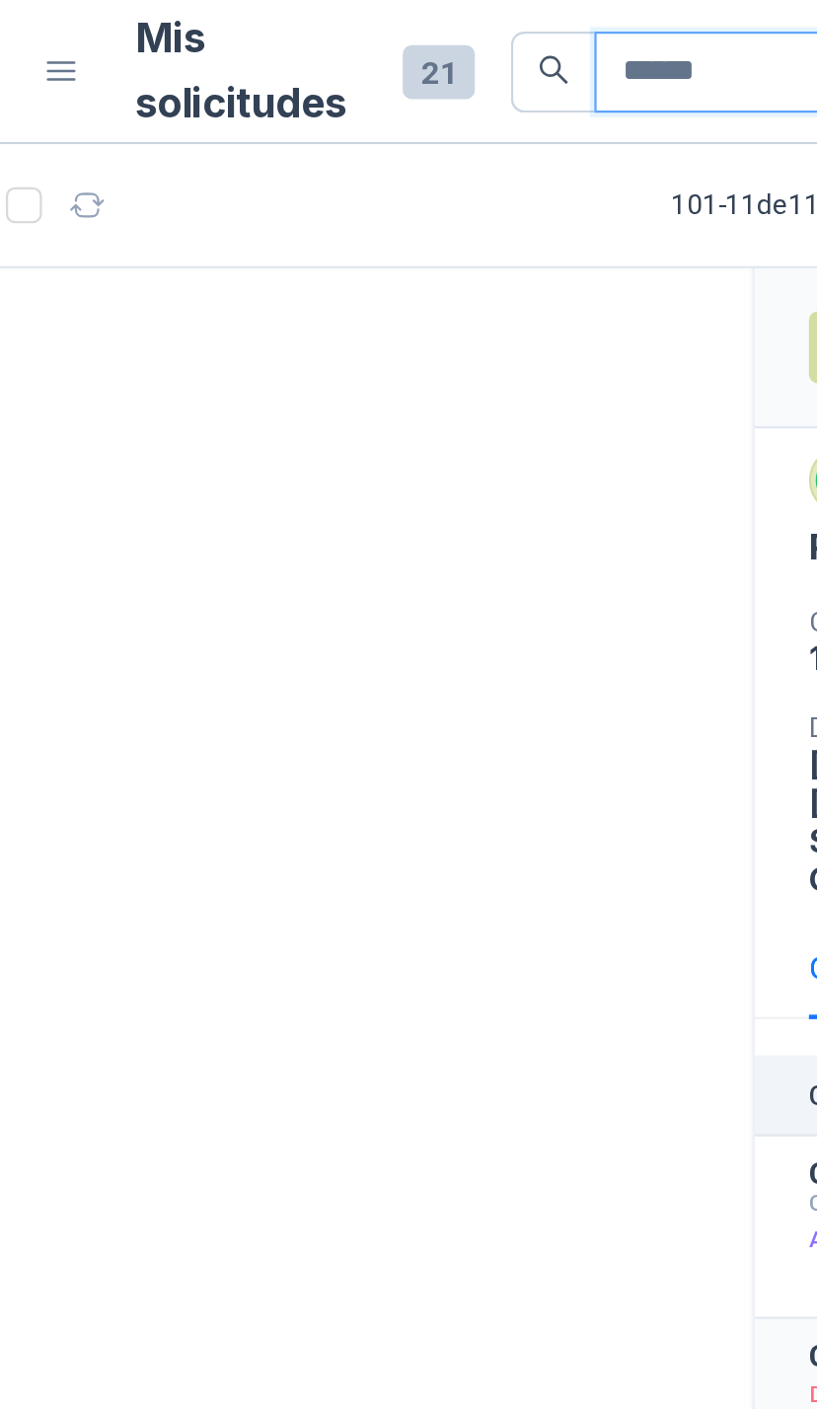
type input "*******"
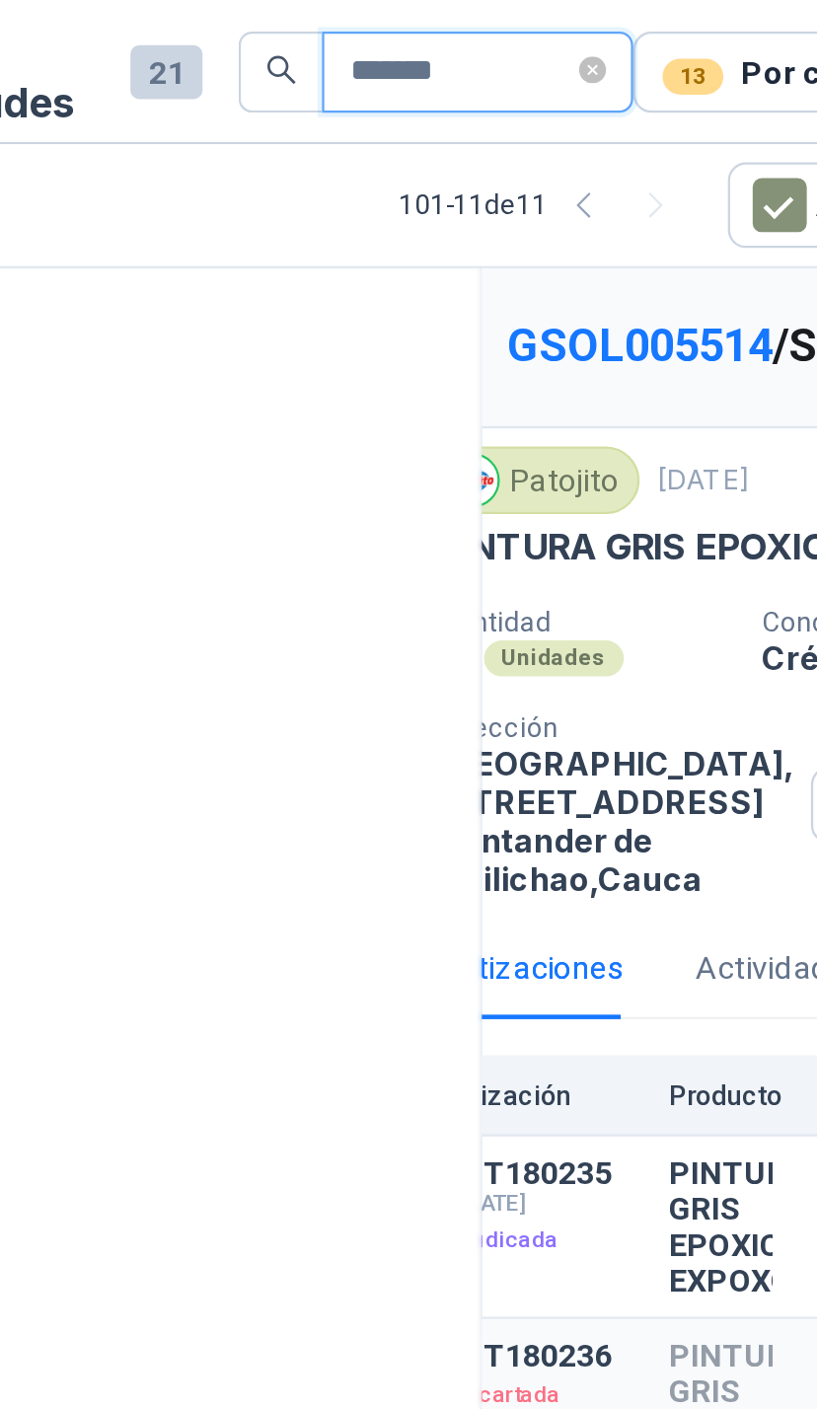
scroll to position [0, 41]
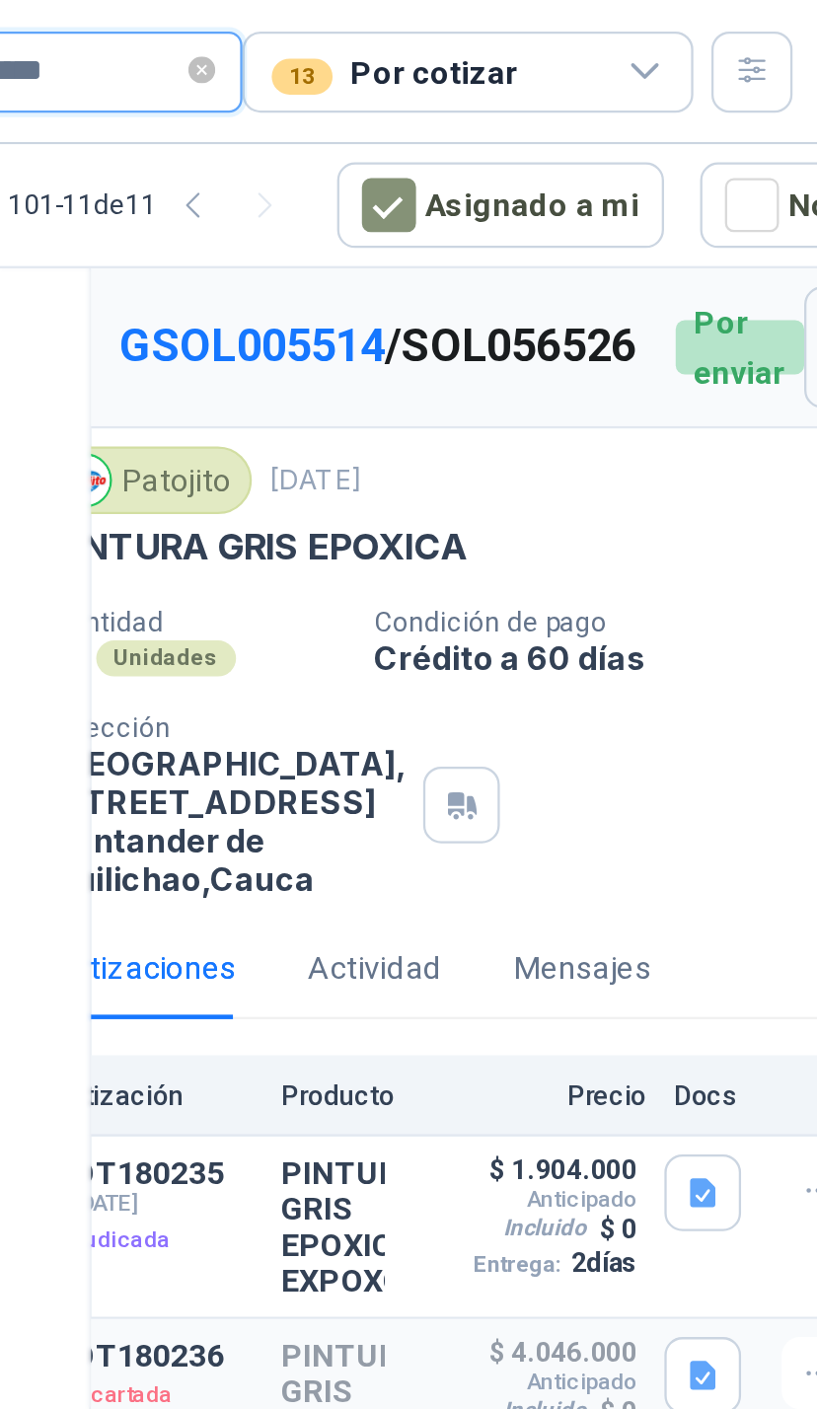
click at [352, 37] on input "*******" at bounding box center [400, 32] width 97 height 34
click at [453, 25] on icon "close-circle" at bounding box center [459, 31] width 12 height 12
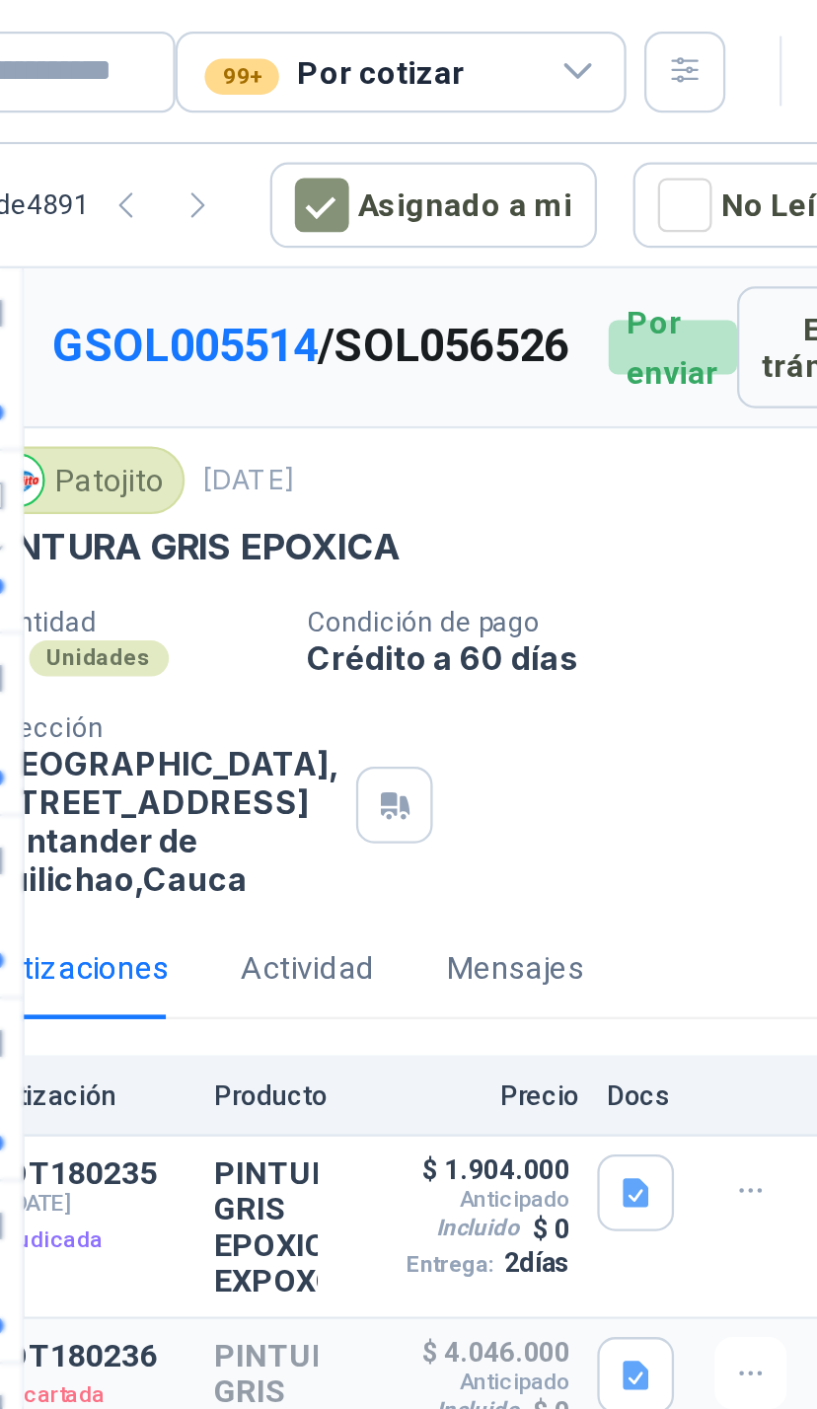
click at [644, 35] on icon at bounding box center [653, 32] width 18 height 18
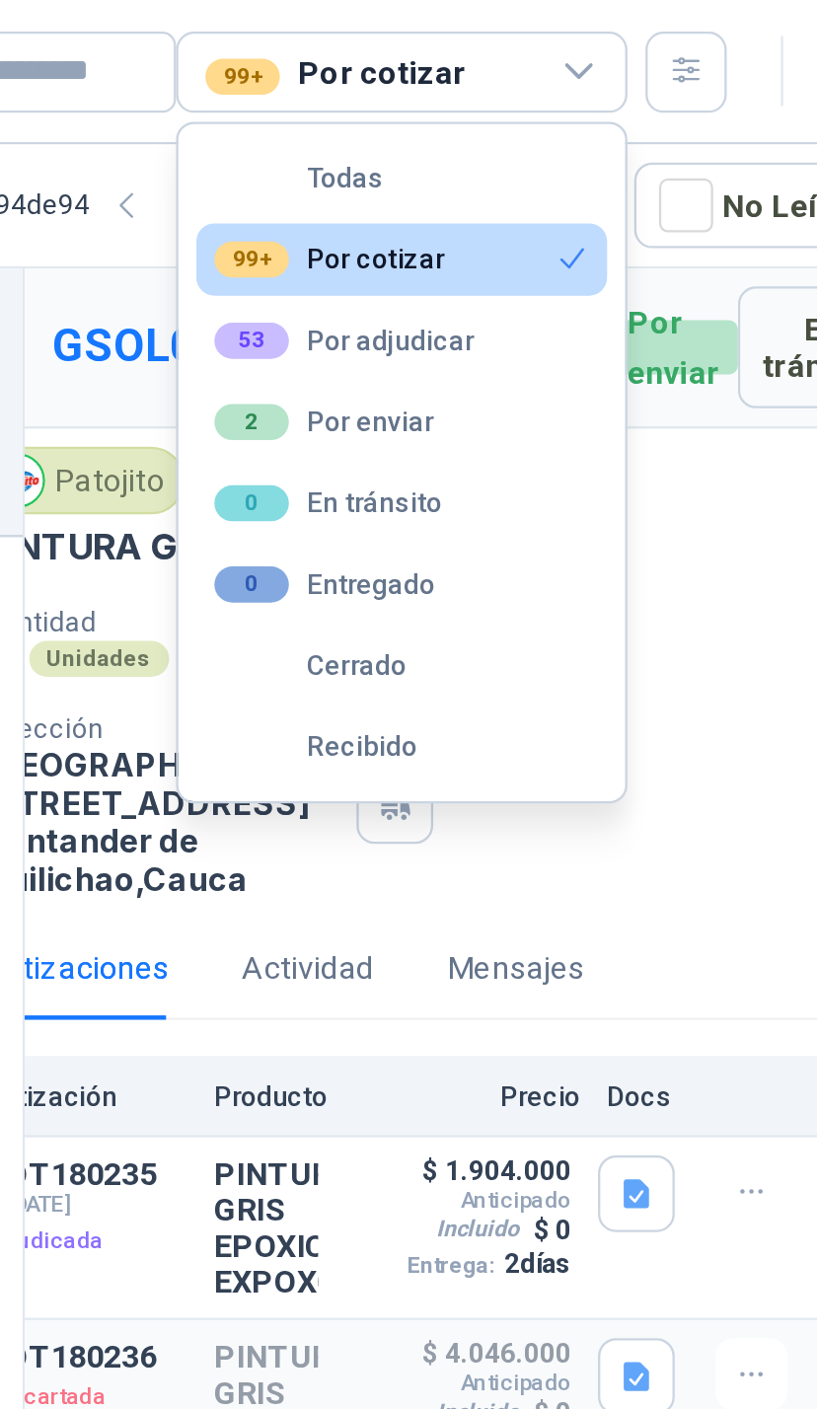
click at [485, 86] on button "Todas" at bounding box center [575, 78] width 180 height 32
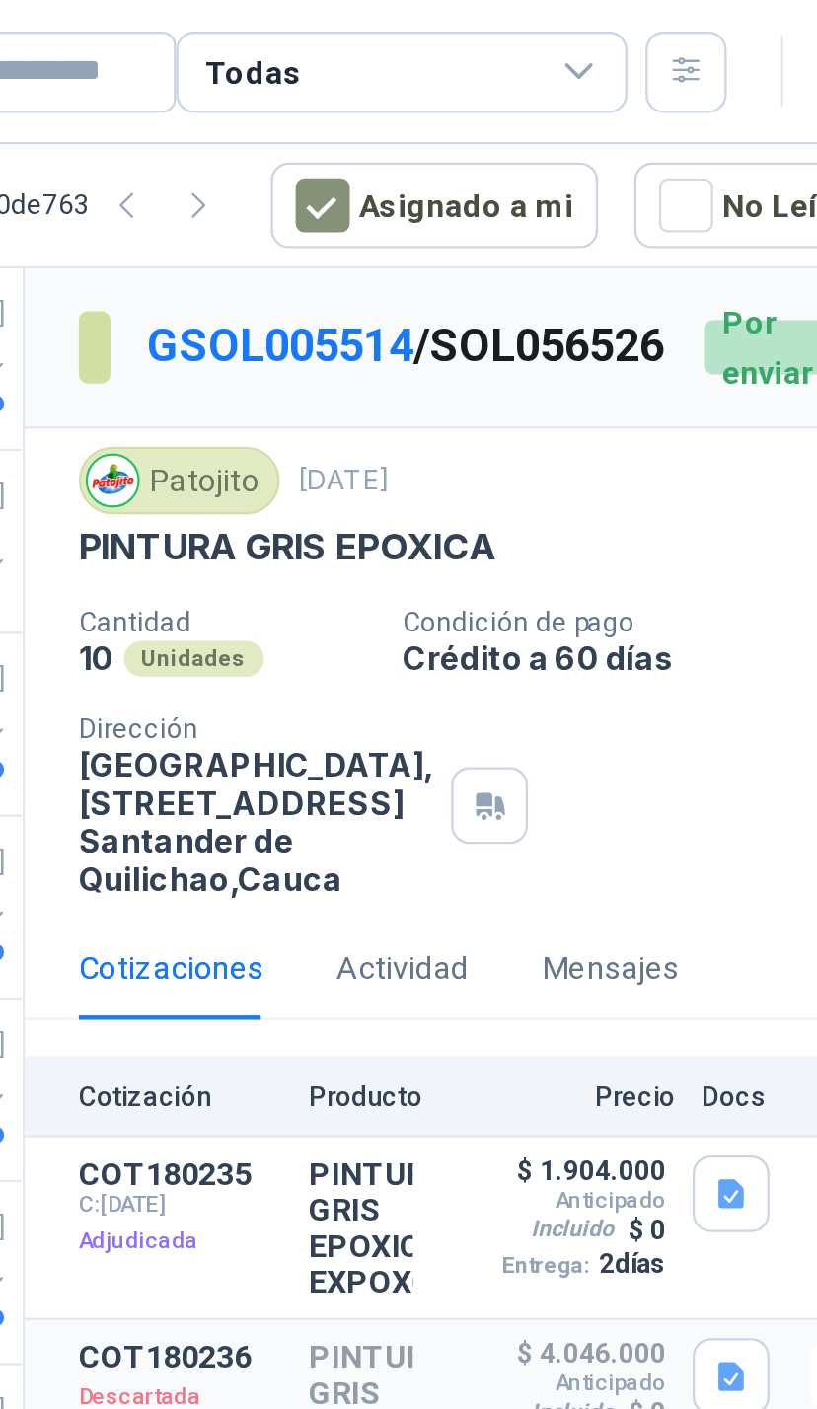
scroll to position [0, 0]
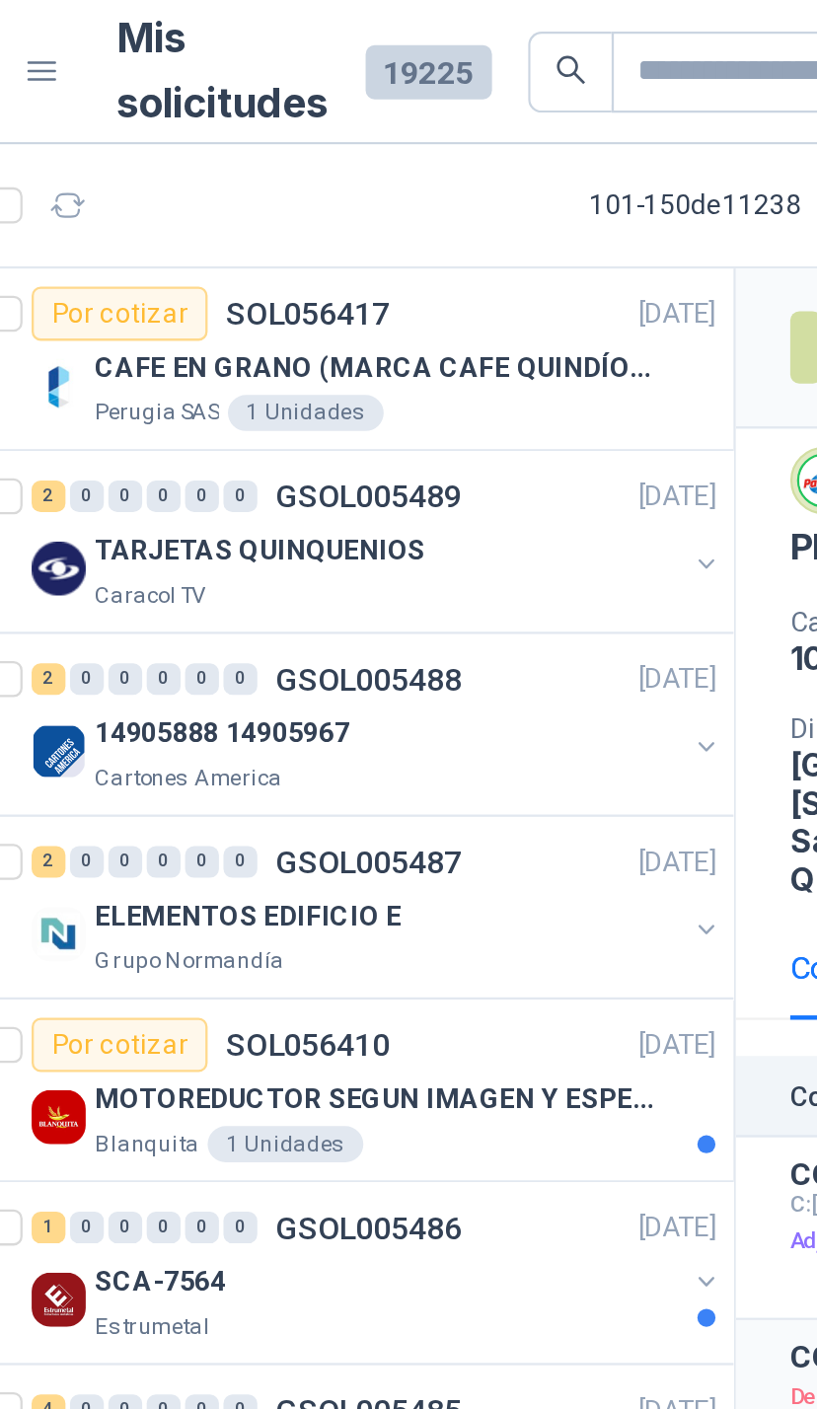
click at [390, 407] on button "button" at bounding box center [398, 407] width 16 height 16
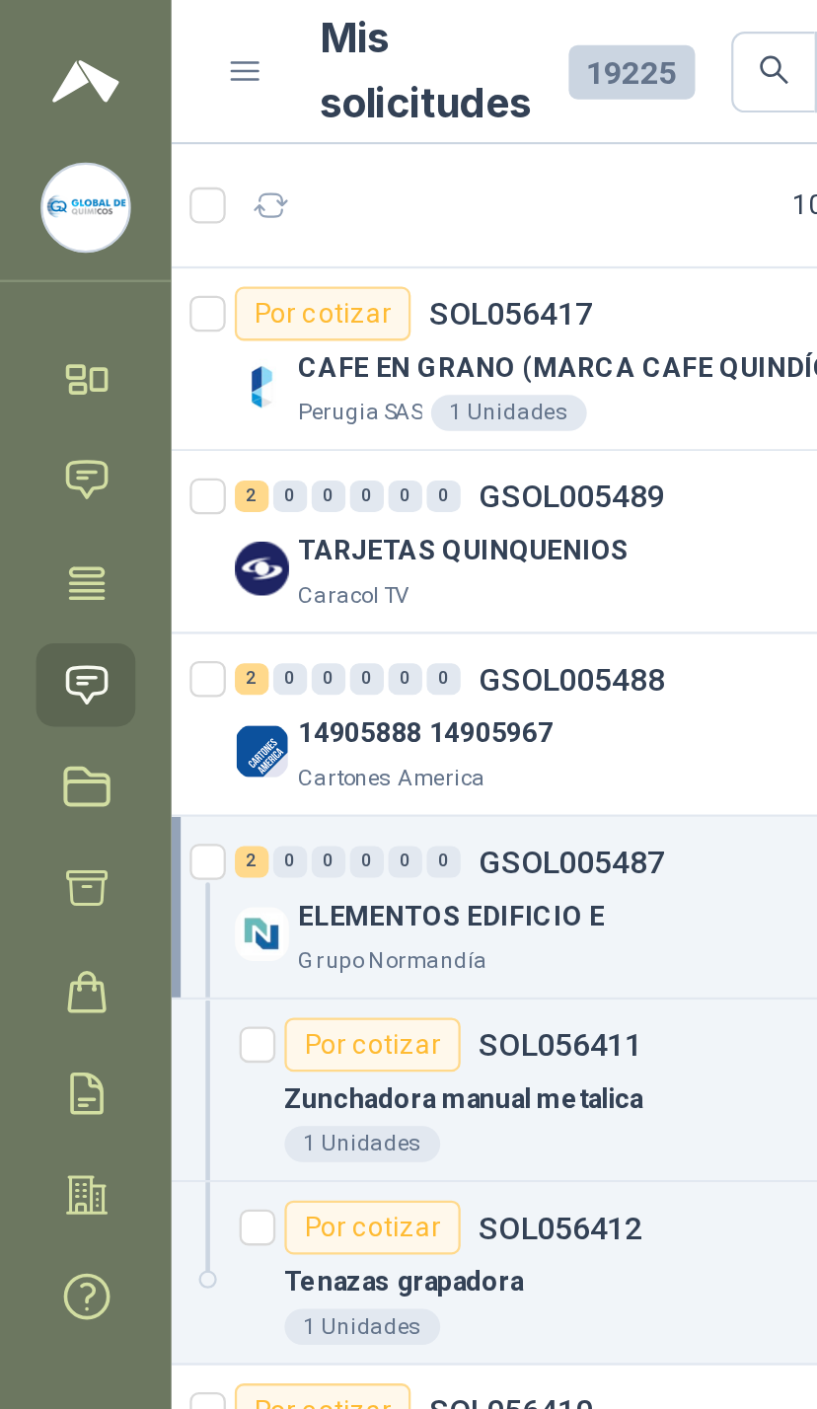
click at [35, 303] on icon at bounding box center [38, 299] width 17 height 16
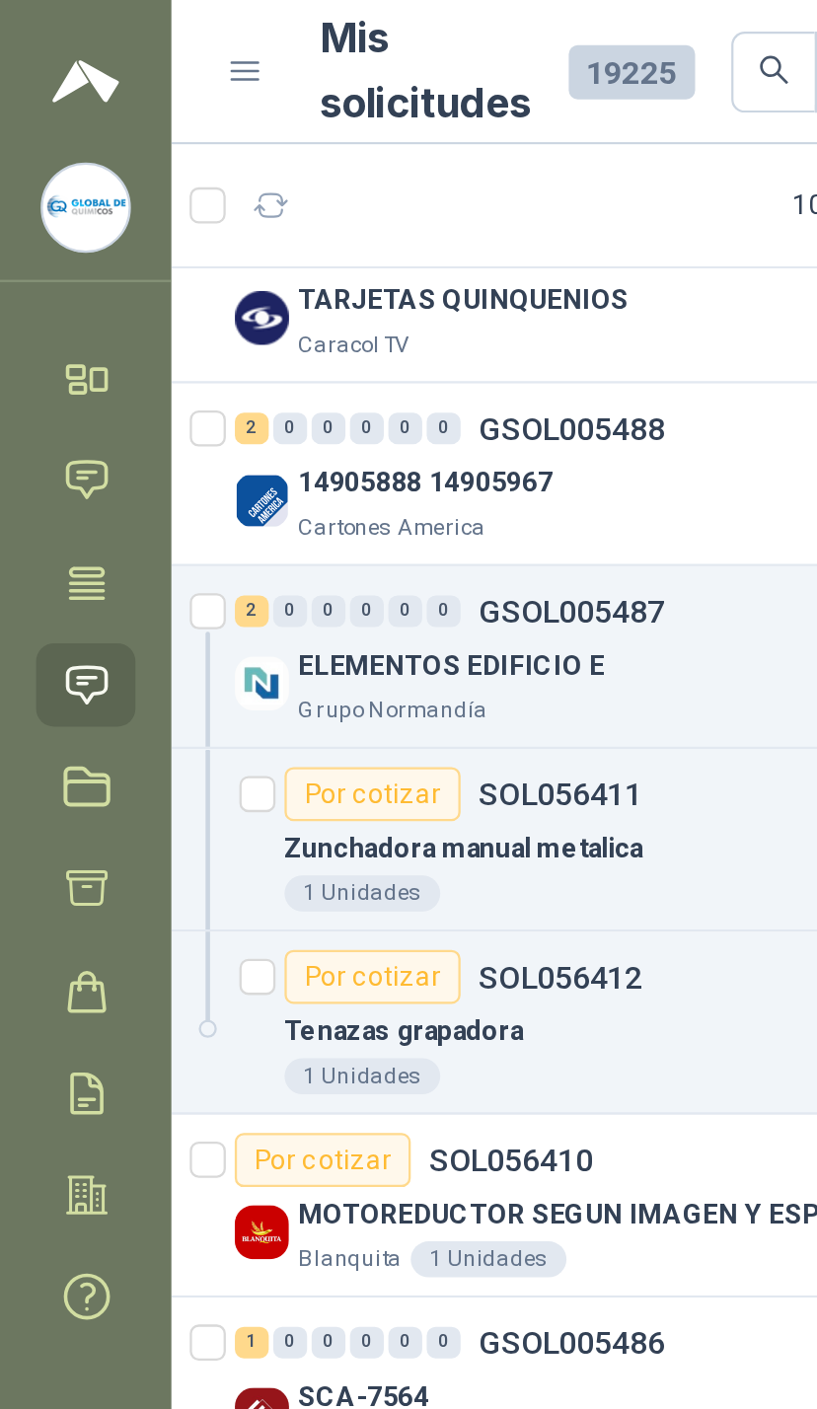
scroll to position [111, 0]
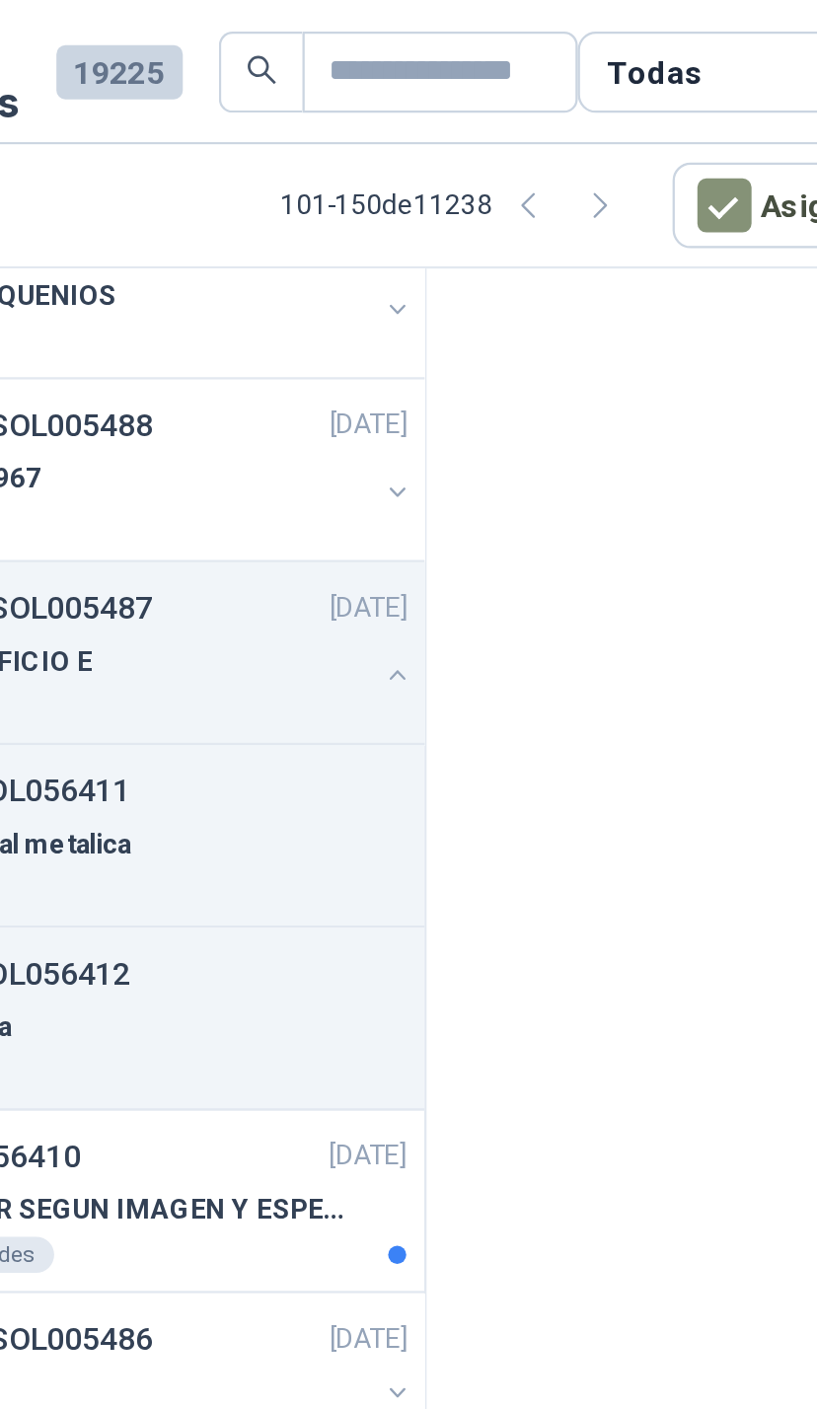
click at [439, 81] on button "button" at bounding box center [455, 90] width 32 height 32
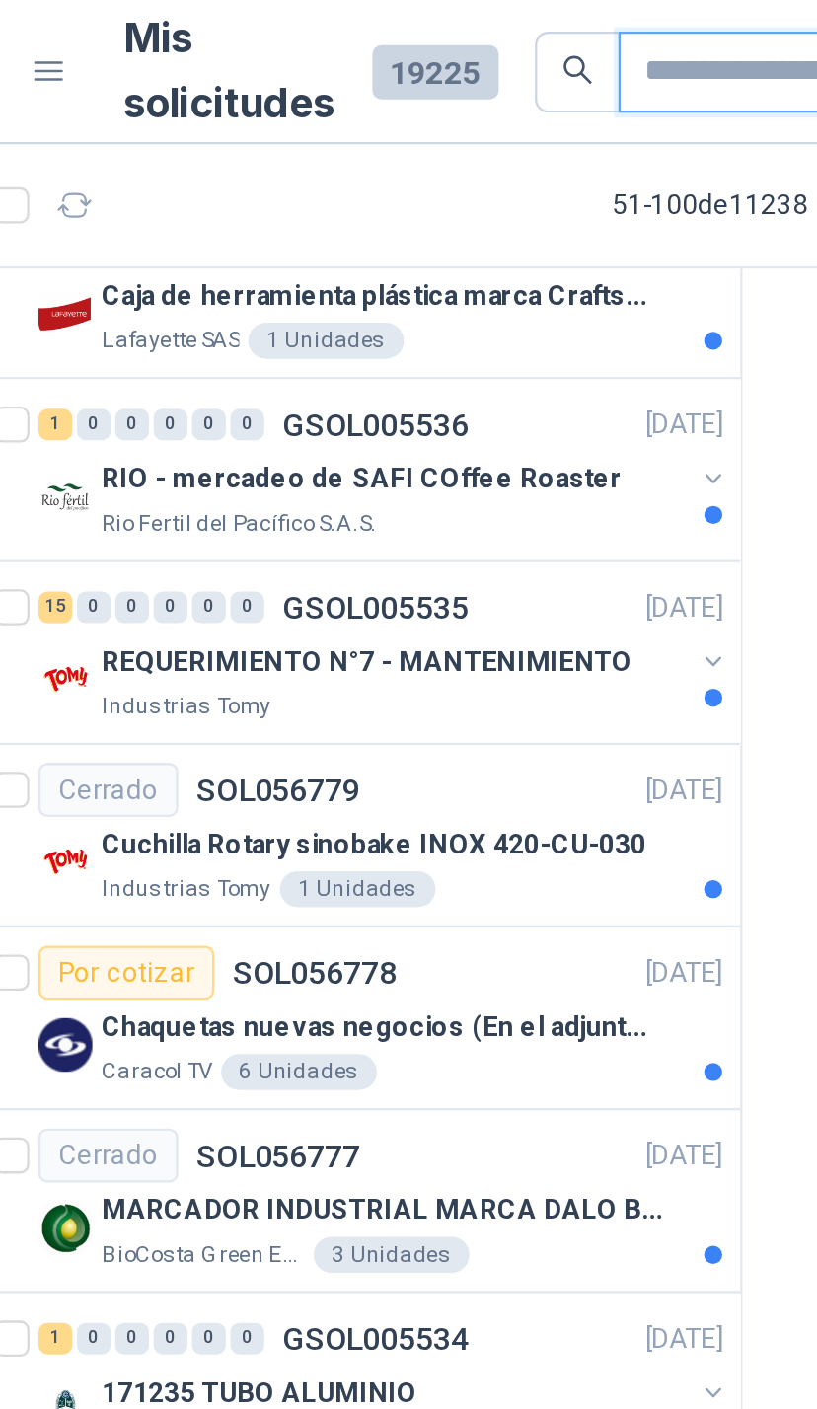
click at [368, 27] on input "text" at bounding box center [408, 32] width 81 height 34
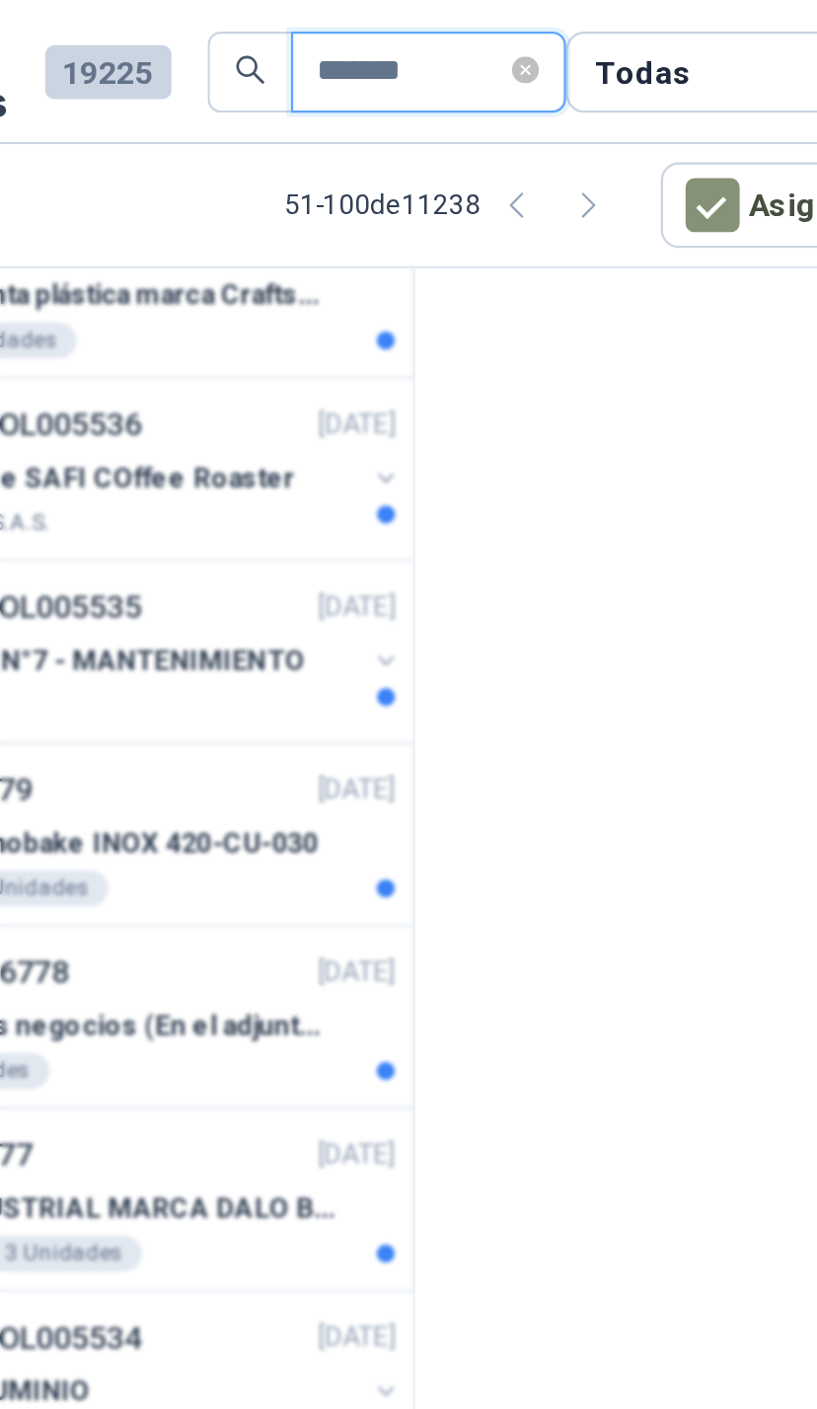
type input "*******"
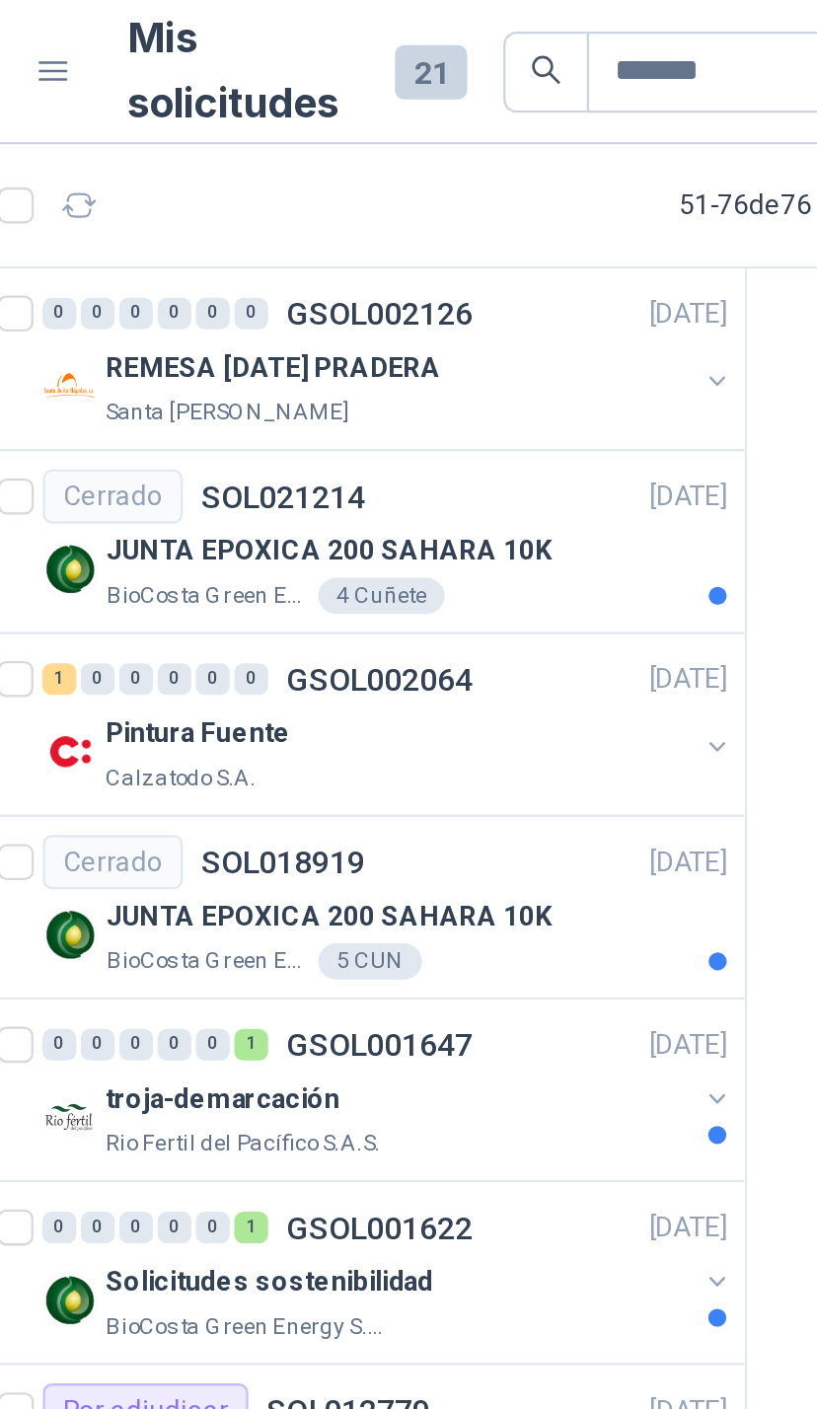
scroll to position [0, 0]
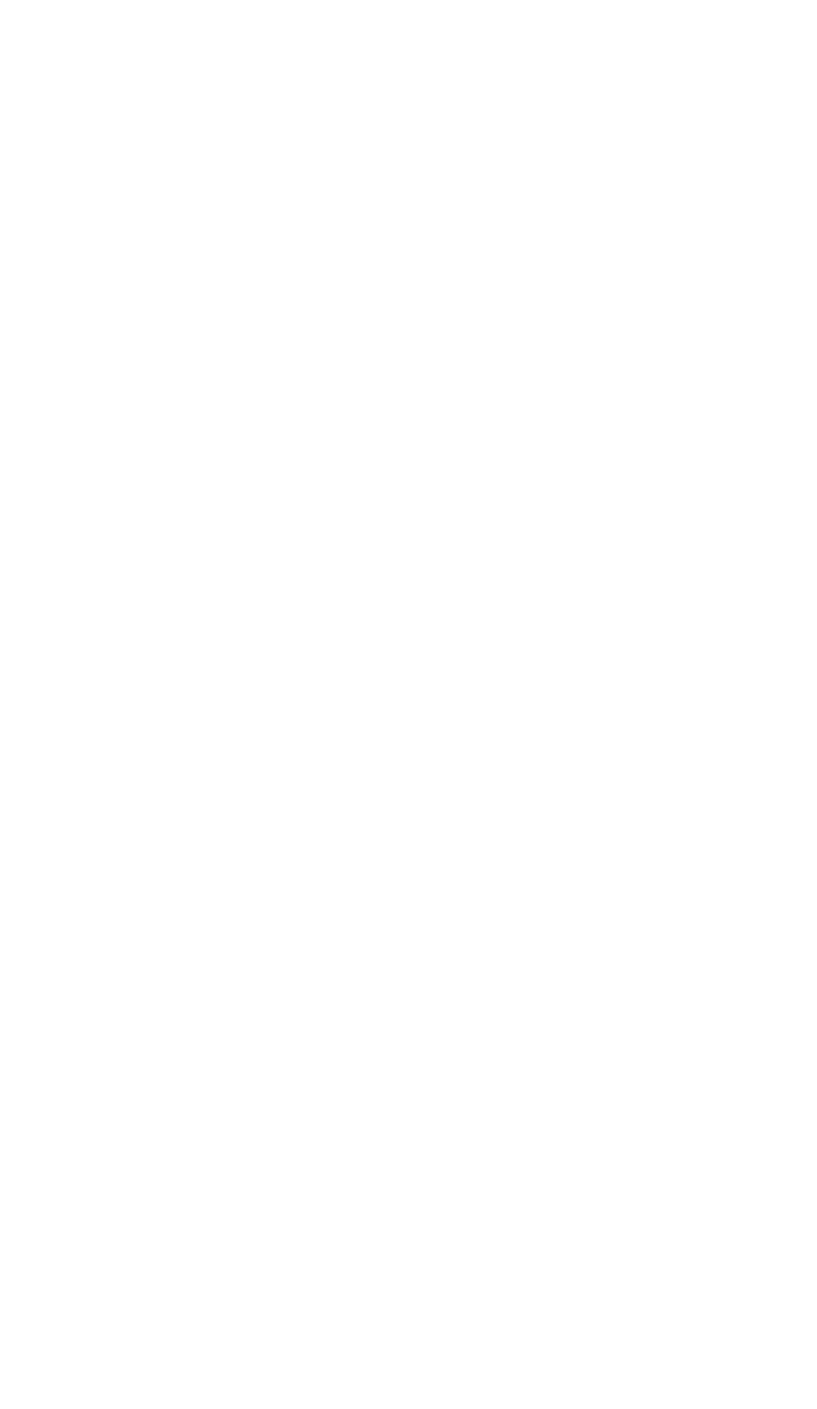
scroll to position [0, 460]
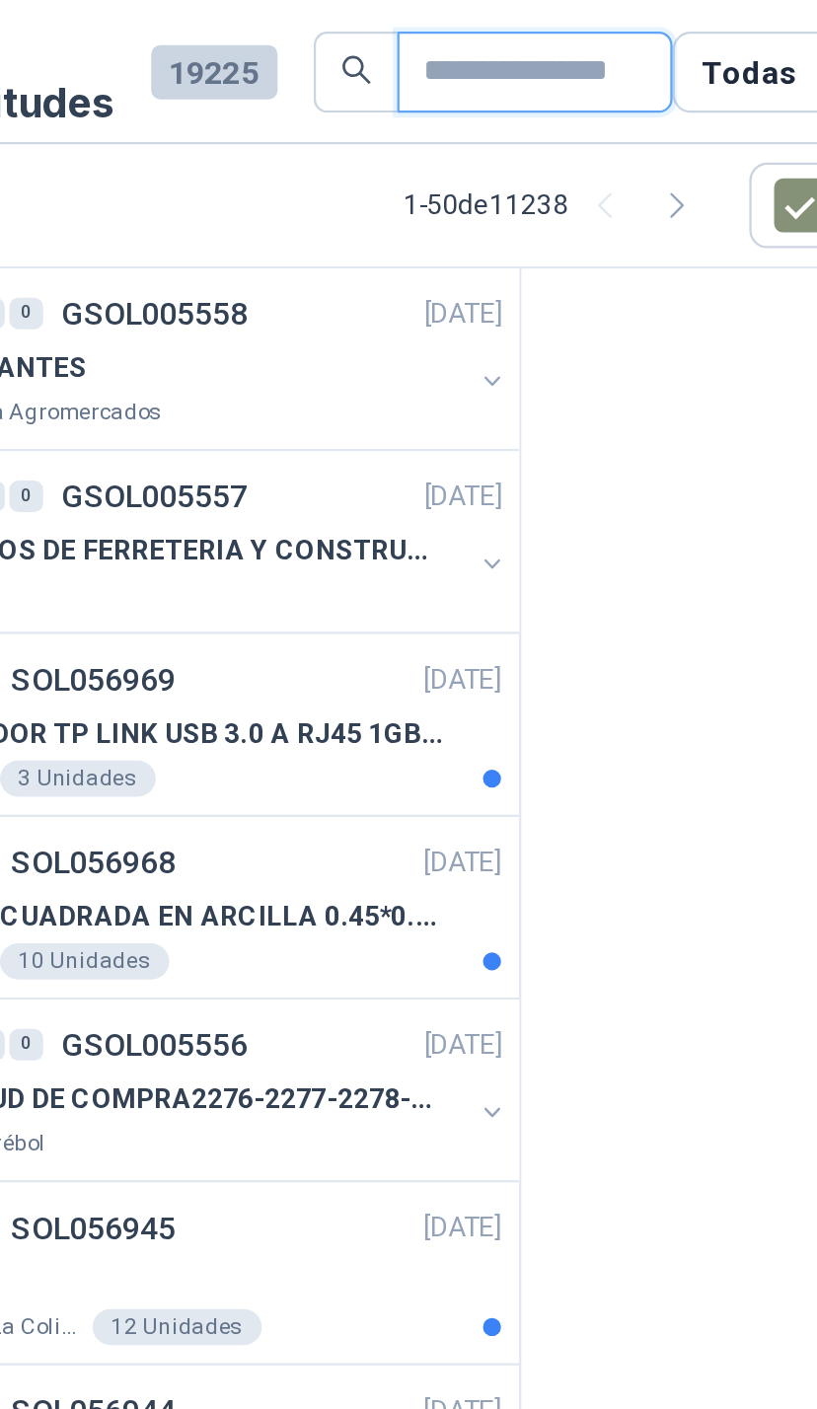
click at [368, 39] on input "text" at bounding box center [408, 32] width 81 height 34
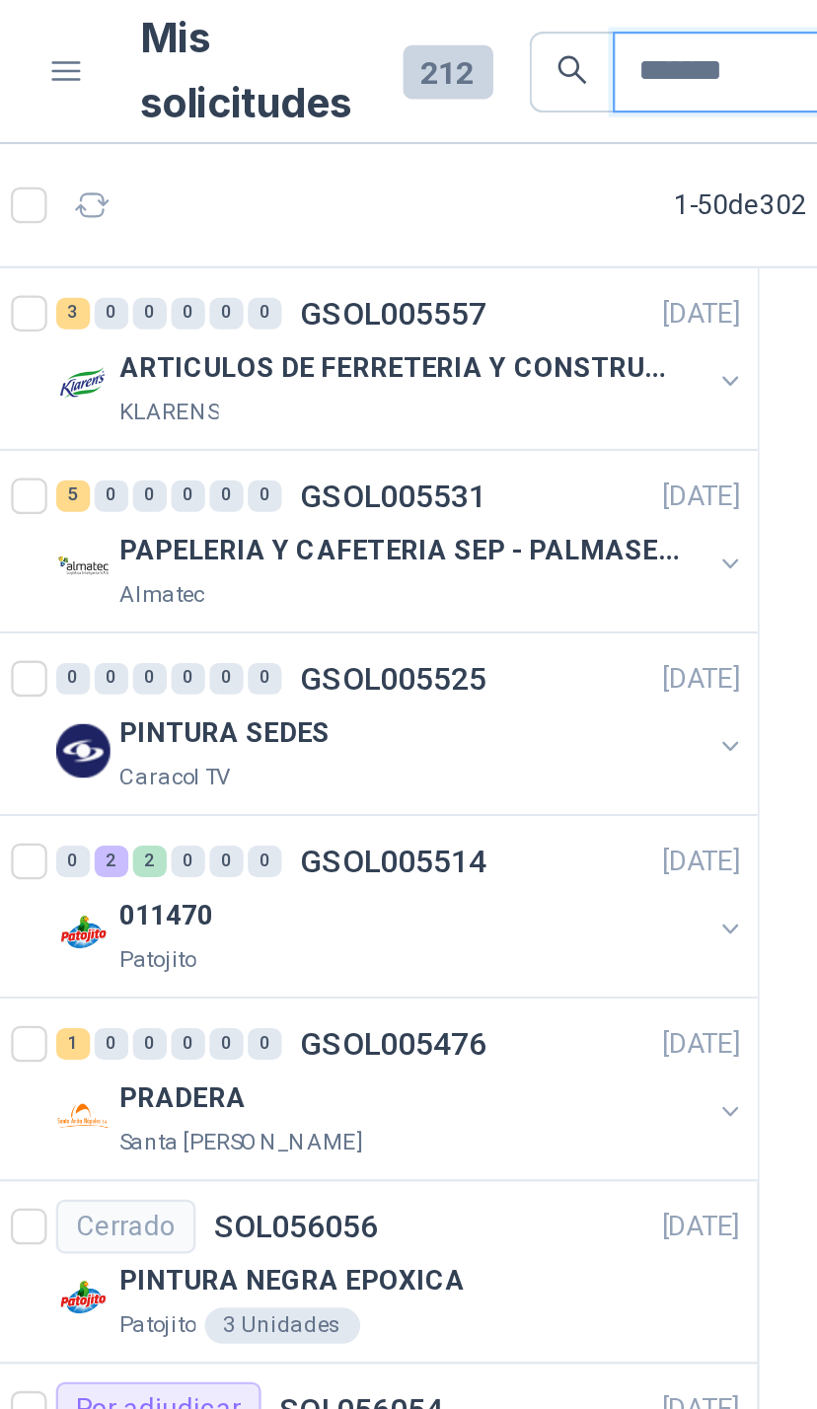
type input "*******"
click at [390, 246] on button "button" at bounding box center [398, 247] width 16 height 16
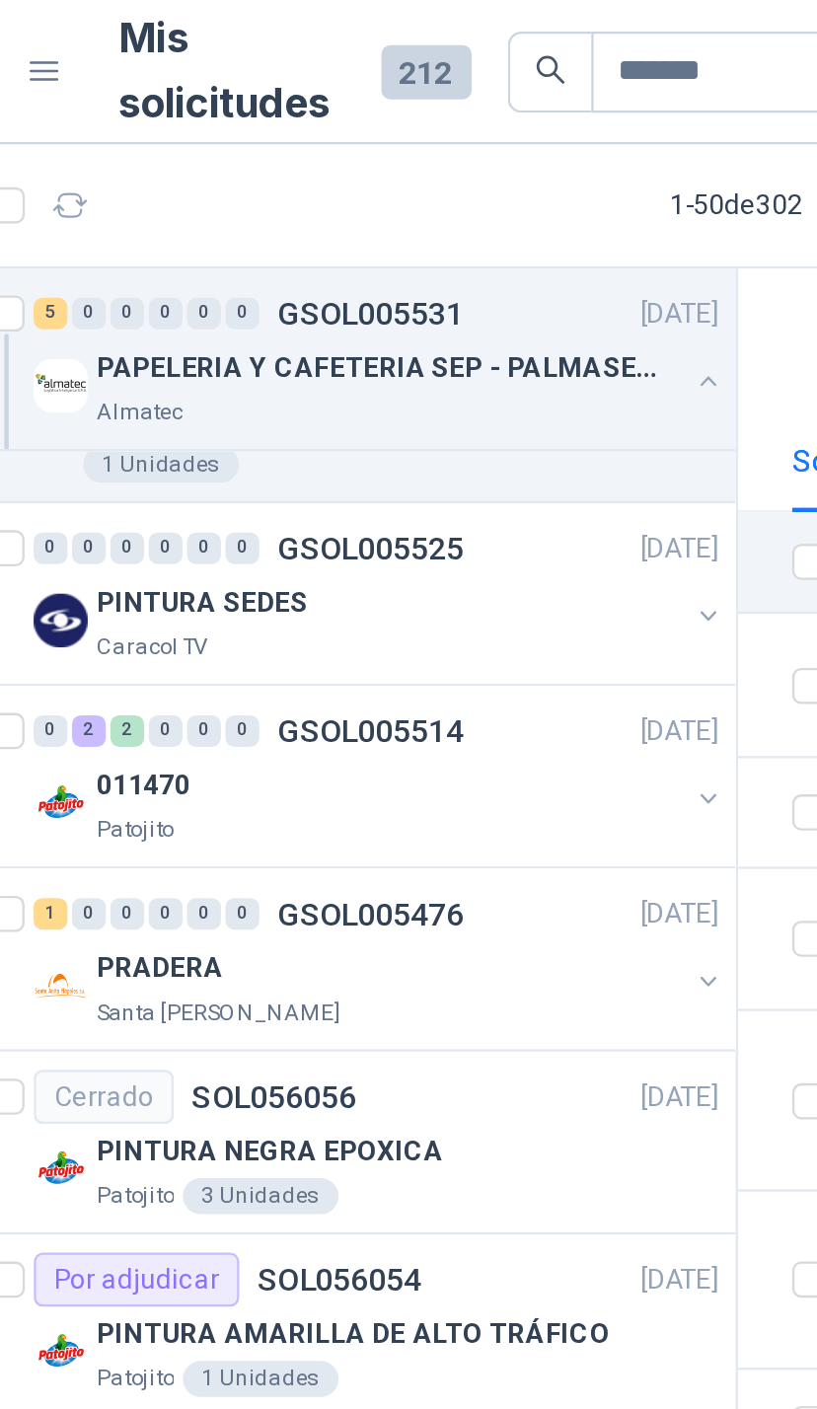
scroll to position [465, 0]
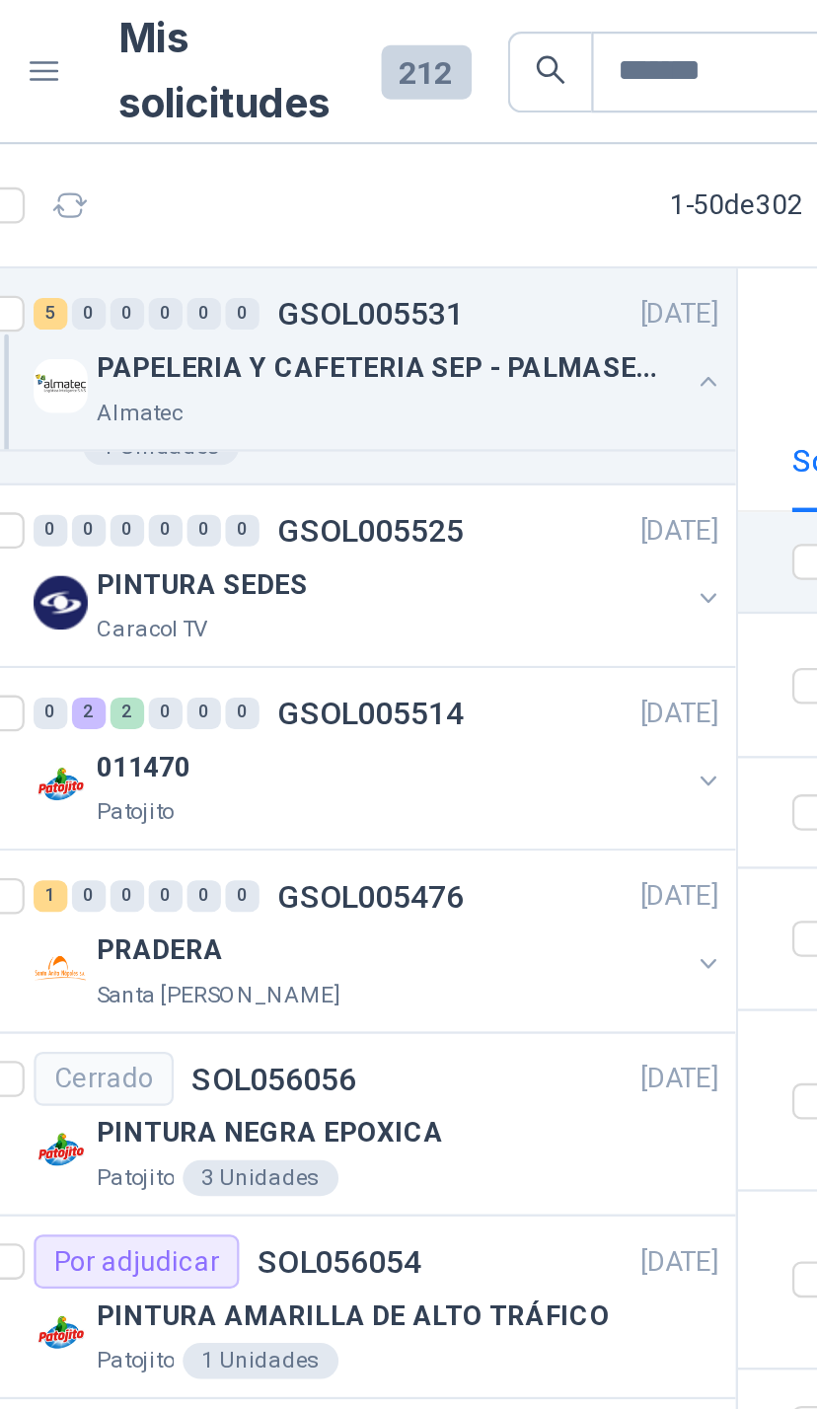
click at [293, 345] on div "011470" at bounding box center [258, 336] width 256 height 24
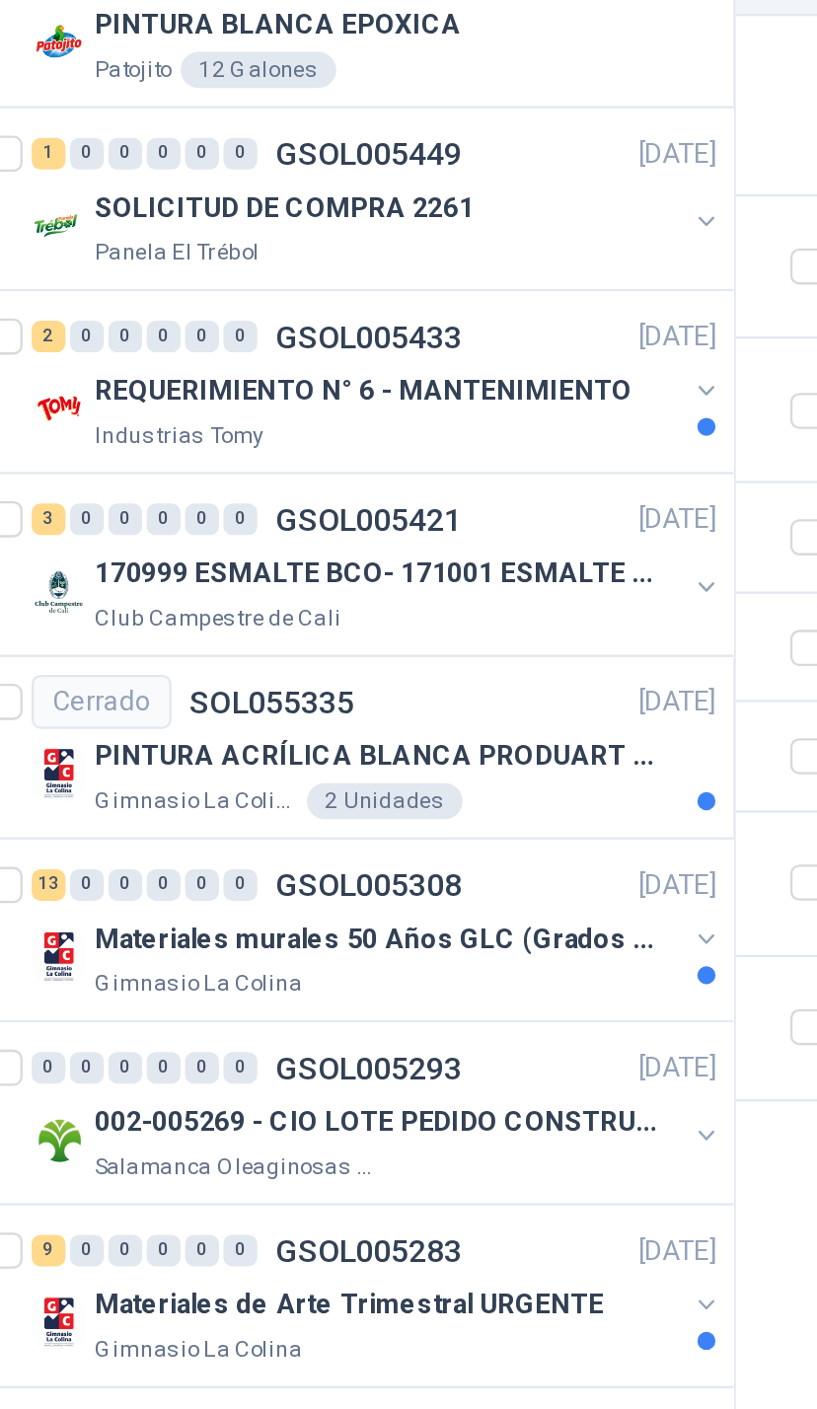
scroll to position [910, 0]
